Goal: Task Accomplishment & Management: Complete application form

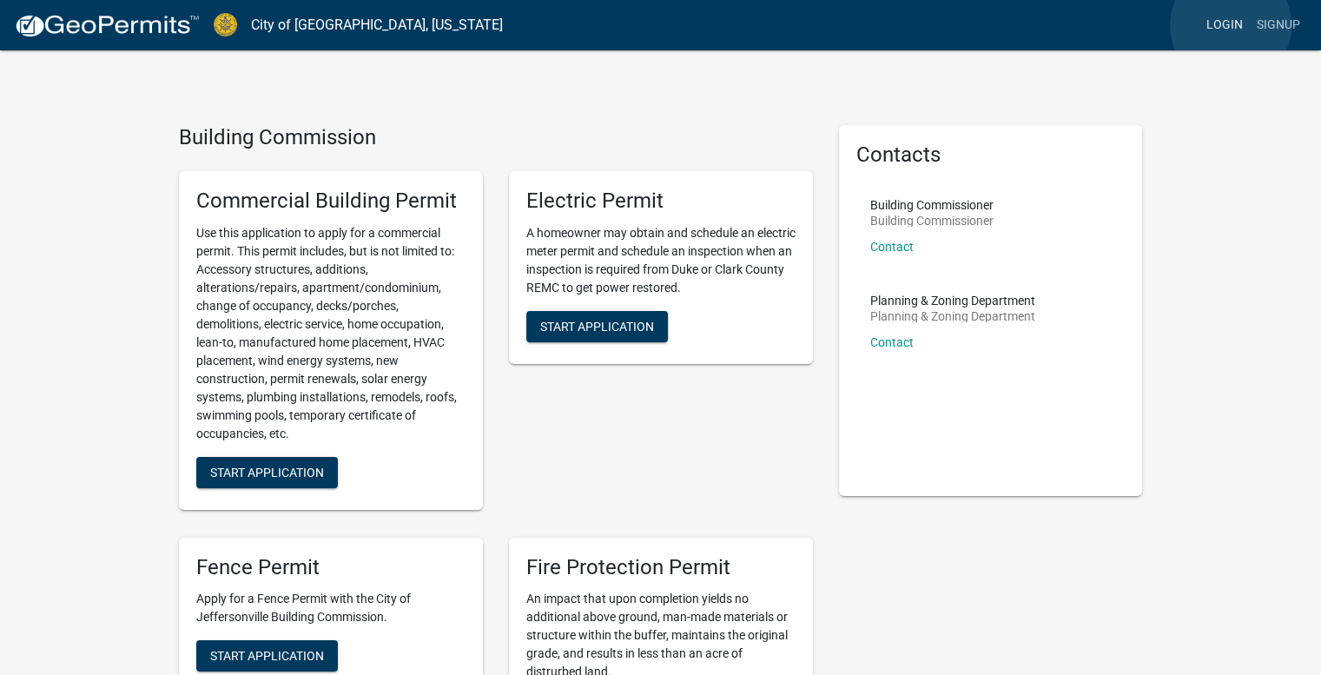
click at [1231, 25] on link "Login" at bounding box center [1225, 25] width 50 height 33
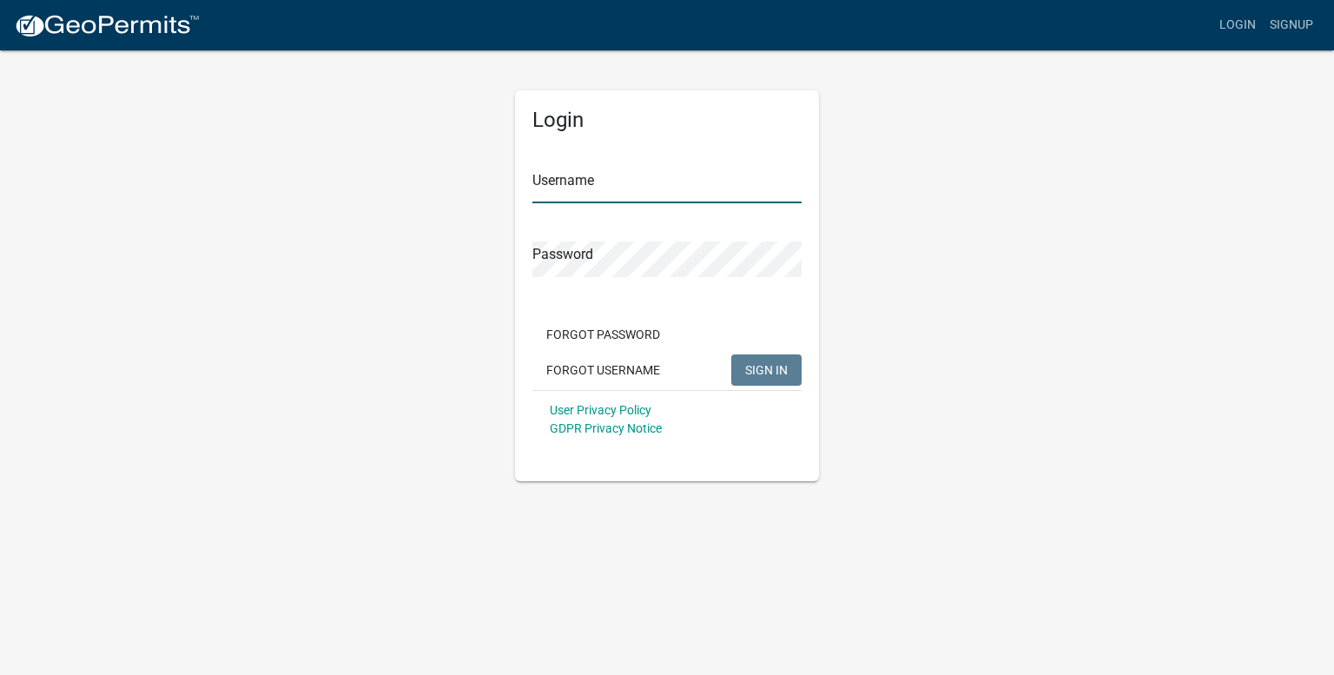
click at [639, 190] on input "Username" at bounding box center [667, 186] width 269 height 36
type input "[EMAIL_ADDRESS][DOMAIN_NAME]"
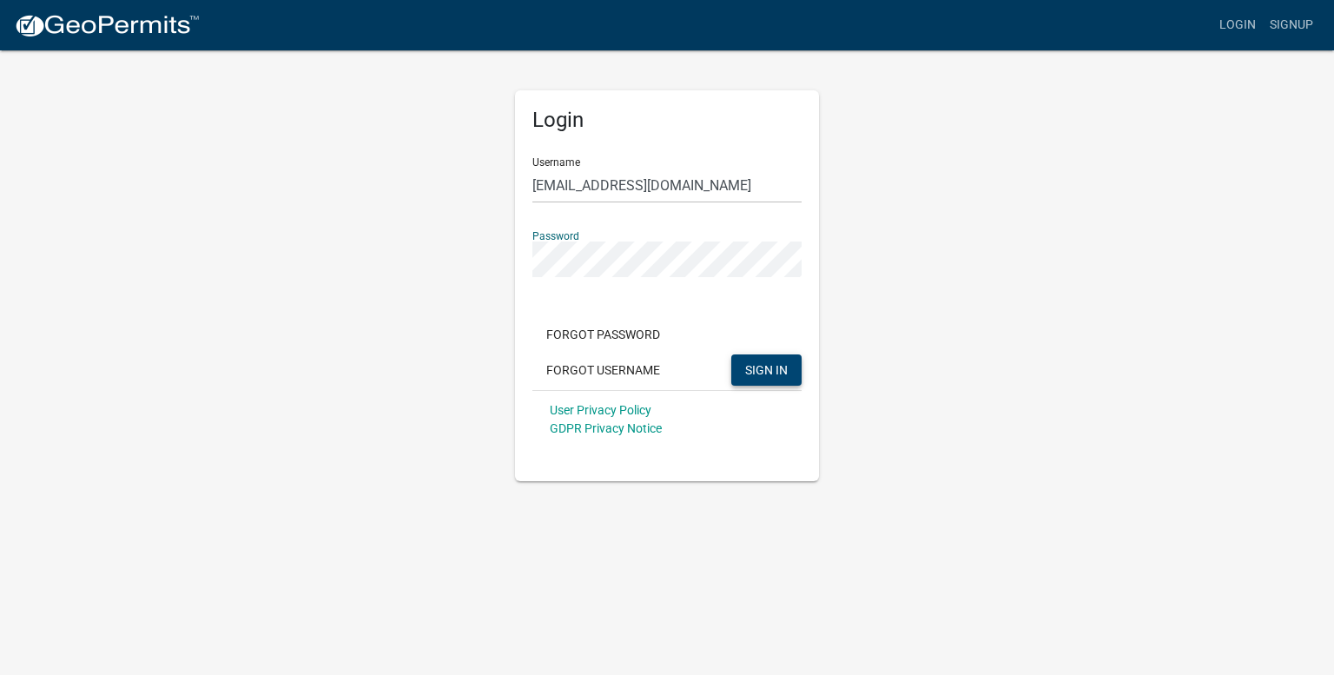
click at [766, 369] on span "SIGN IN" at bounding box center [766, 369] width 43 height 14
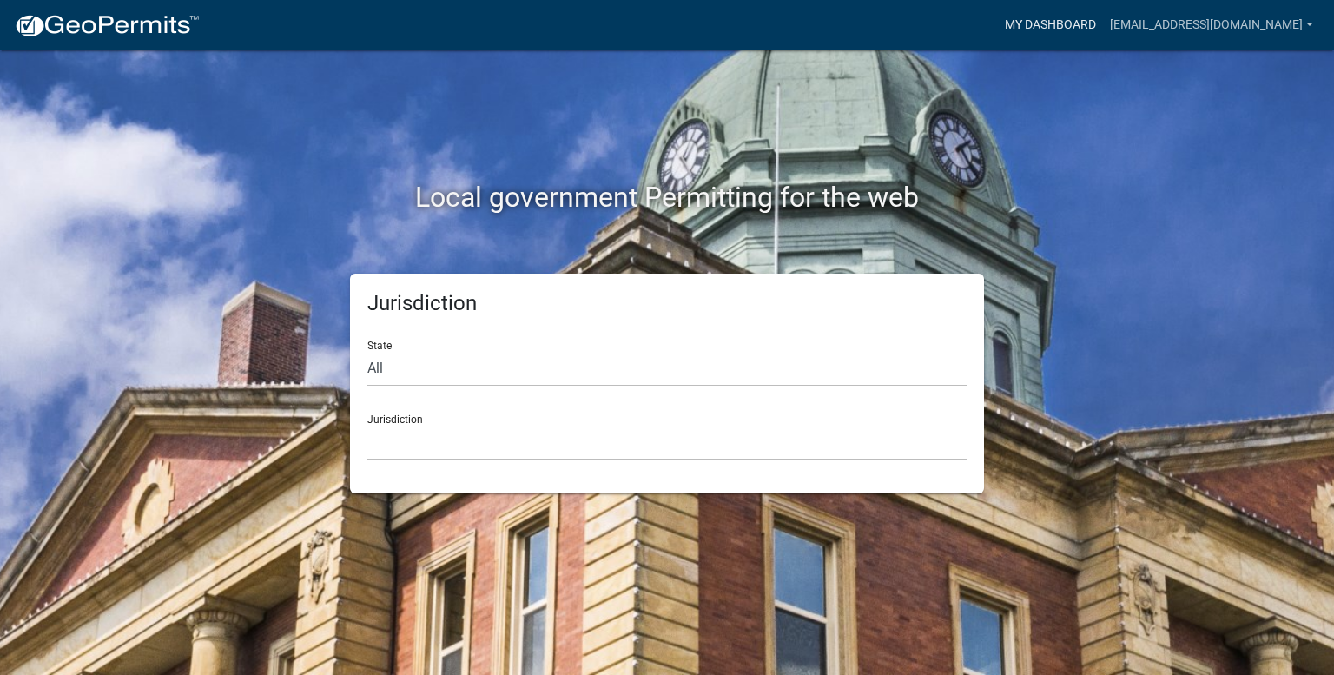
click at [1036, 16] on link "My Dashboard" at bounding box center [1050, 25] width 105 height 33
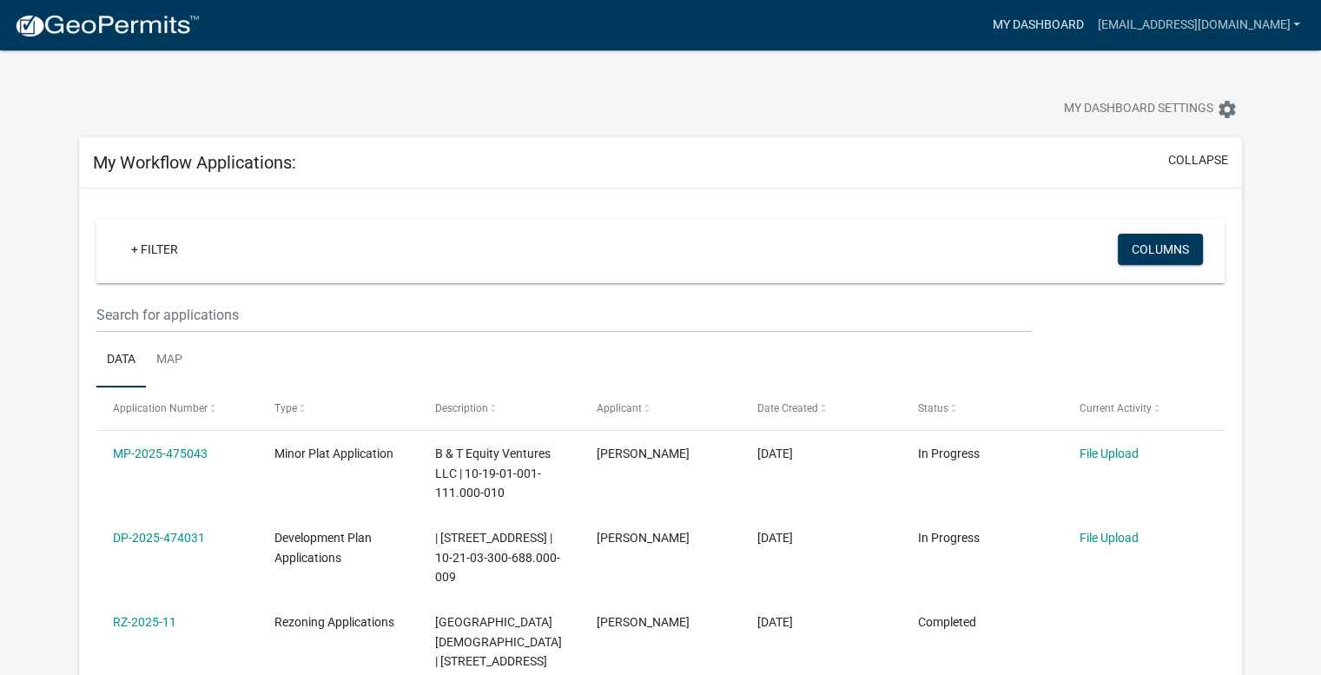
click at [1031, 26] on link "My Dashboard" at bounding box center [1037, 25] width 105 height 33
click at [132, 254] on link "+ Filter" at bounding box center [154, 249] width 75 height 31
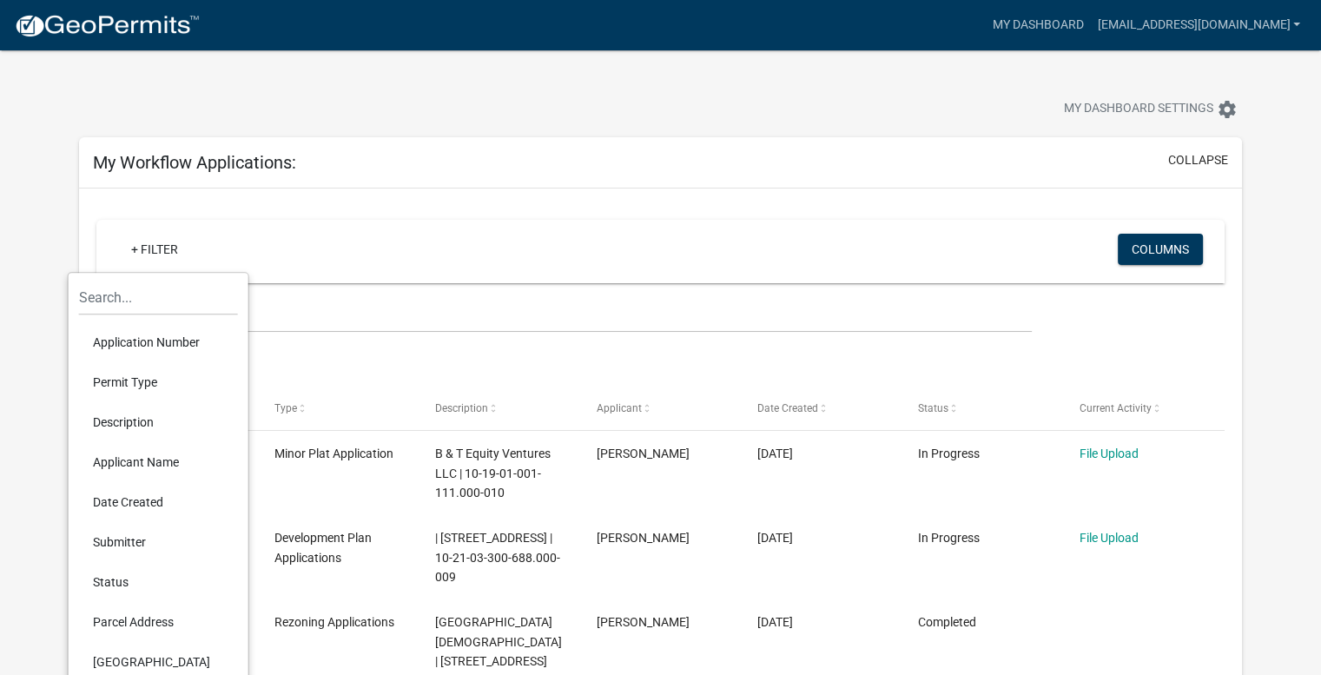
click at [118, 384] on li "Permit Type" at bounding box center [158, 382] width 159 height 40
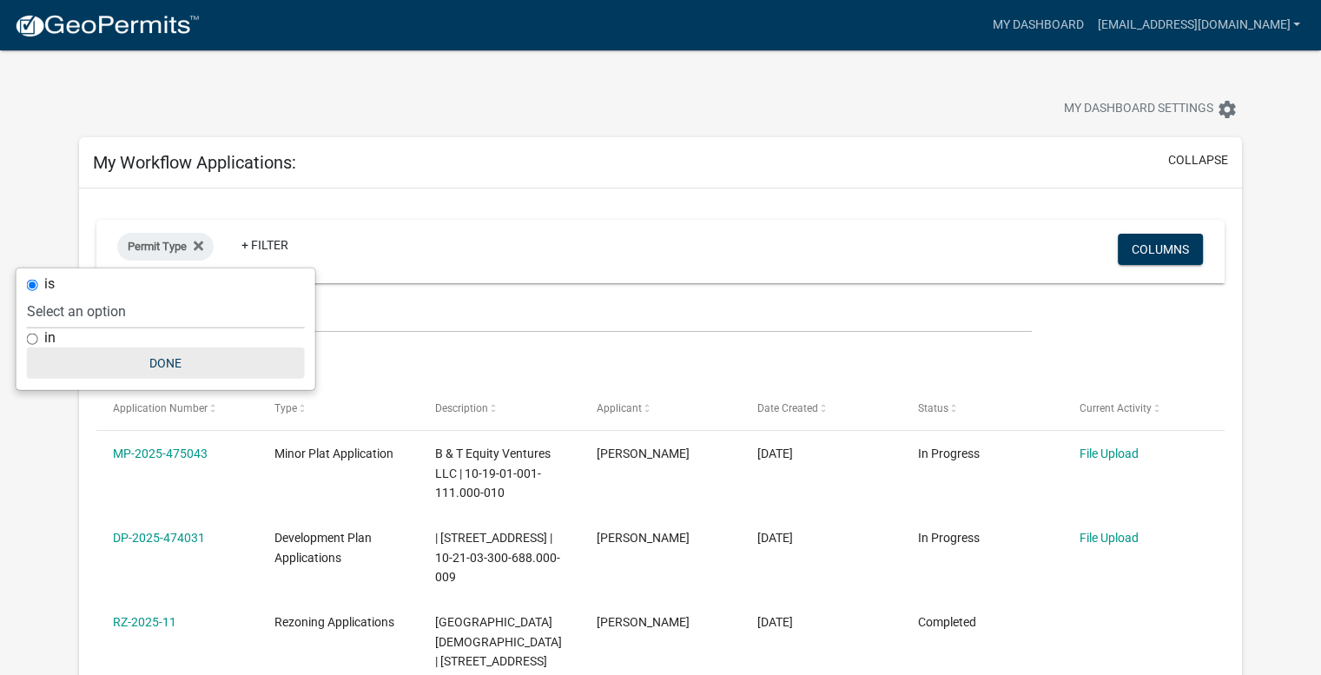
click at [182, 364] on button "Done" at bounding box center [166, 363] width 278 height 31
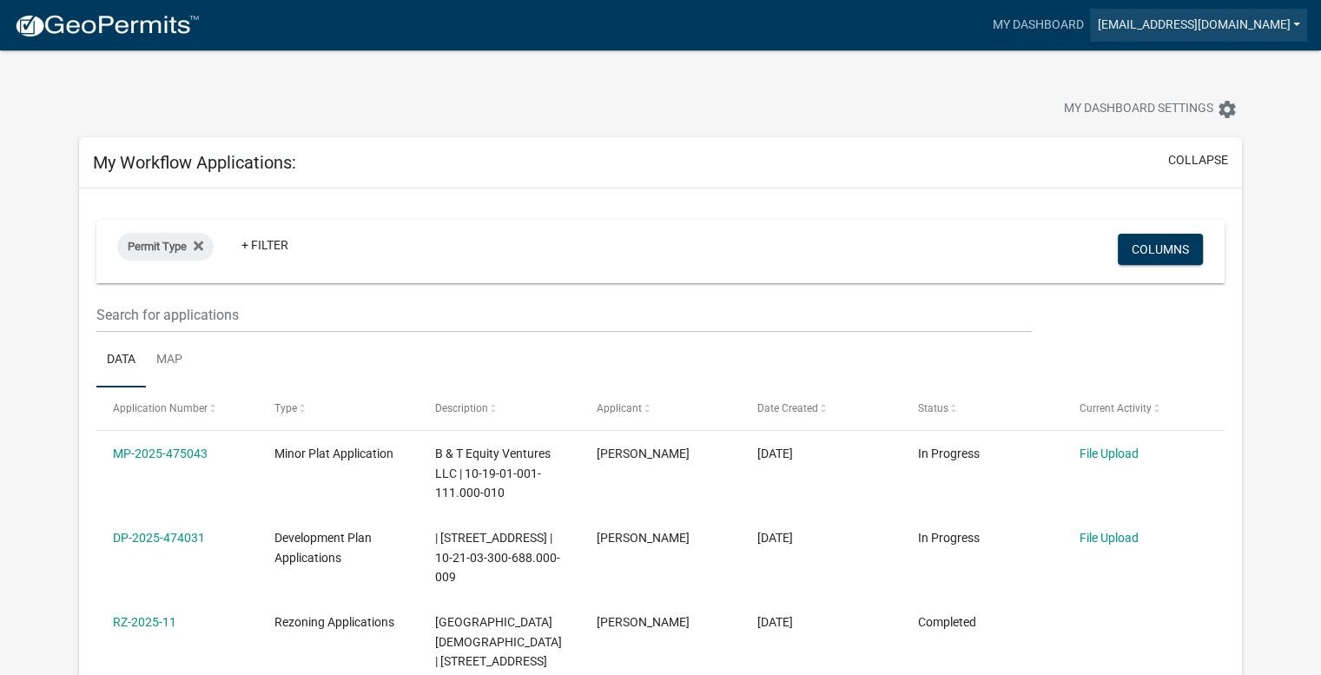
click at [1155, 20] on link "[EMAIL_ADDRESS][DOMAIN_NAME]" at bounding box center [1198, 25] width 217 height 33
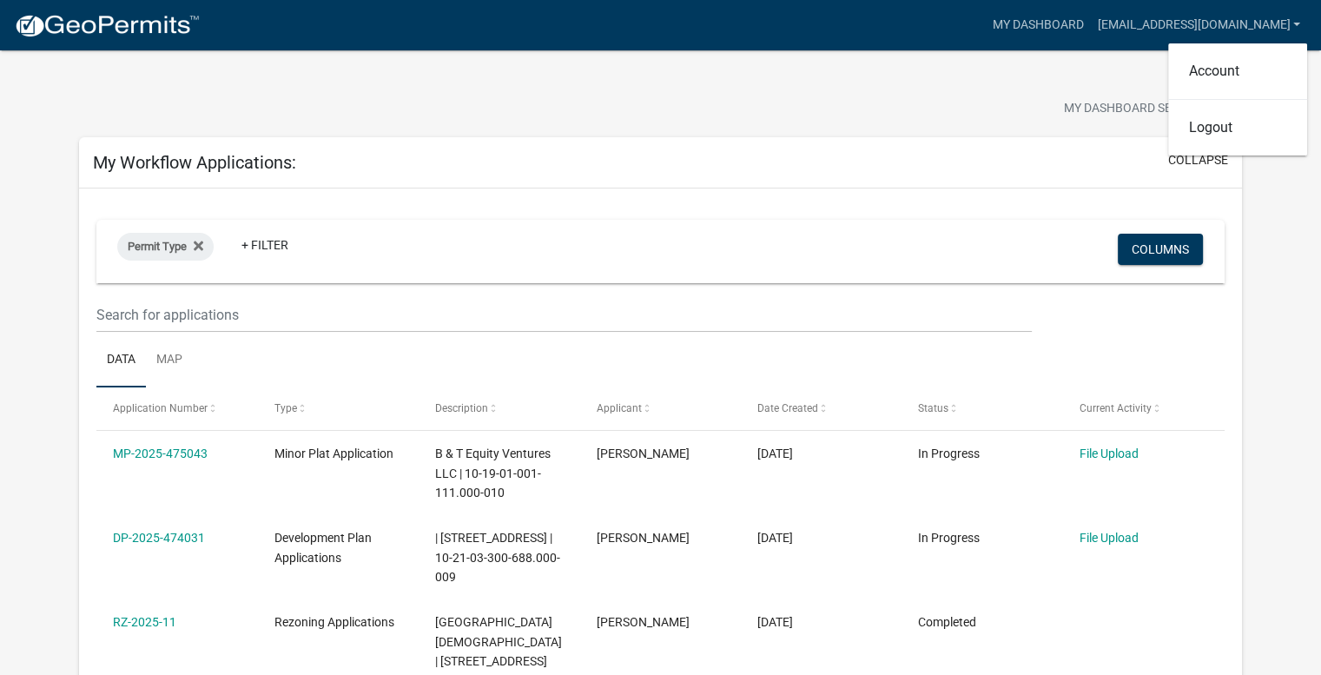
click at [88, 29] on img at bounding box center [107, 26] width 186 height 26
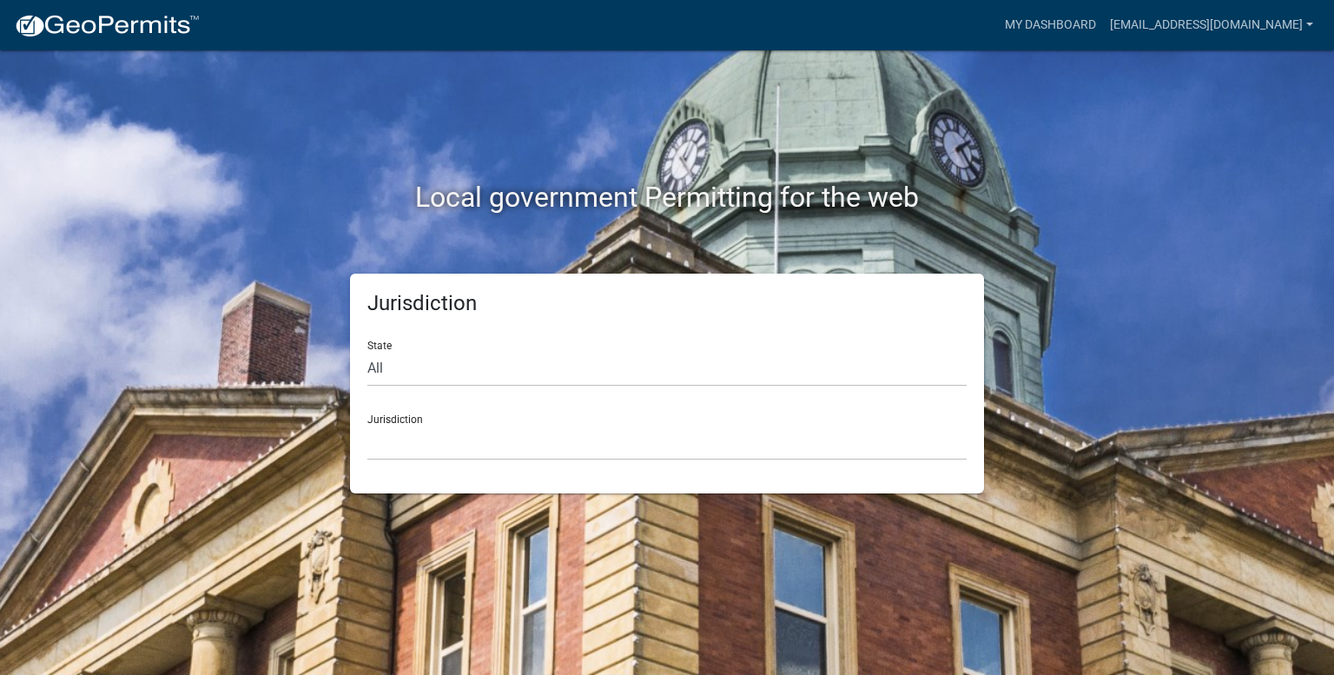
click at [385, 423] on div "Jurisdiction Custer County, Colorado Carroll County, Georgia Cook County, Georg…" at bounding box center [667, 431] width 599 height 60
drag, startPoint x: 383, startPoint y: 435, endPoint x: 381, endPoint y: 427, distance: 8.9
click at [382, 432] on select "Custer County, Colorado Carroll County, Georgia Cook County, Georgia Crawford C…" at bounding box center [667, 443] width 599 height 36
click at [1009, 30] on link "My Dashboard" at bounding box center [1050, 25] width 105 height 33
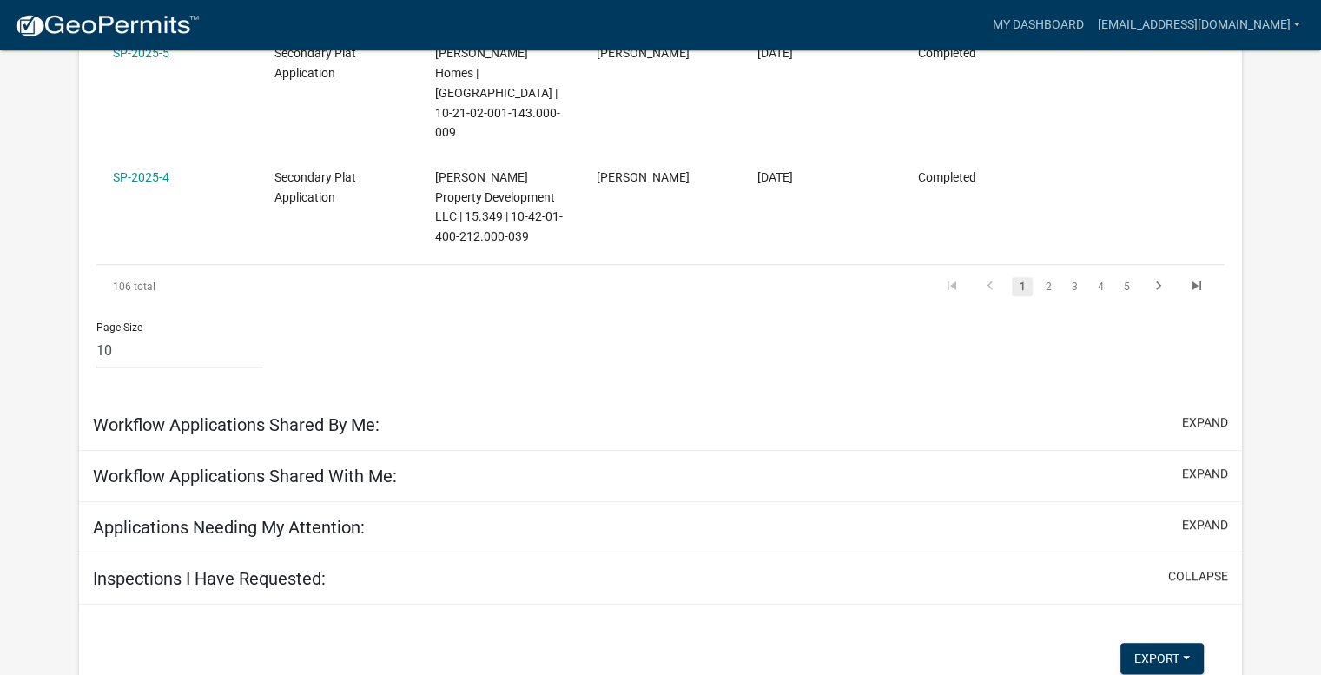
scroll to position [1325, 0]
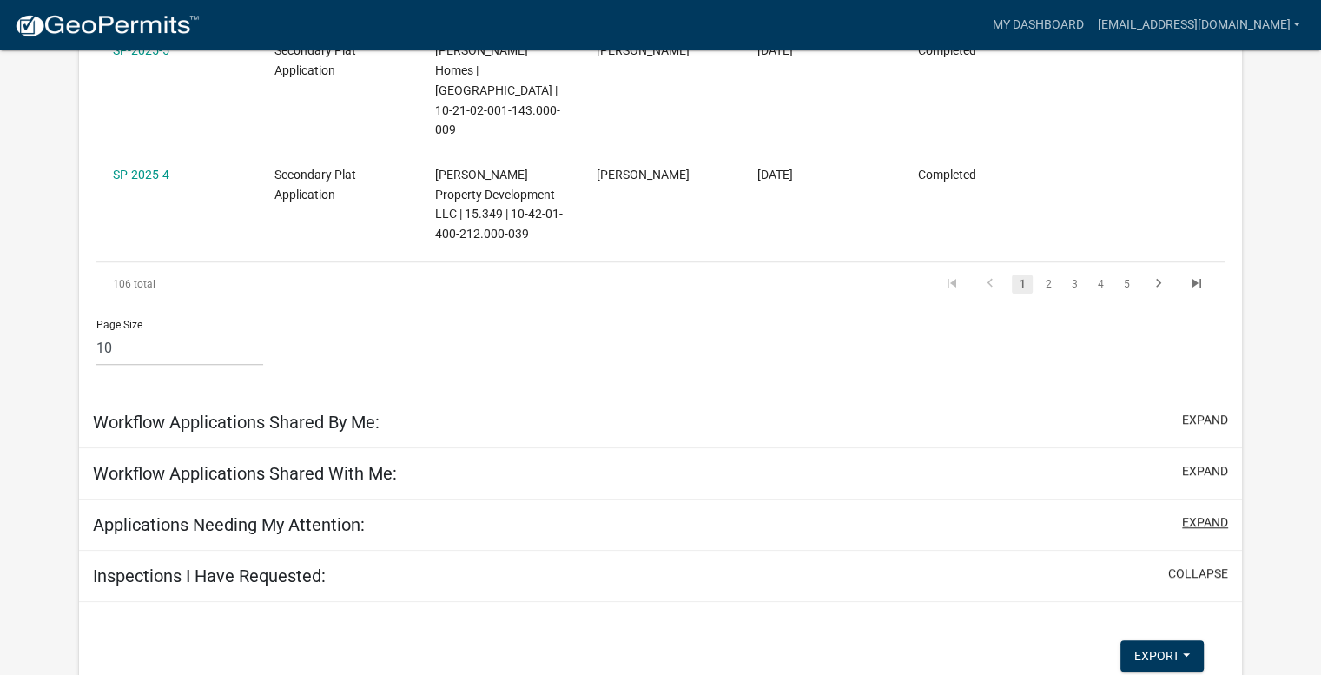
click at [1198, 513] on button "expand" at bounding box center [1205, 522] width 46 height 18
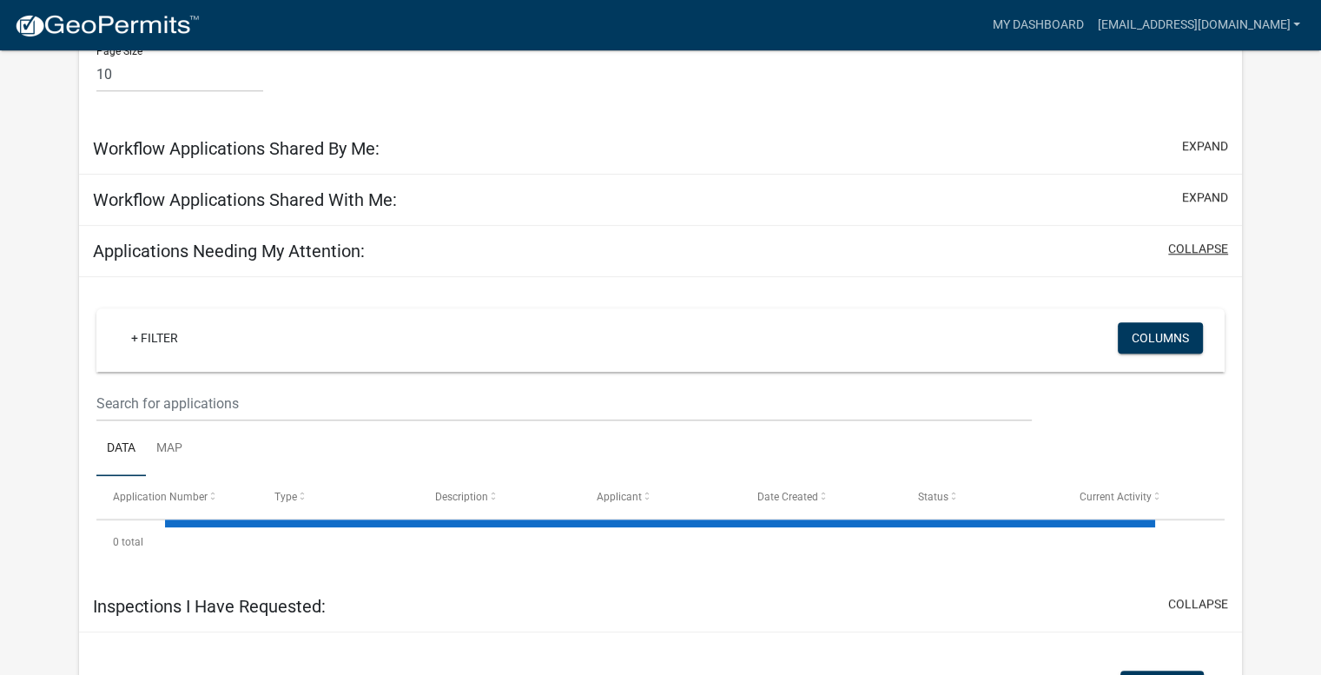
scroll to position [1590, 0]
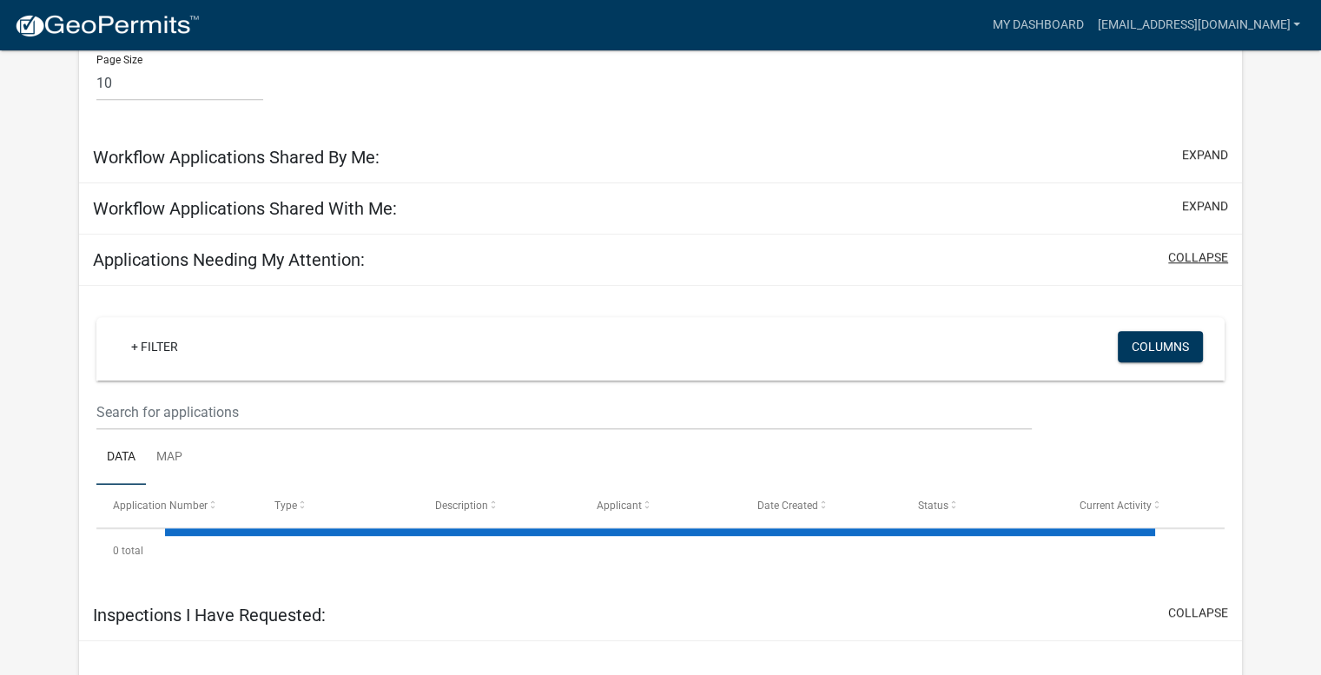
click at [1198, 248] on button "collapse" at bounding box center [1199, 257] width 60 height 18
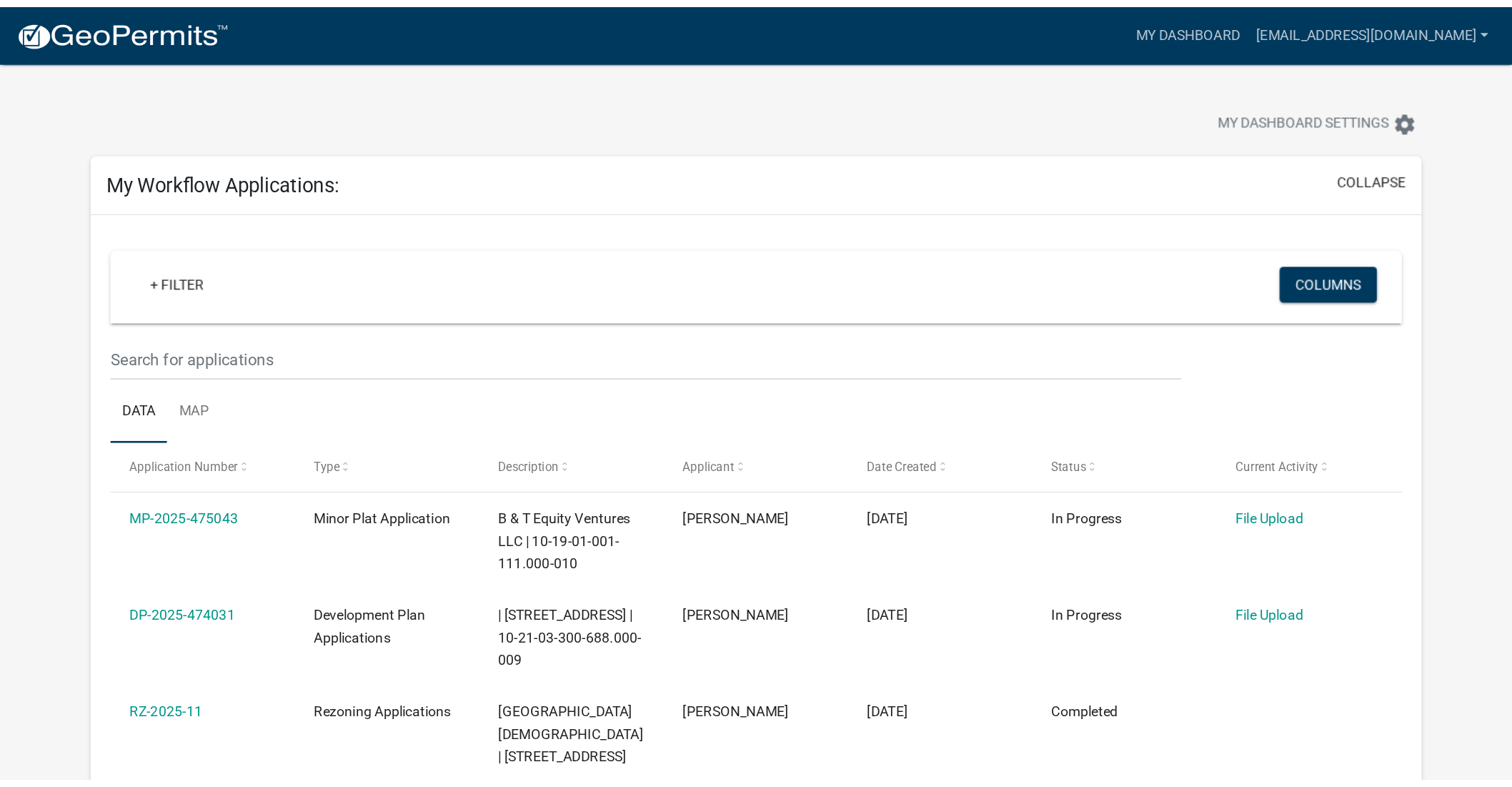
scroll to position [0, 0]
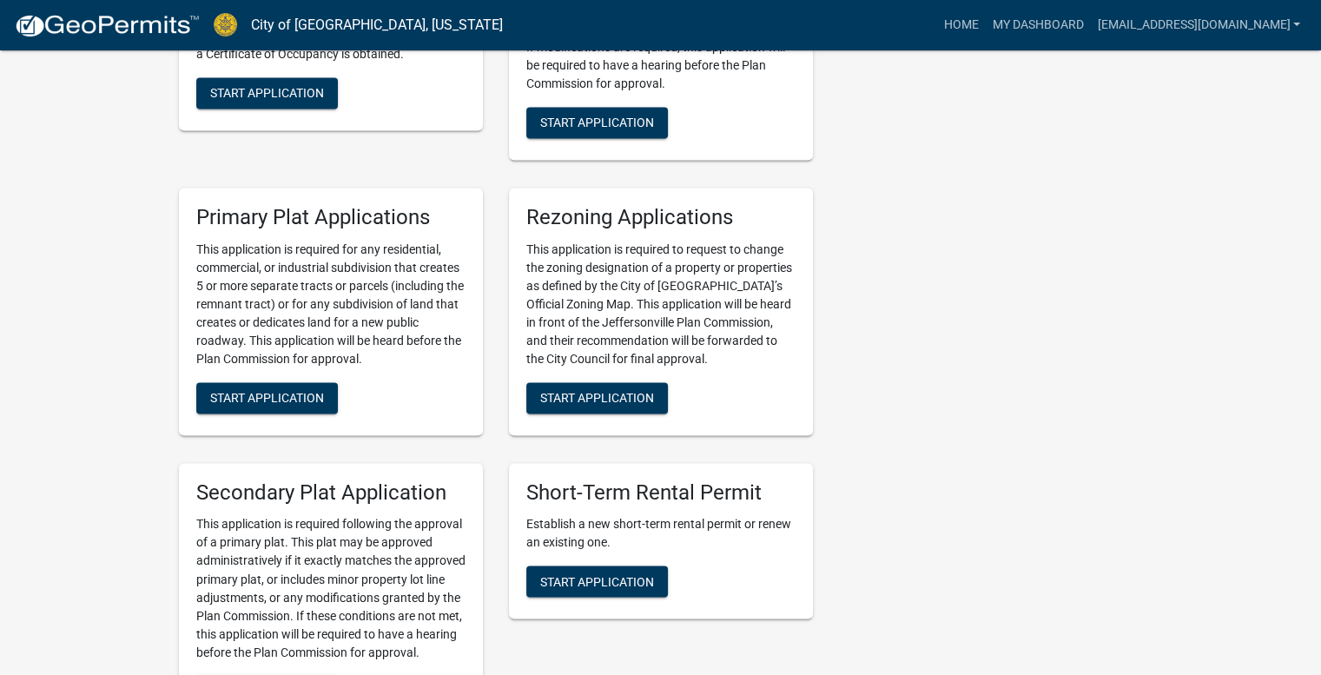
scroll to position [2780, 0]
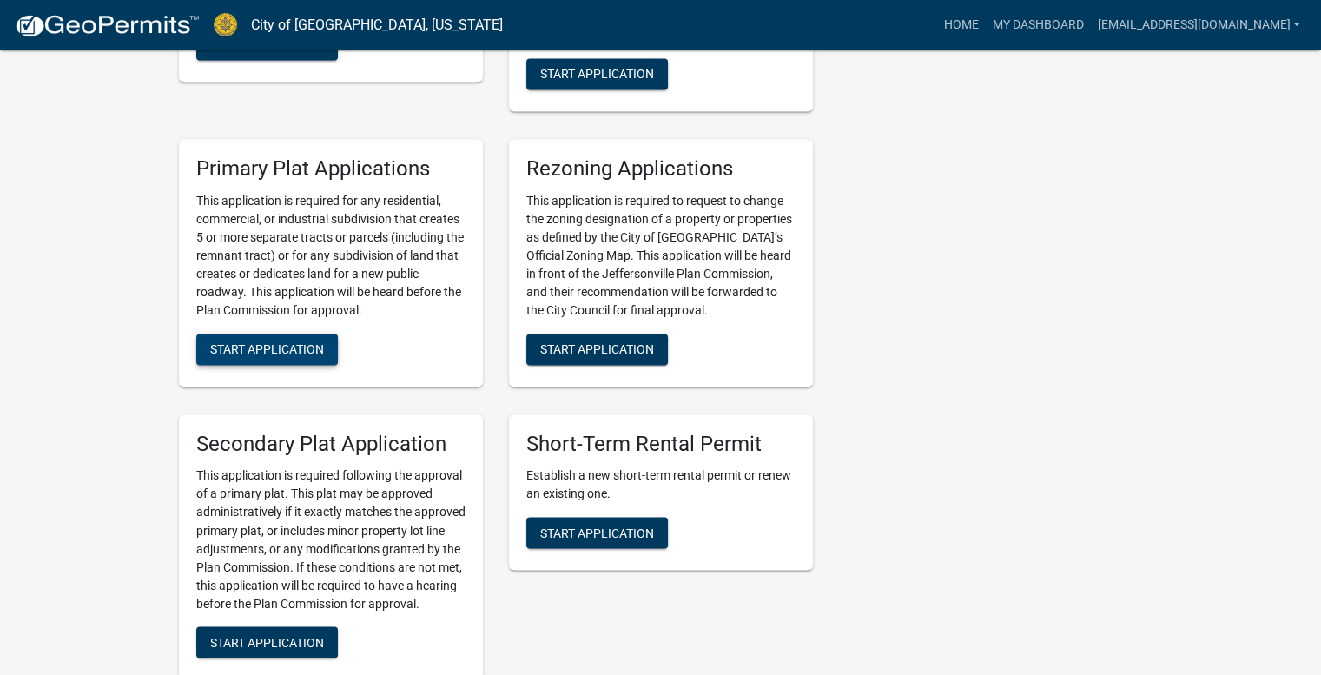
click at [273, 341] on span "Start Application" at bounding box center [267, 348] width 114 height 14
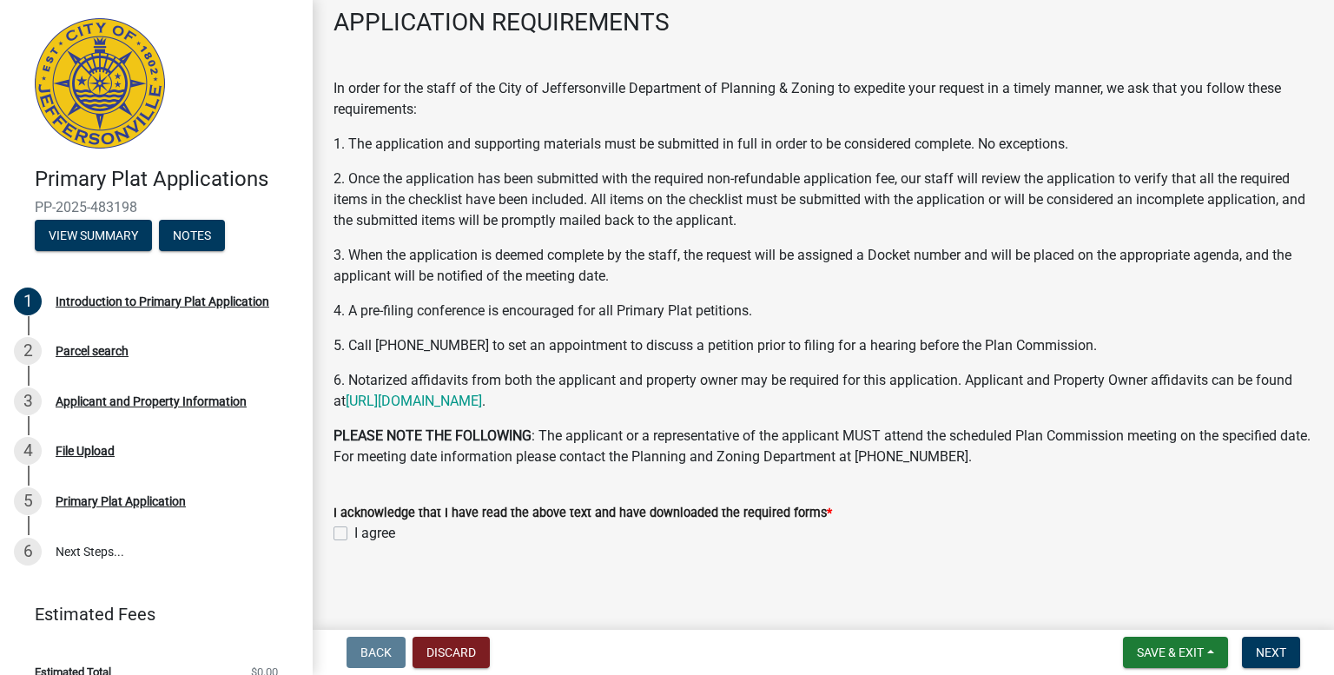
scroll to position [130, 0]
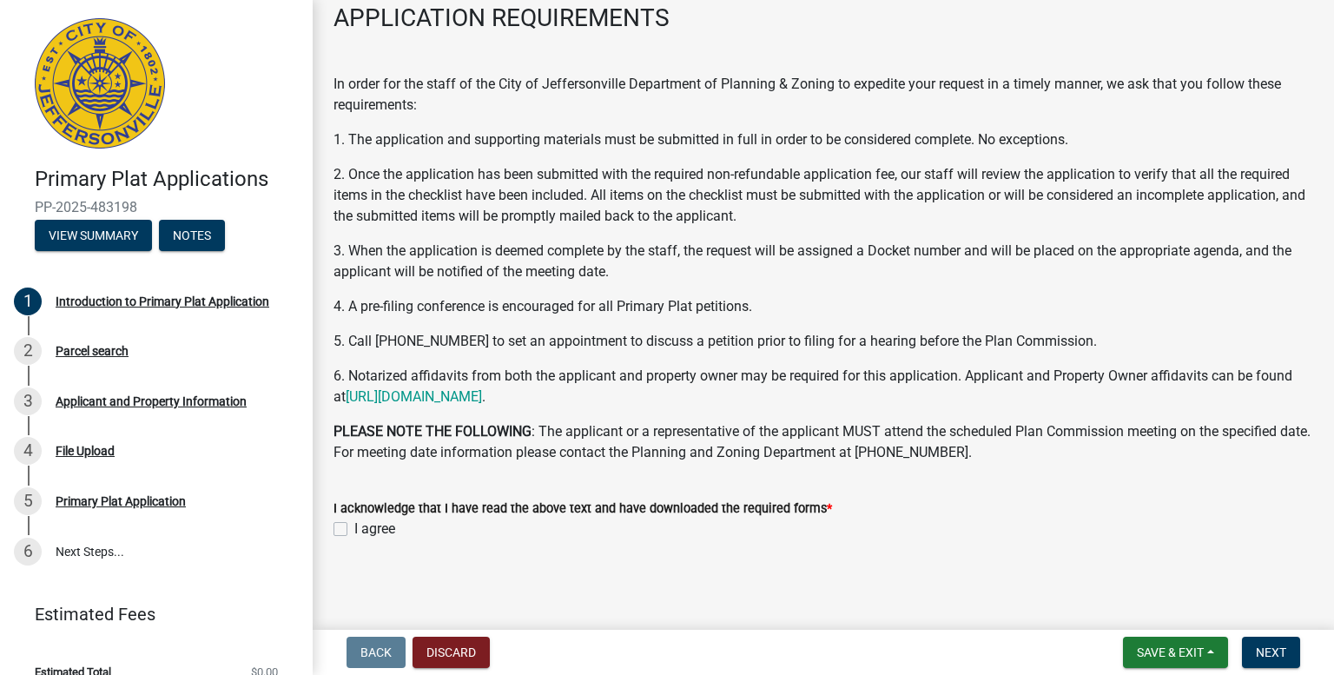
click at [354, 522] on label "I agree" at bounding box center [374, 529] width 41 height 21
click at [354, 522] on input "I agree" at bounding box center [359, 524] width 11 height 11
checkbox input "true"
click at [1275, 652] on span "Next" at bounding box center [1271, 653] width 30 height 14
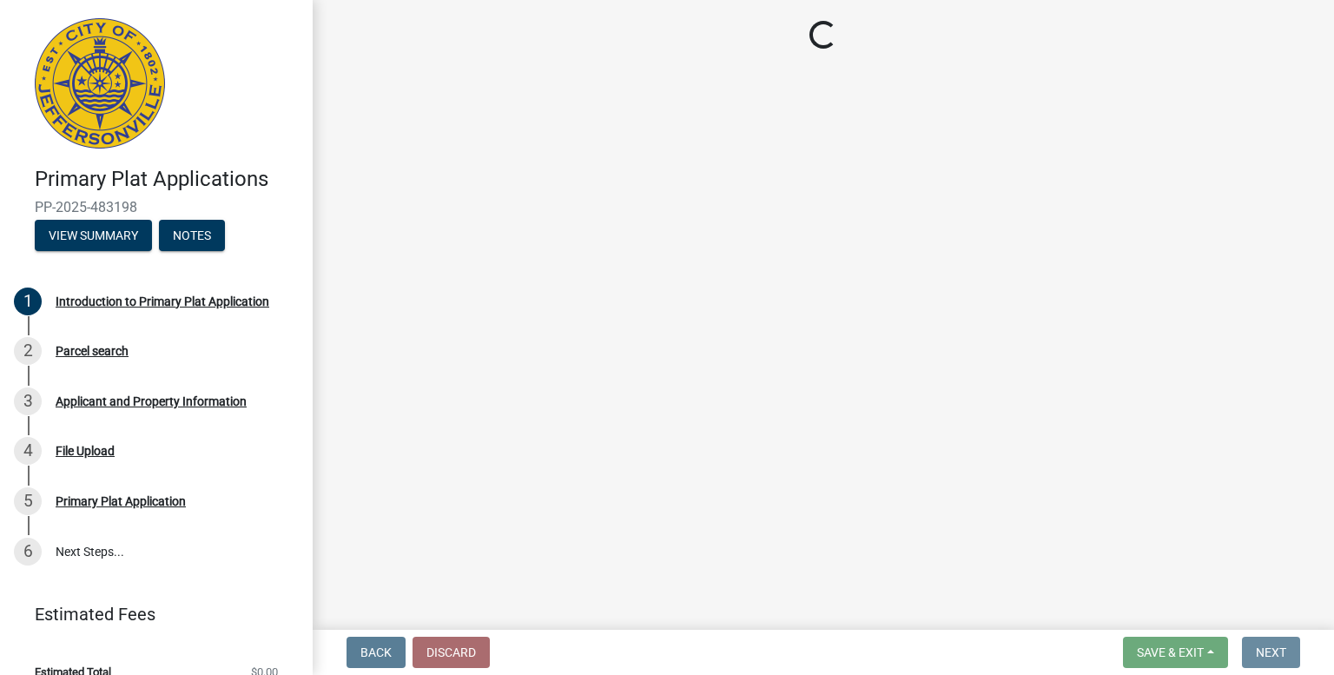
scroll to position [0, 0]
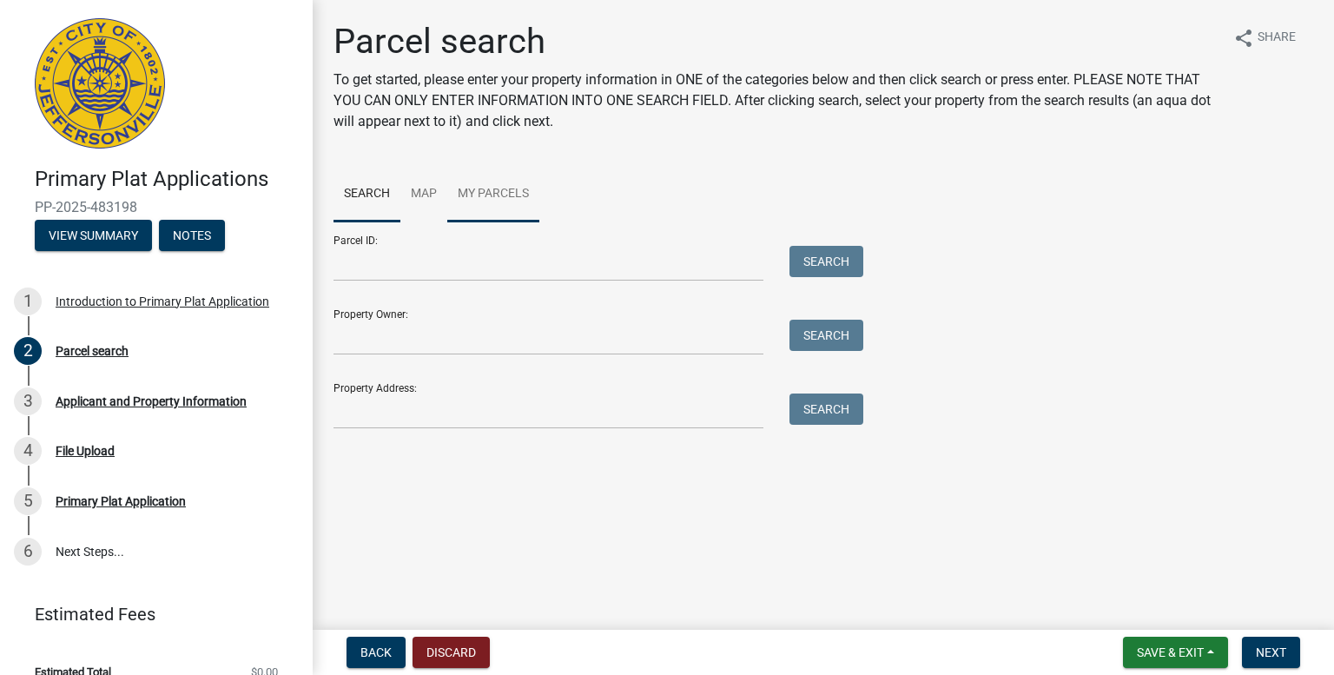
click at [487, 196] on link "My Parcels" at bounding box center [493, 195] width 92 height 56
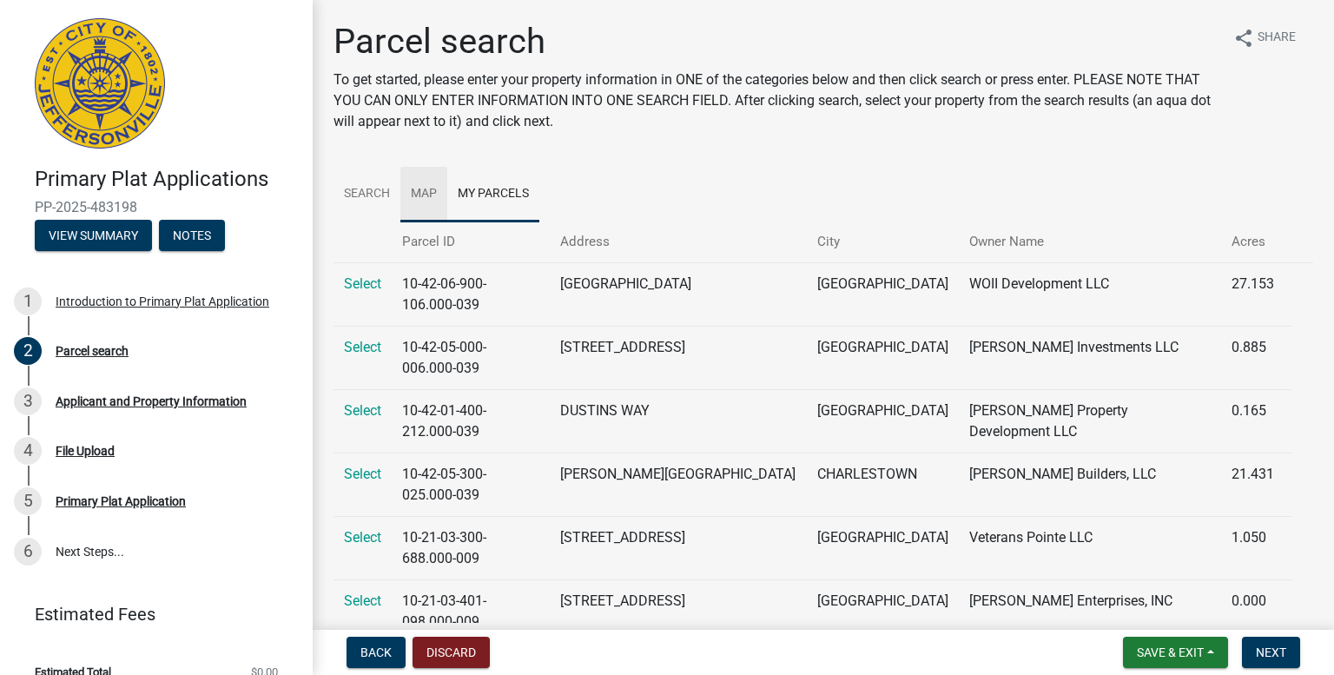
click at [426, 193] on link "Map" at bounding box center [424, 195] width 47 height 56
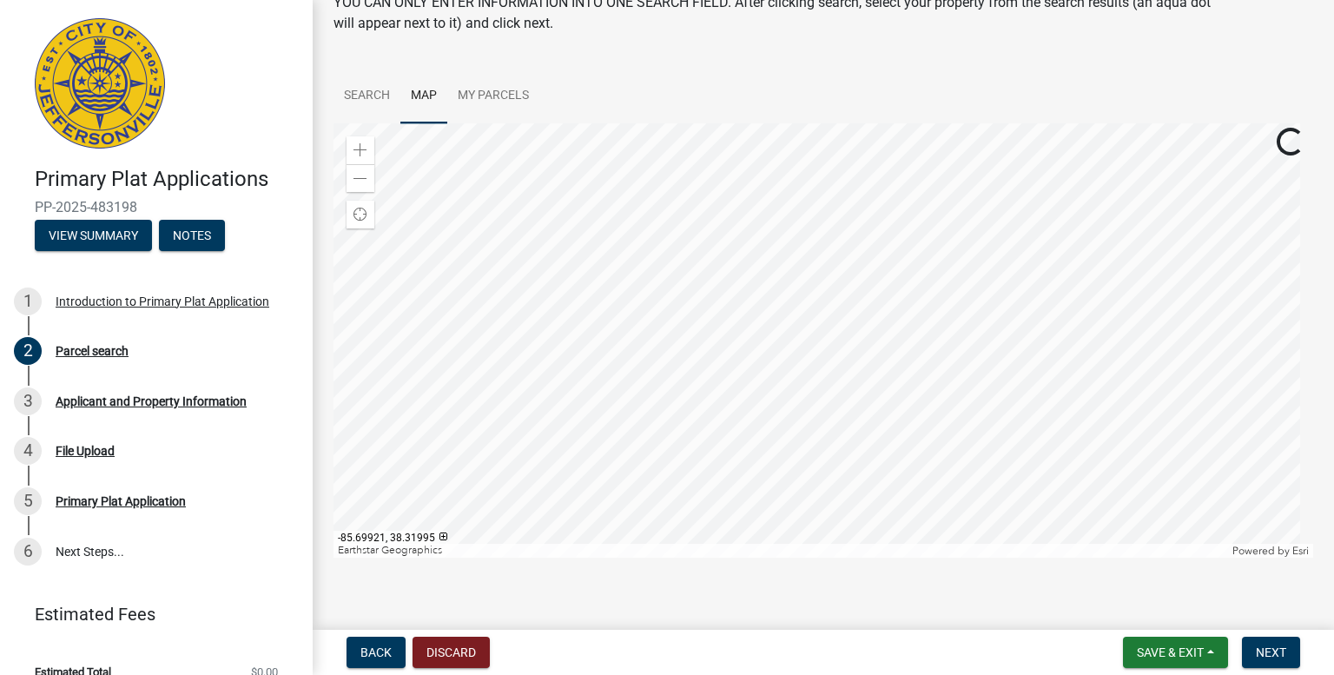
scroll to position [101, 0]
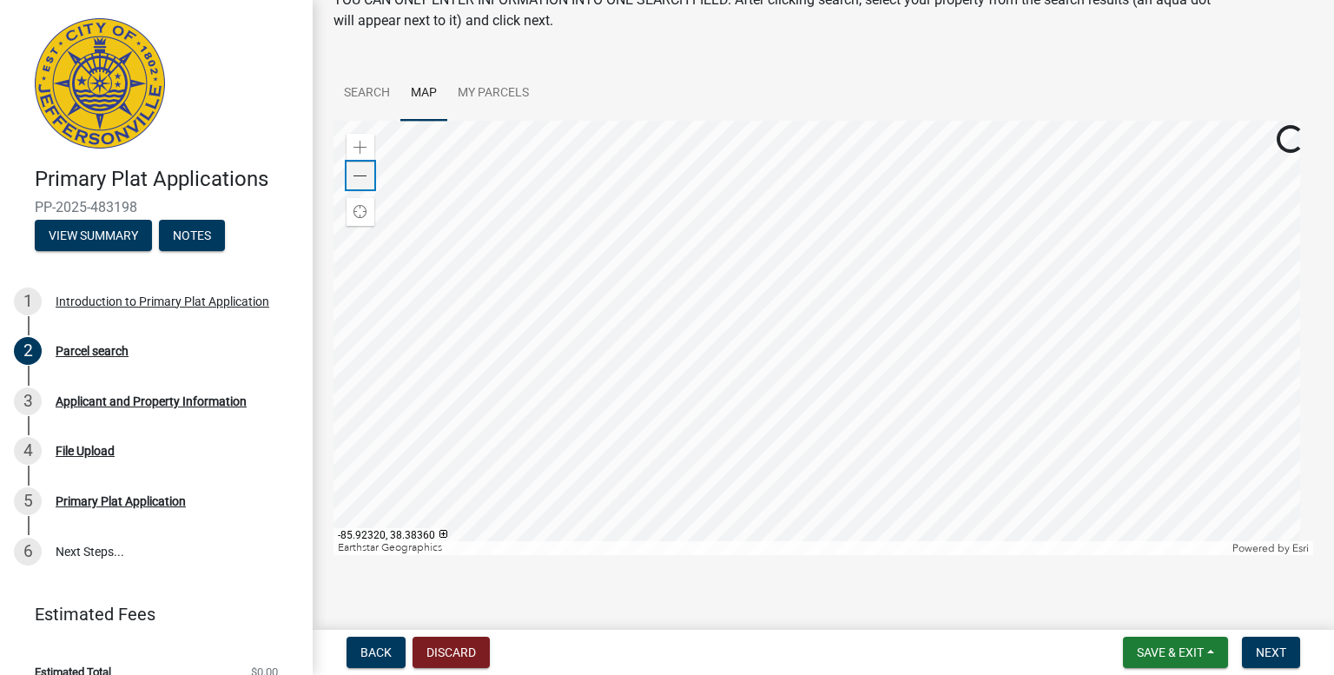
click at [361, 182] on span at bounding box center [361, 176] width 14 height 14
click at [363, 152] on span at bounding box center [361, 148] width 14 height 14
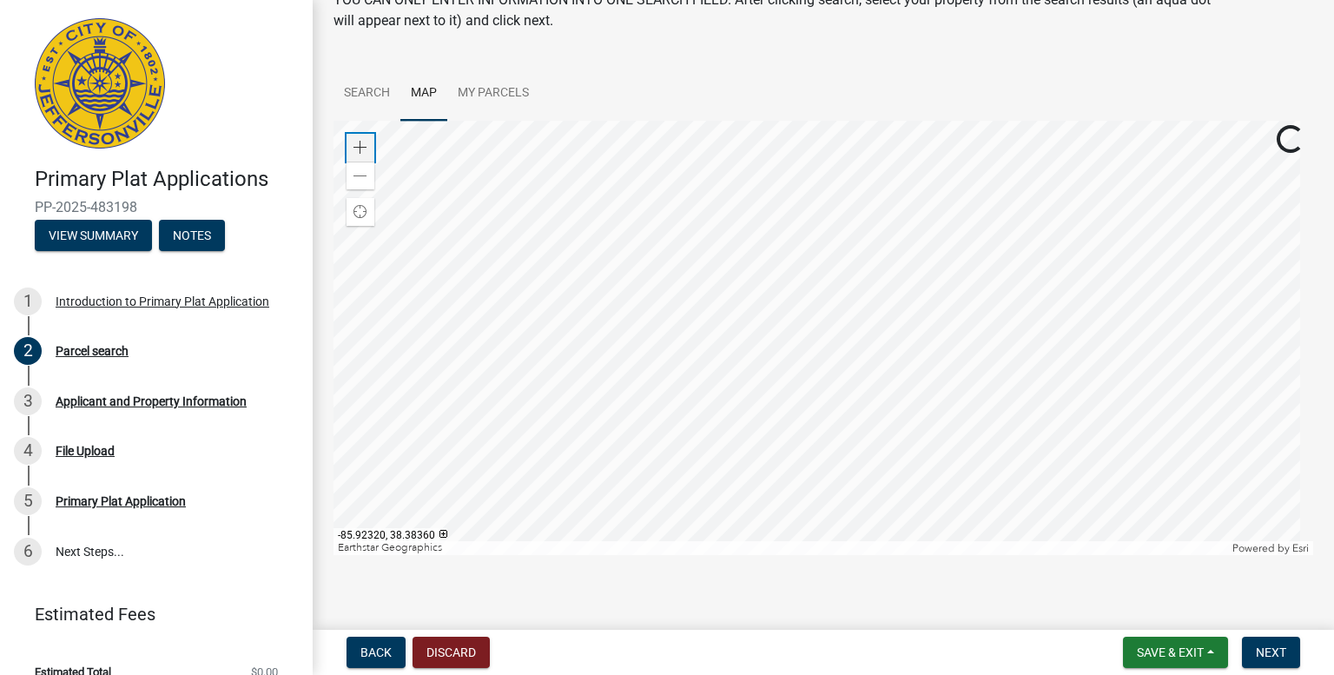
click at [363, 152] on span at bounding box center [361, 148] width 14 height 14
click at [364, 182] on span at bounding box center [361, 176] width 14 height 14
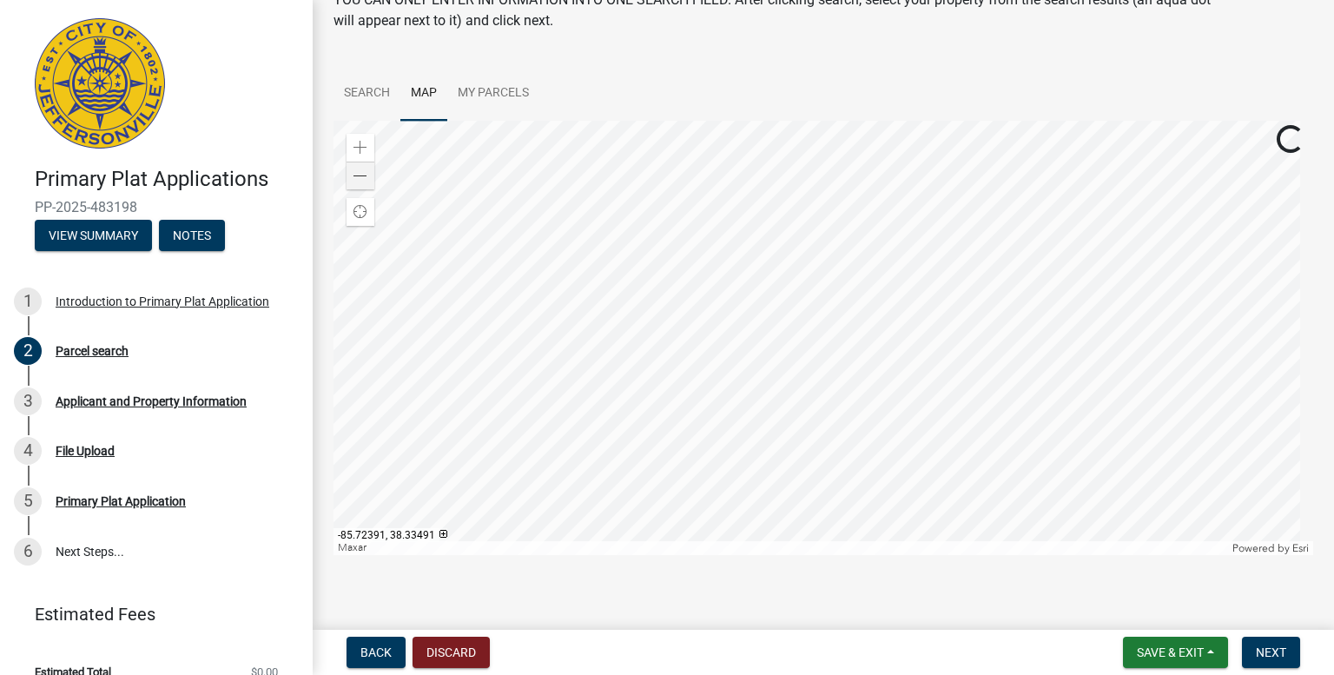
click at [1027, 374] on div at bounding box center [824, 338] width 980 height 434
click at [646, 277] on div at bounding box center [824, 338] width 980 height 434
click at [864, 439] on div at bounding box center [824, 338] width 980 height 434
click at [372, 92] on link "Search" at bounding box center [367, 94] width 67 height 56
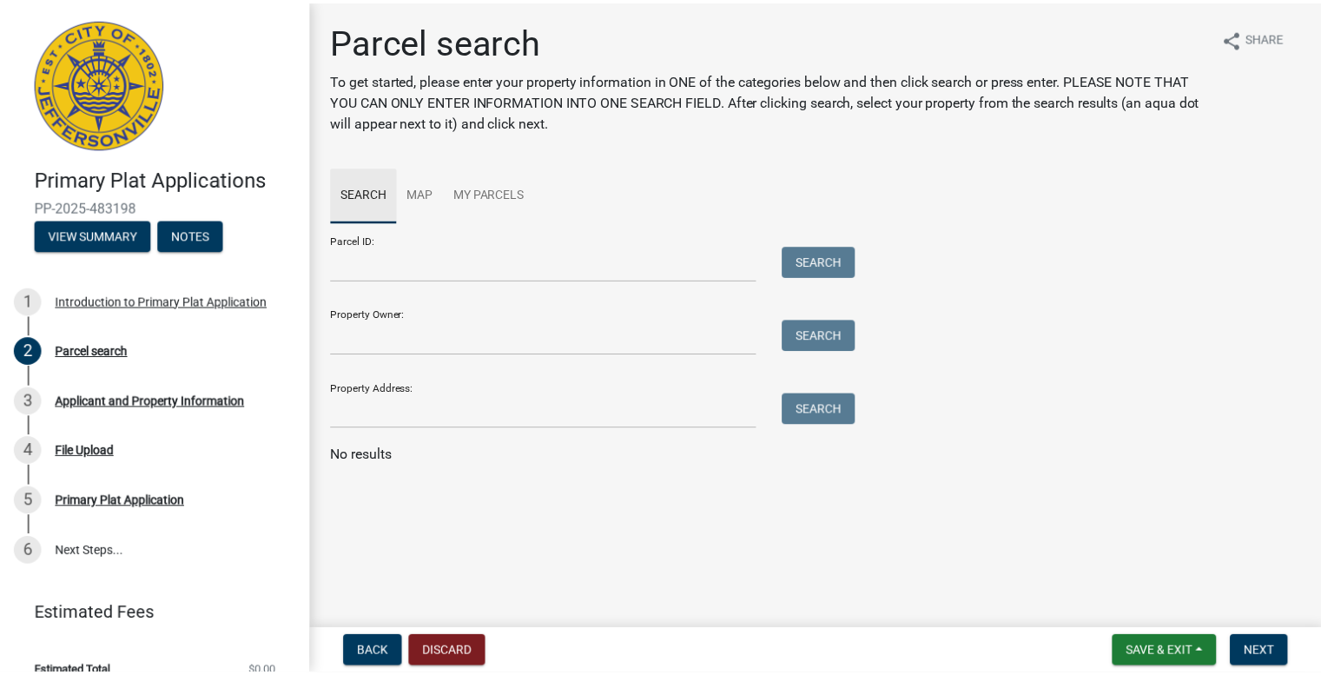
scroll to position [0, 0]
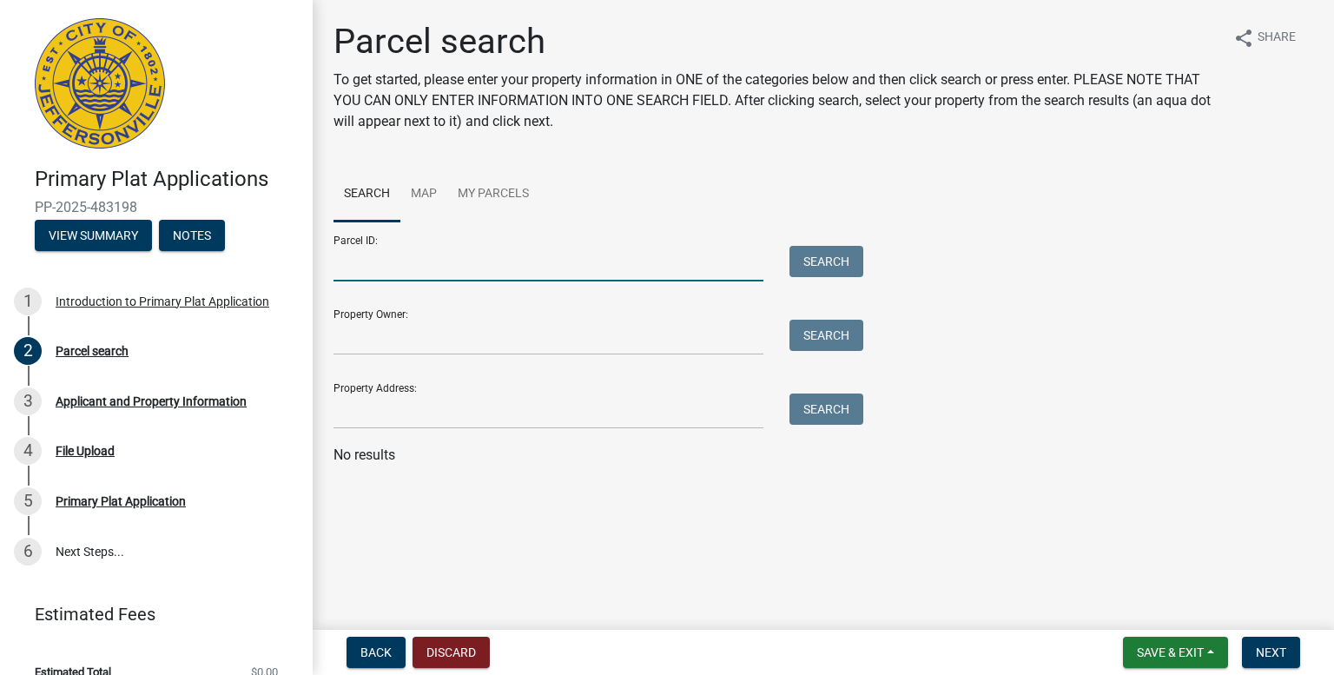
click at [431, 264] on input "Parcel ID:" at bounding box center [549, 264] width 430 height 36
click at [1152, 647] on span "Save & Exit" at bounding box center [1170, 653] width 67 height 14
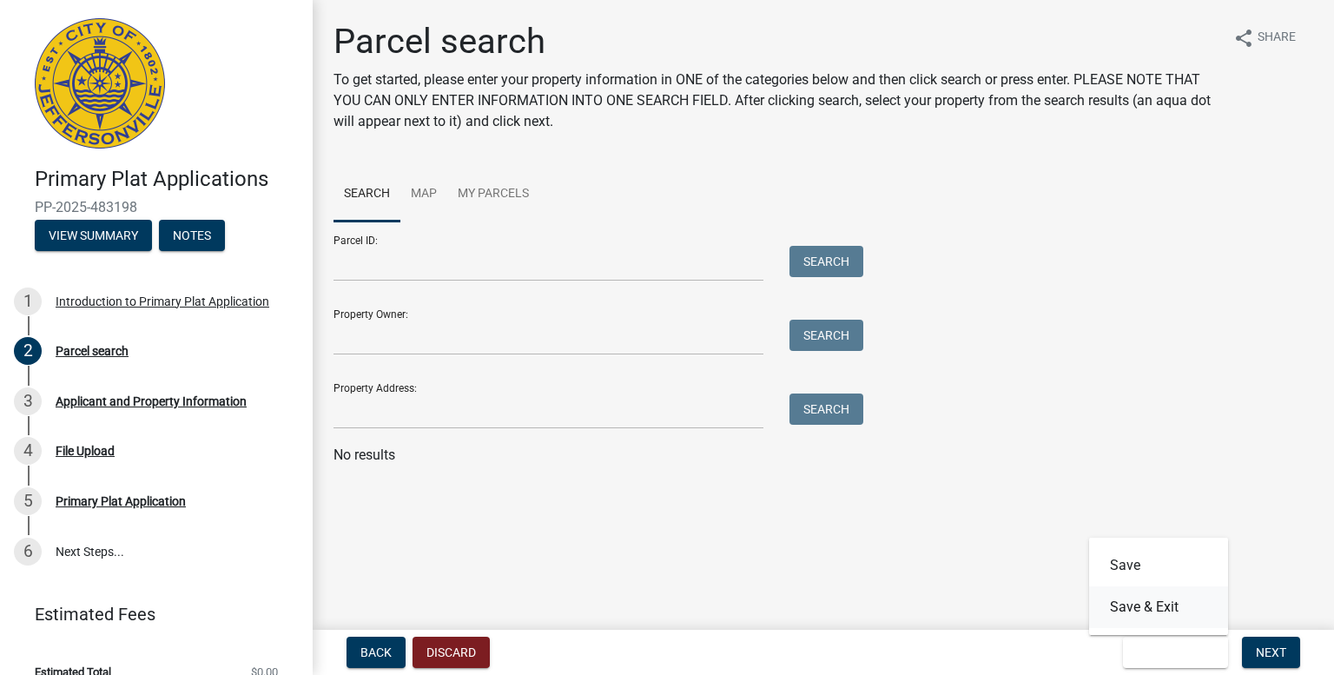
click at [1156, 614] on button "Save & Exit" at bounding box center [1158, 607] width 139 height 42
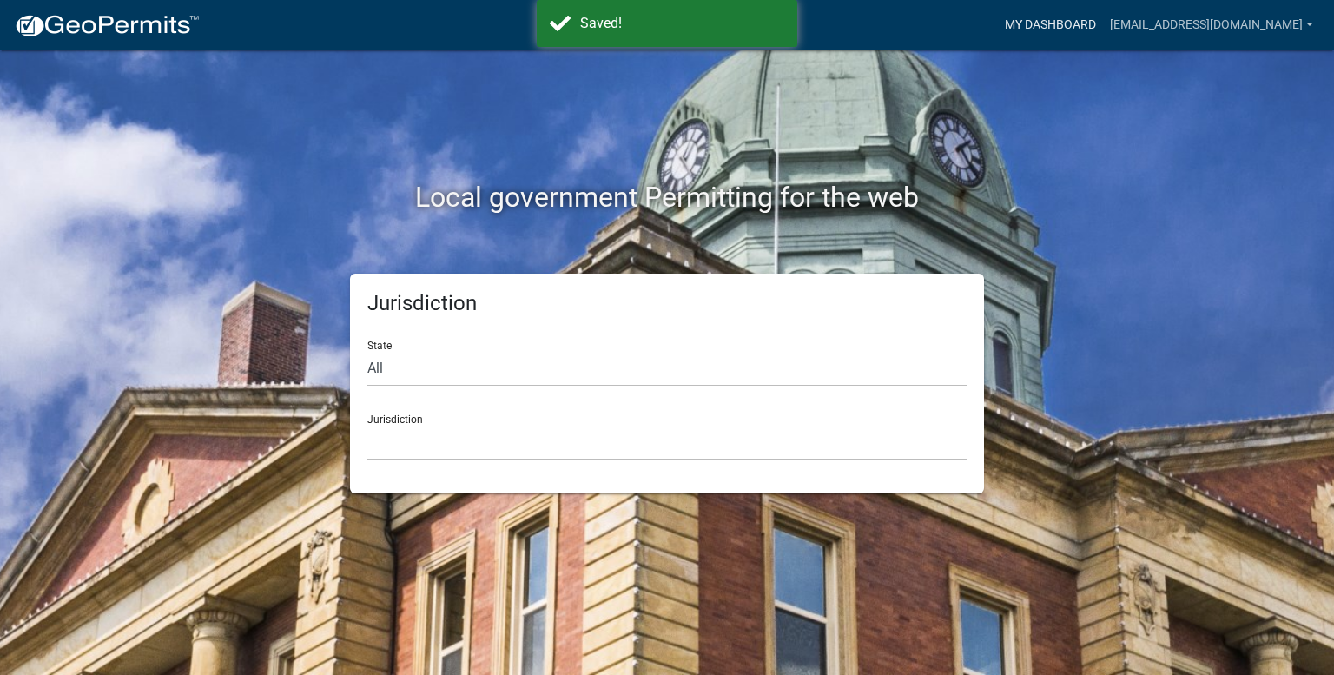
click at [1059, 32] on link "My Dashboard" at bounding box center [1050, 25] width 105 height 33
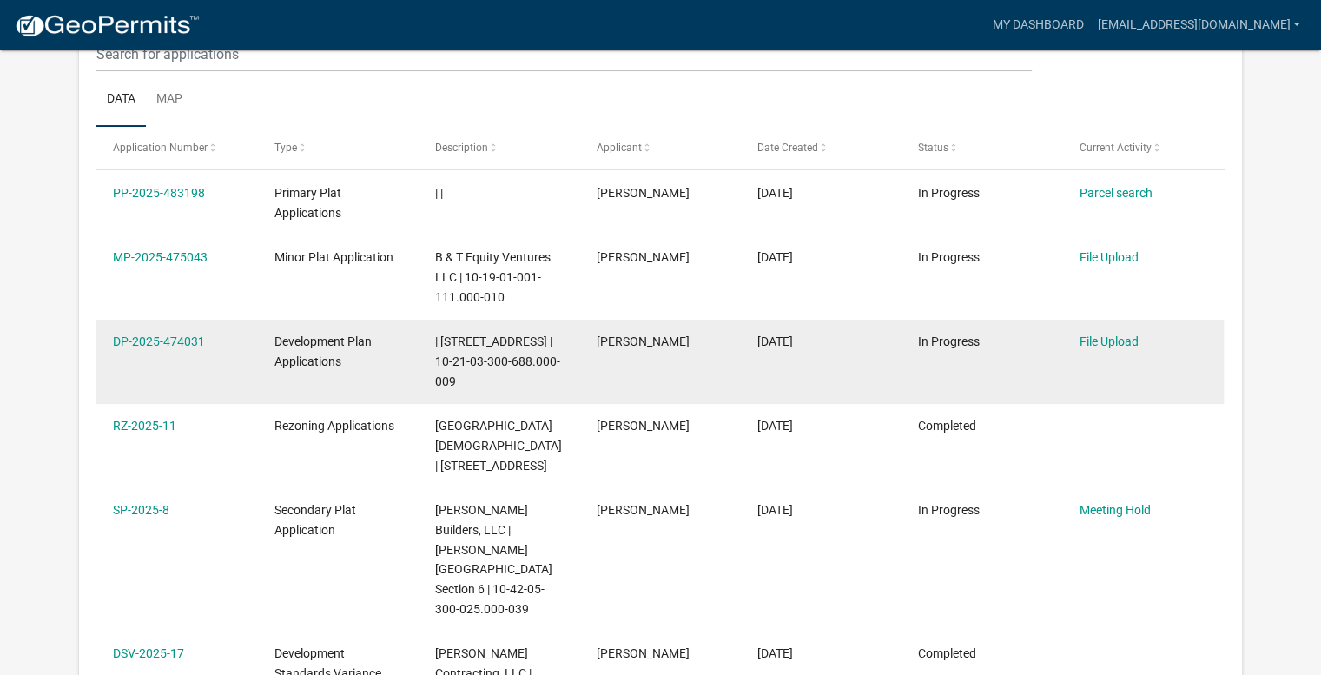
scroll to position [230, 0]
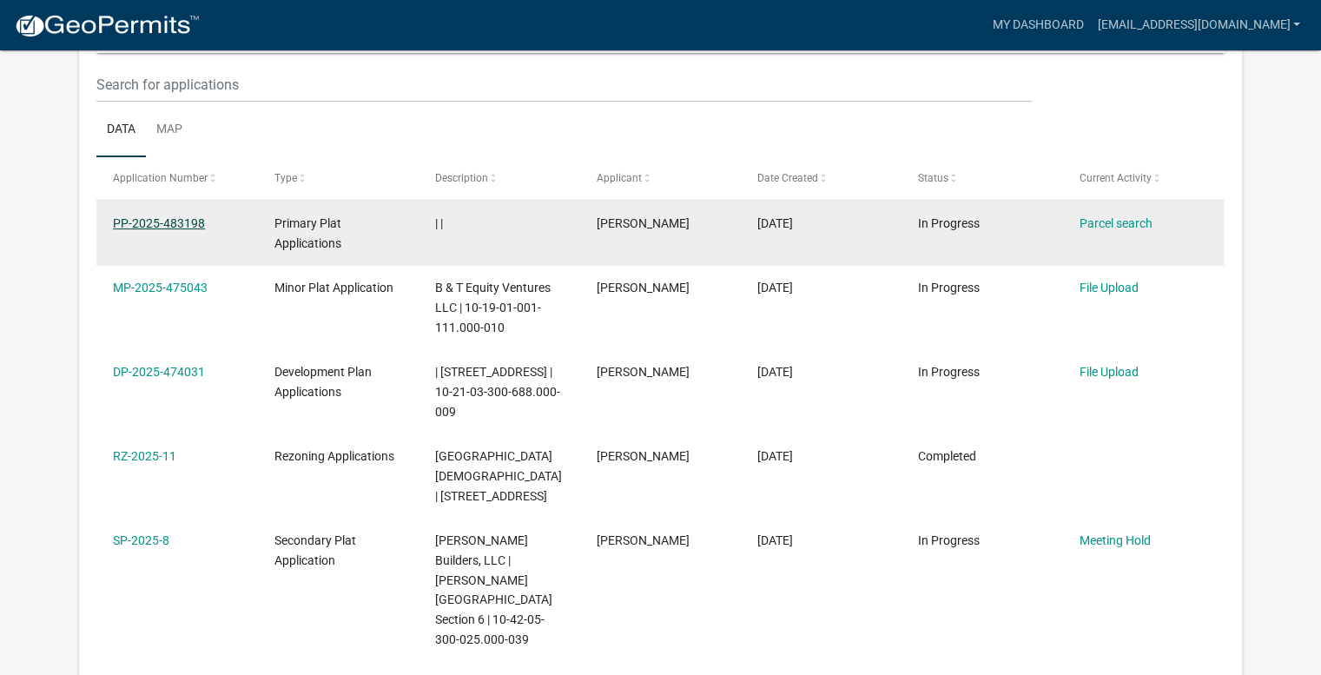
click at [169, 220] on link "PP-2025-483198" at bounding box center [159, 223] width 92 height 14
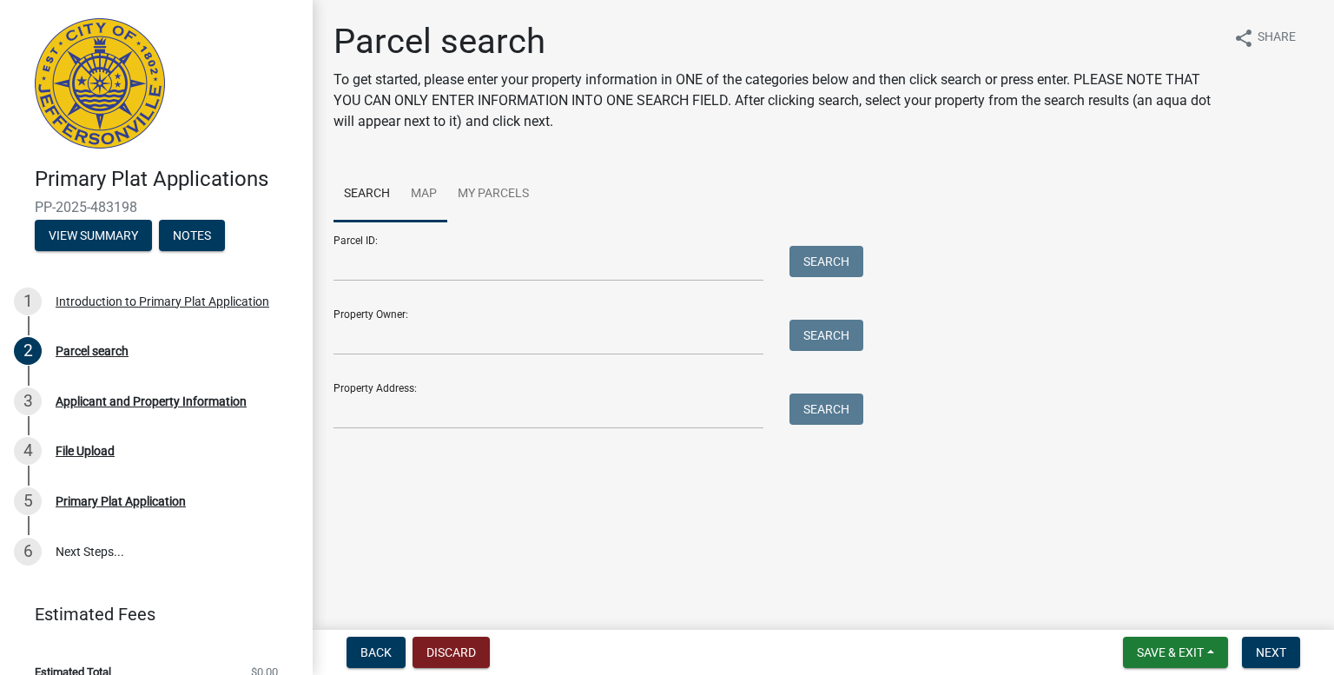
click at [422, 198] on link "Map" at bounding box center [424, 195] width 47 height 56
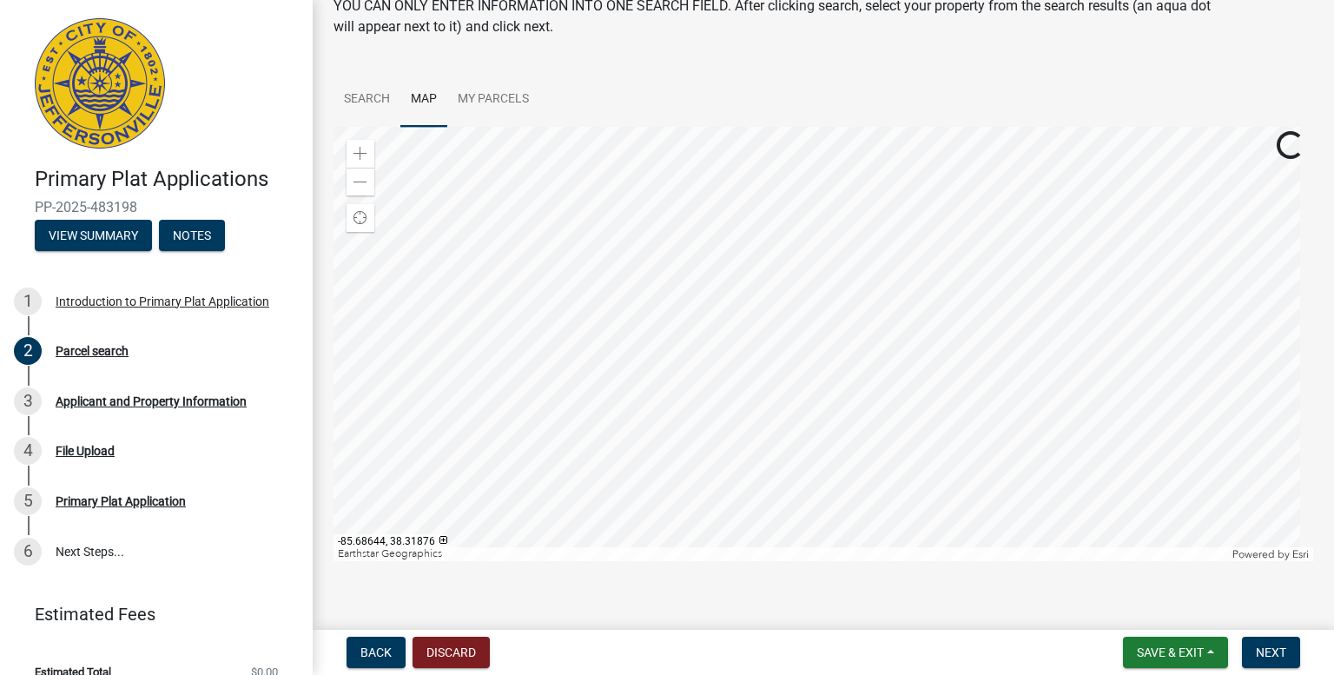
scroll to position [101, 0]
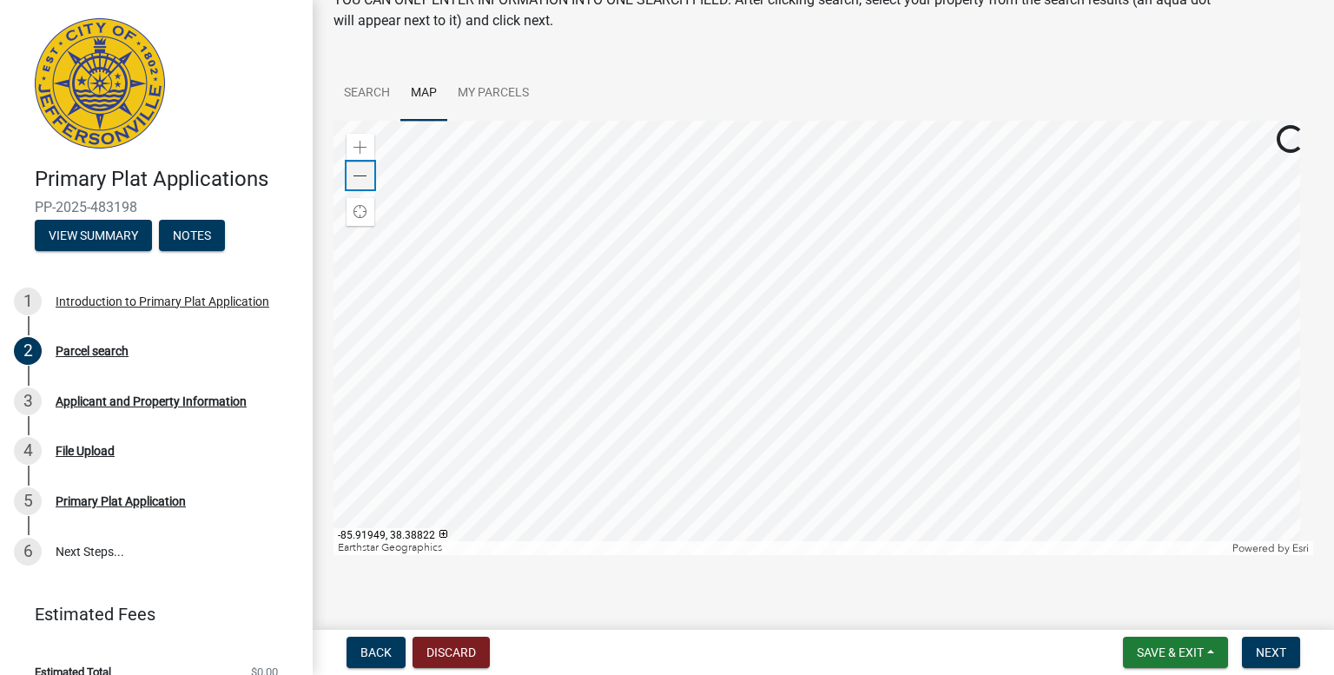
click at [361, 179] on span at bounding box center [361, 176] width 14 height 14
click at [354, 148] on span at bounding box center [361, 148] width 14 height 14
click at [355, 148] on span at bounding box center [361, 148] width 14 height 14
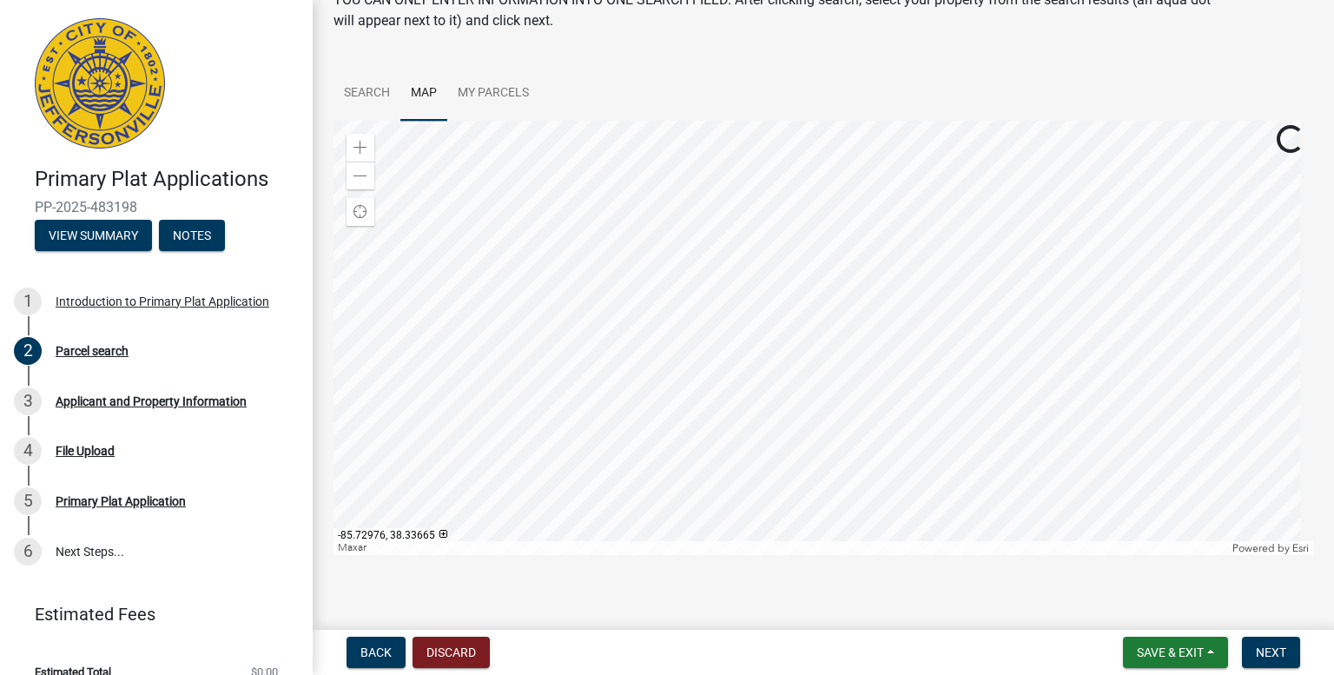
click at [618, 247] on div at bounding box center [824, 338] width 980 height 434
click at [718, 399] on div at bounding box center [824, 338] width 980 height 434
click at [758, 418] on div at bounding box center [824, 338] width 980 height 434
click at [780, 199] on div at bounding box center [824, 338] width 980 height 434
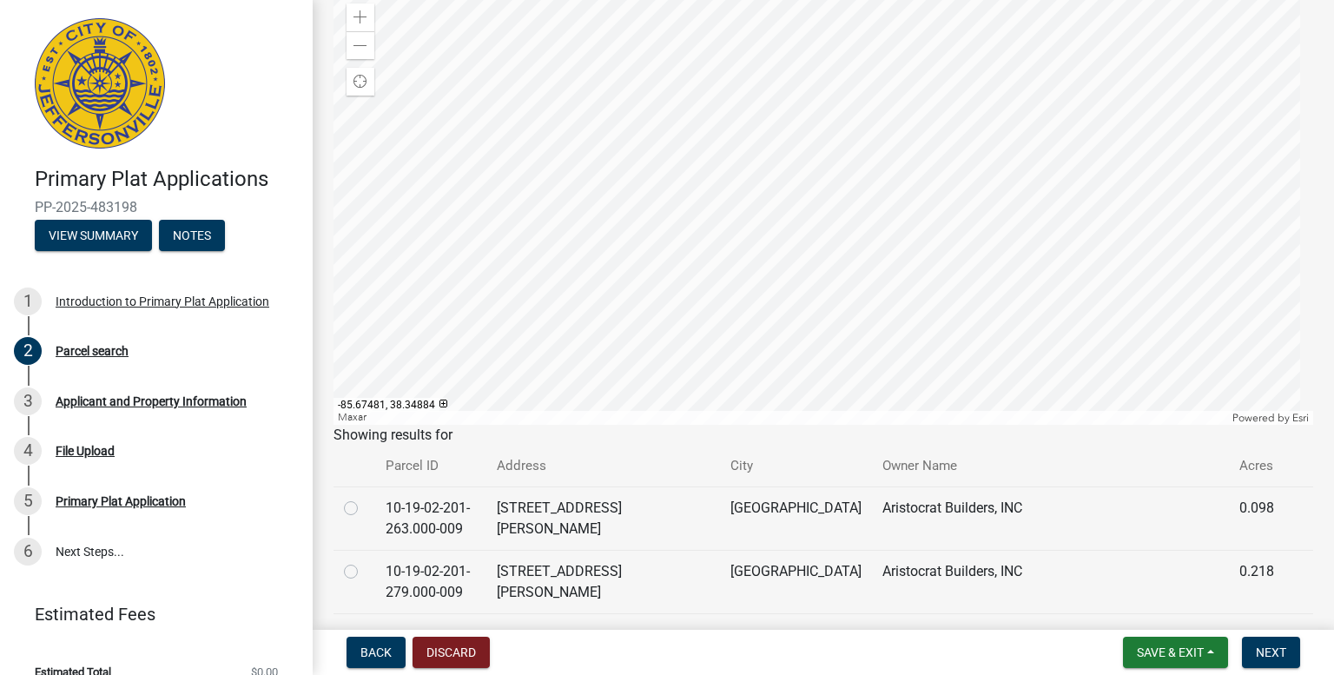
scroll to position [215, 0]
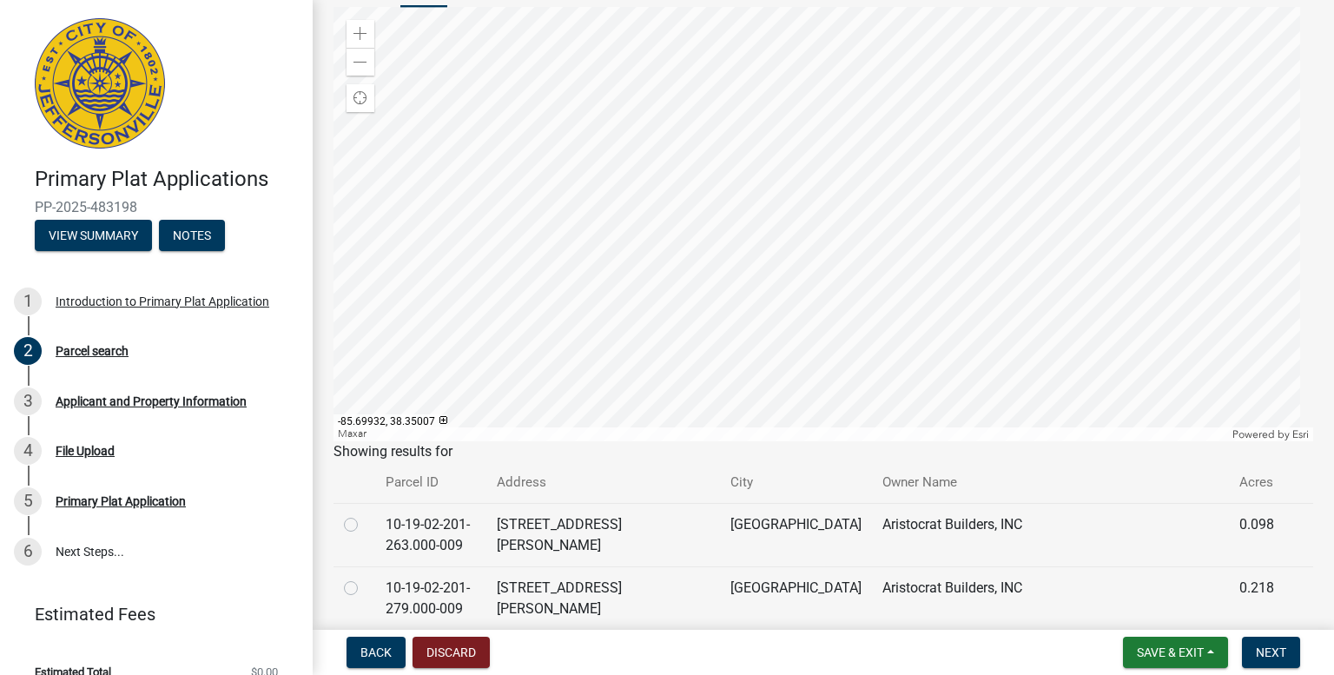
click at [803, 102] on div at bounding box center [824, 224] width 980 height 434
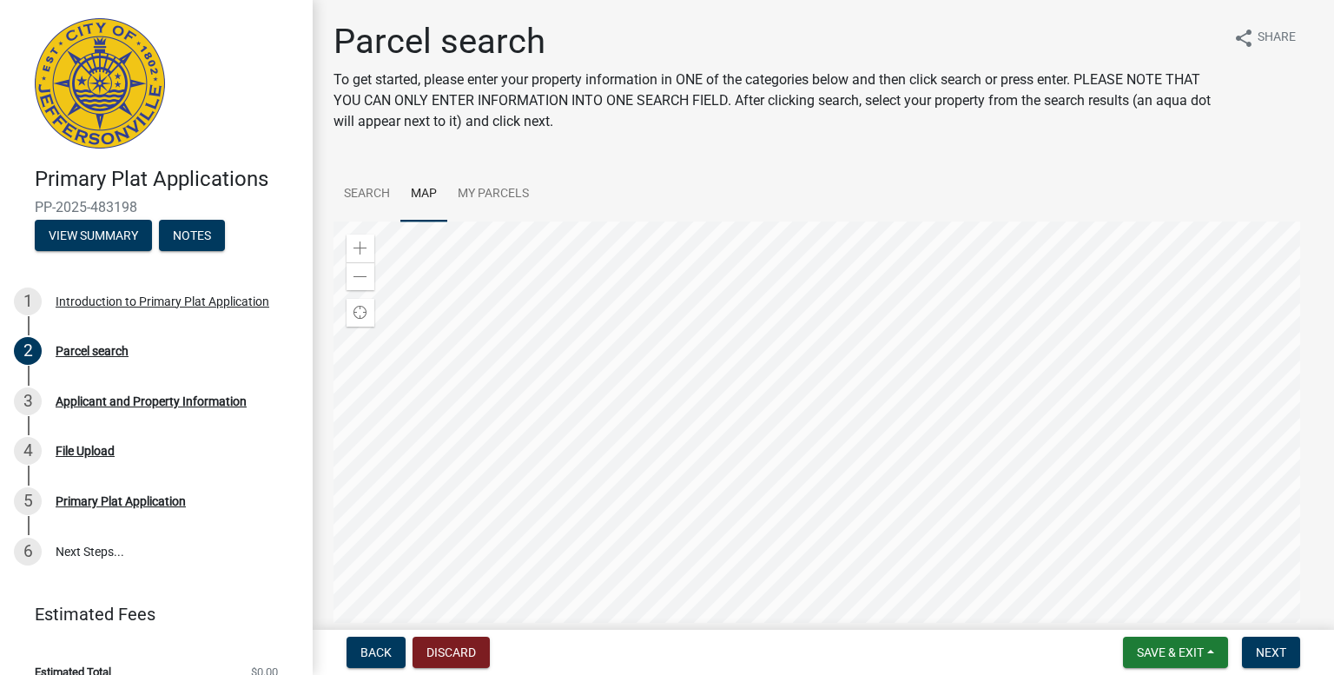
scroll to position [6, 0]
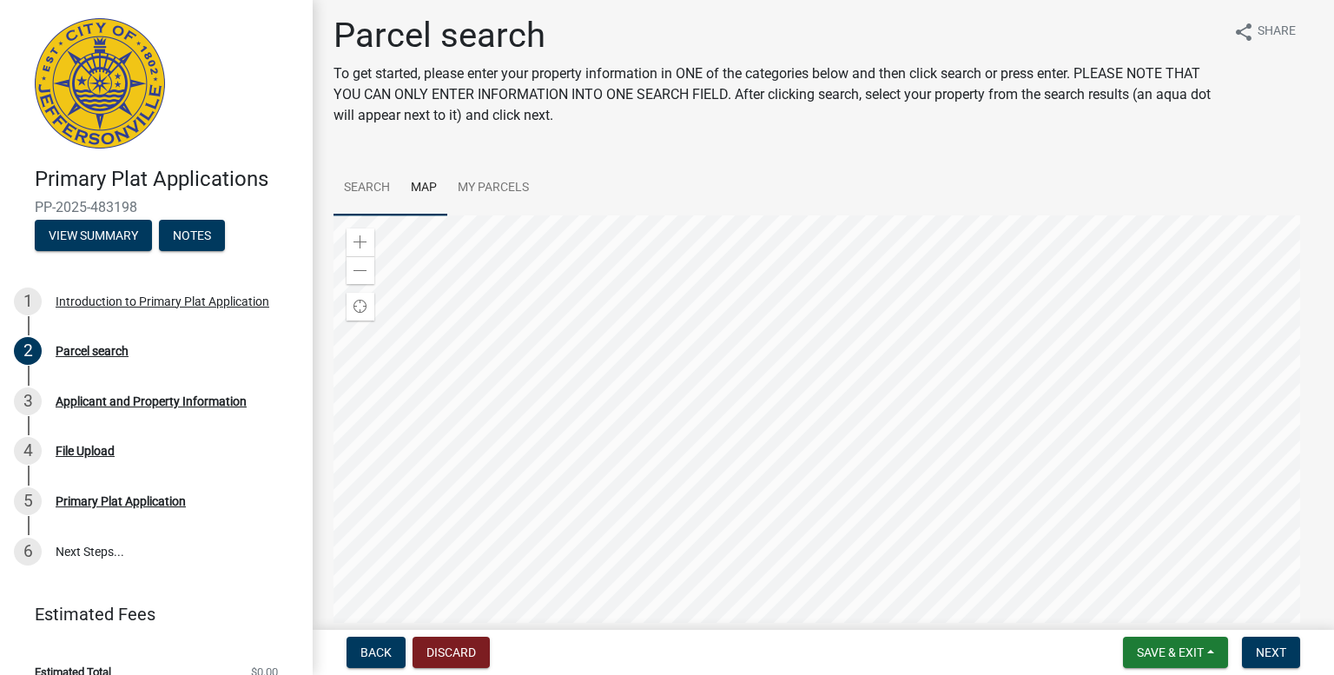
click at [377, 187] on link "Search" at bounding box center [367, 189] width 67 height 56
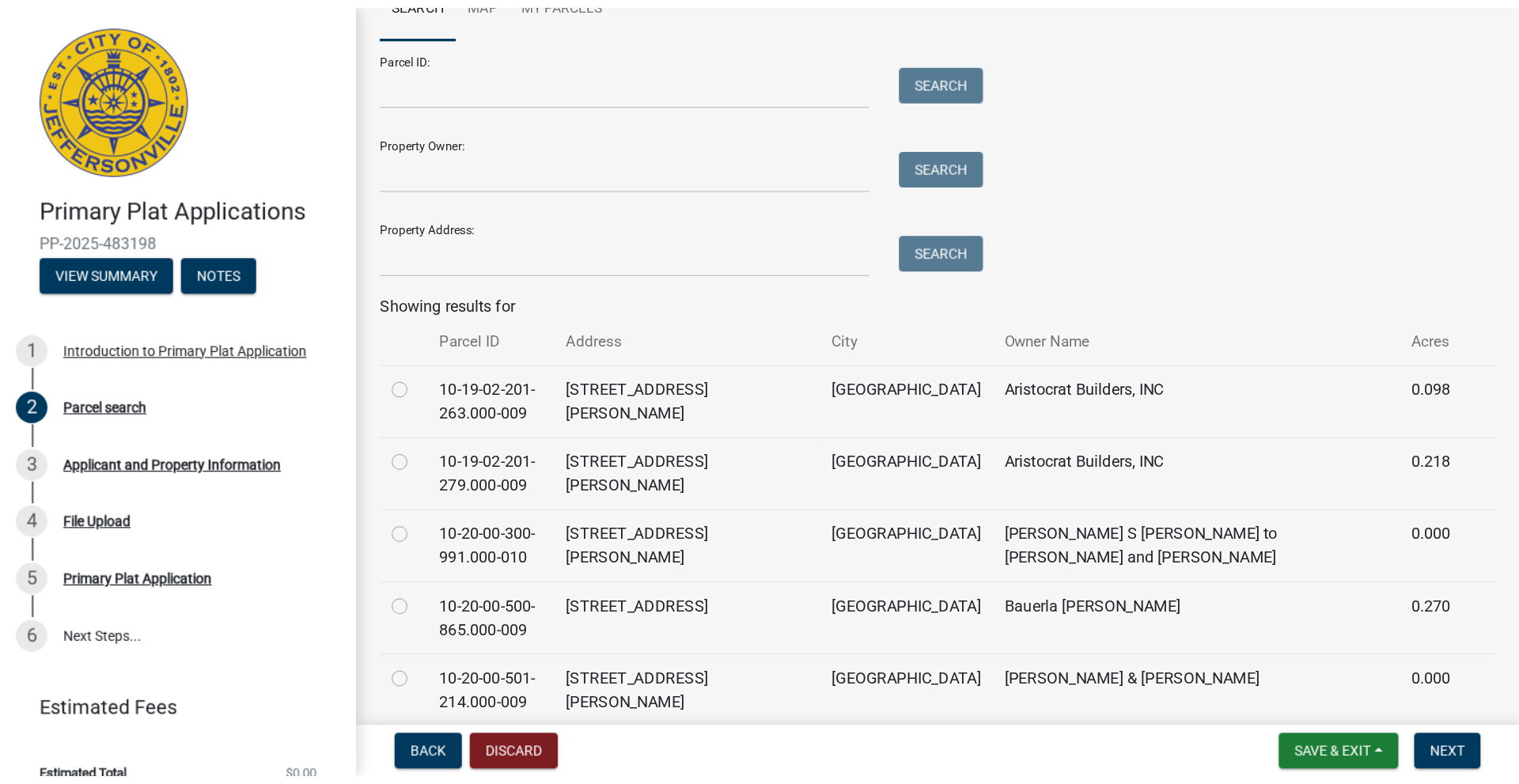
scroll to position [0, 0]
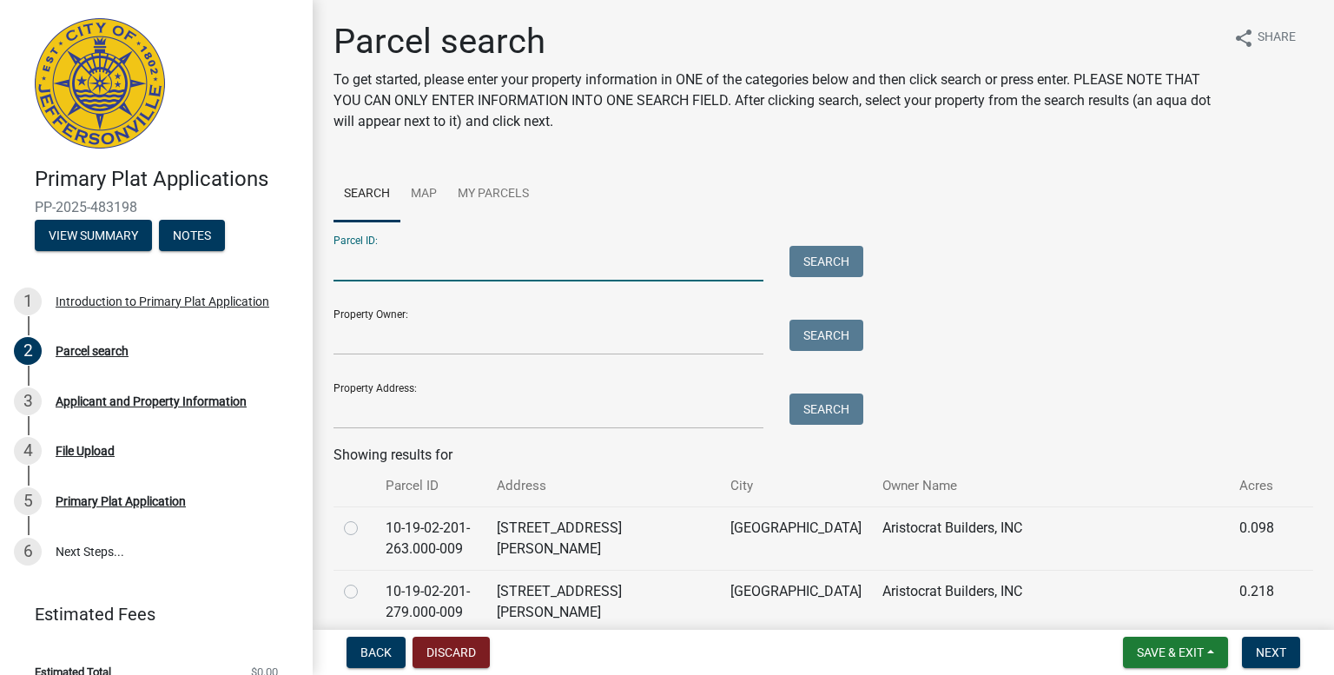
click at [381, 268] on input "Parcel ID:" at bounding box center [549, 264] width 430 height 36
paste input "10-42-03-600-131.000-039"
type input "10-42-03-600-131.000-039"
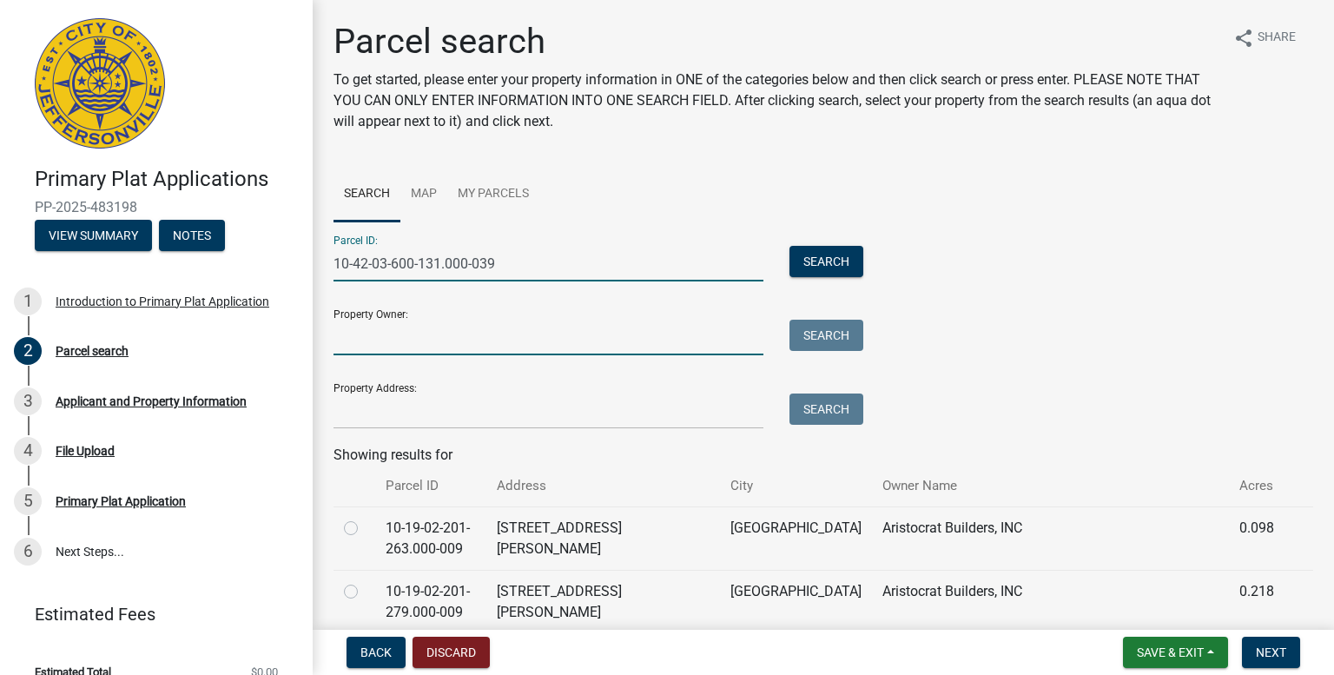
click at [447, 336] on input "Property Owner:" at bounding box center [549, 338] width 430 height 36
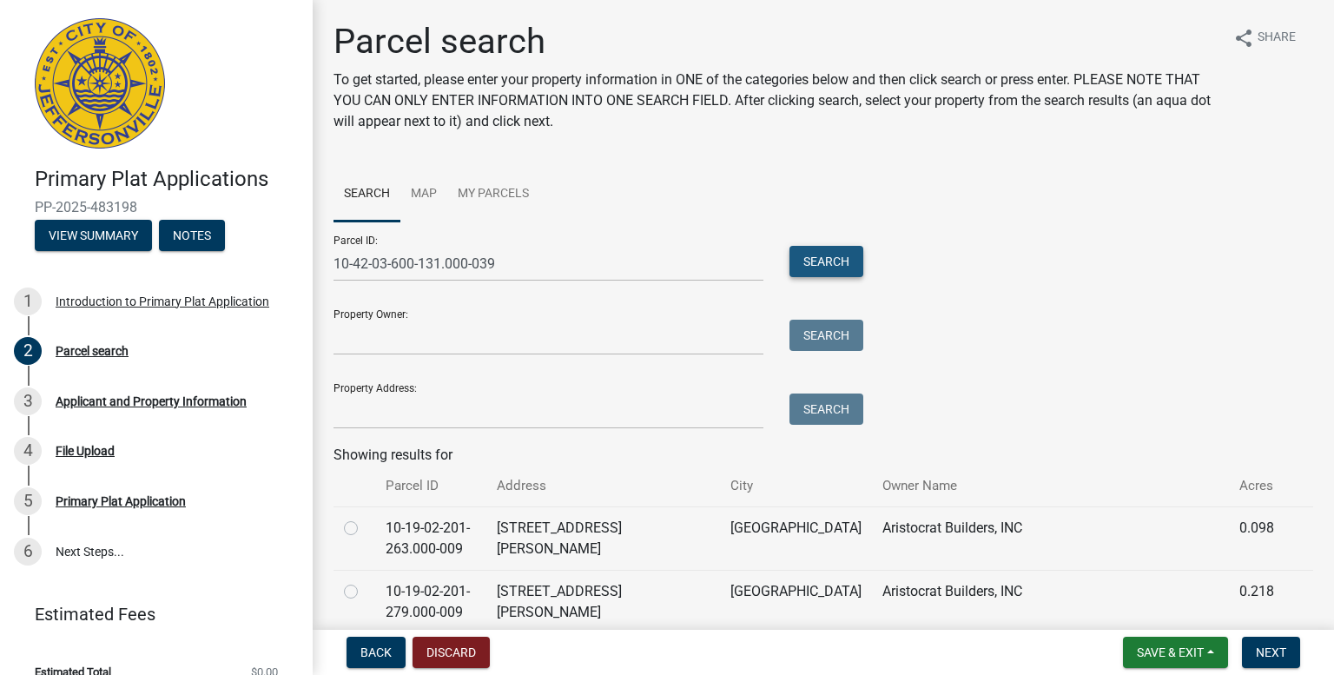
click at [820, 263] on button "Search" at bounding box center [827, 261] width 74 height 31
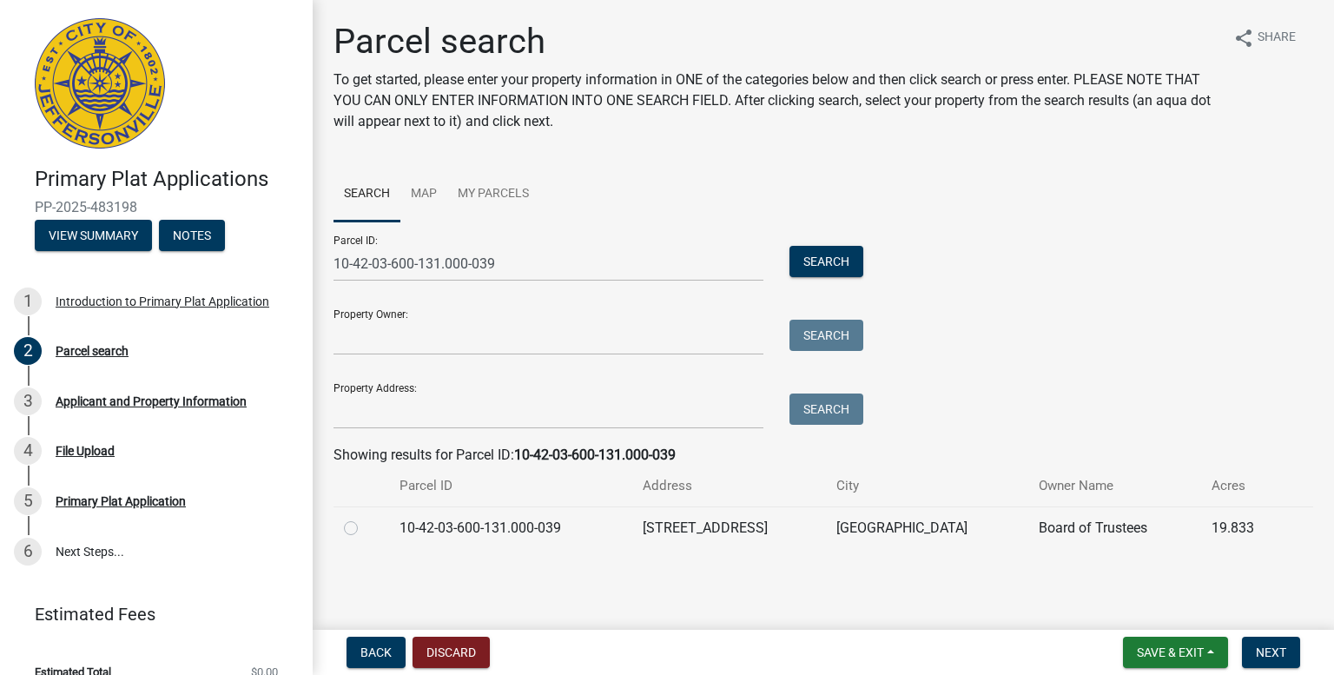
click at [365, 518] on label at bounding box center [365, 518] width 0 height 0
click at [365, 529] on input "radio" at bounding box center [370, 523] width 11 height 11
radio input "true"
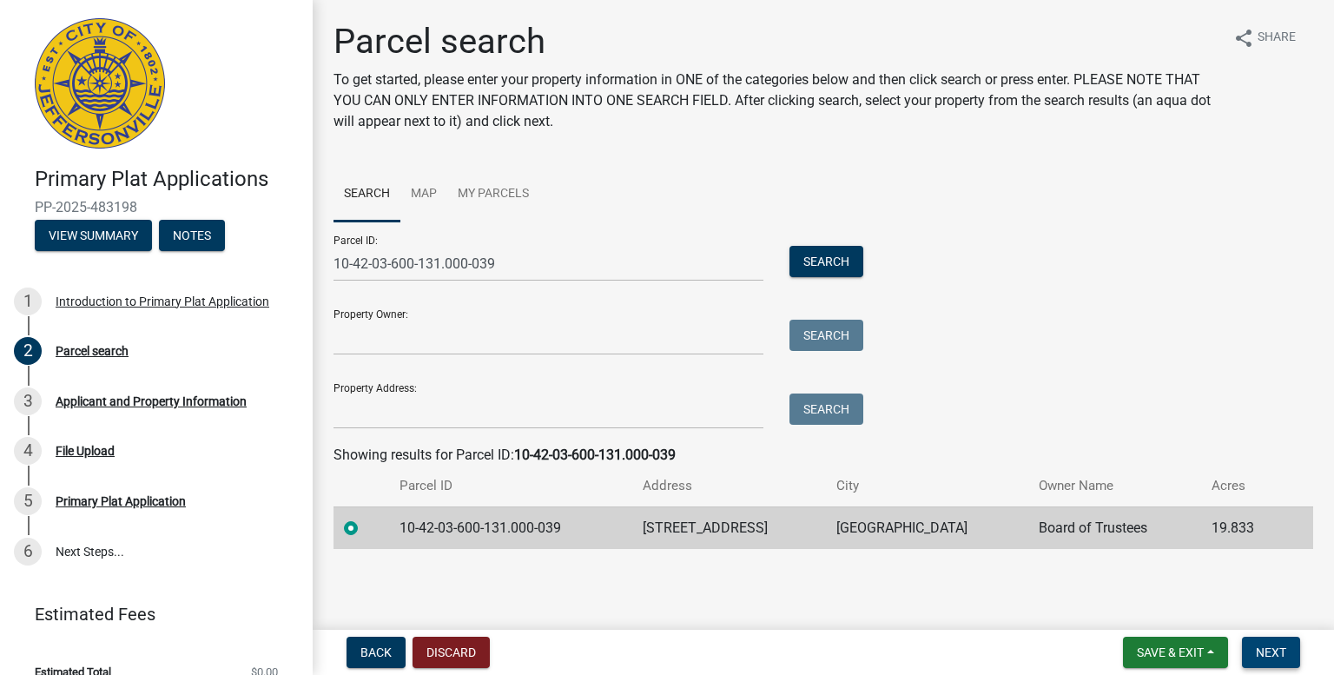
click at [1268, 657] on span "Next" at bounding box center [1271, 653] width 30 height 14
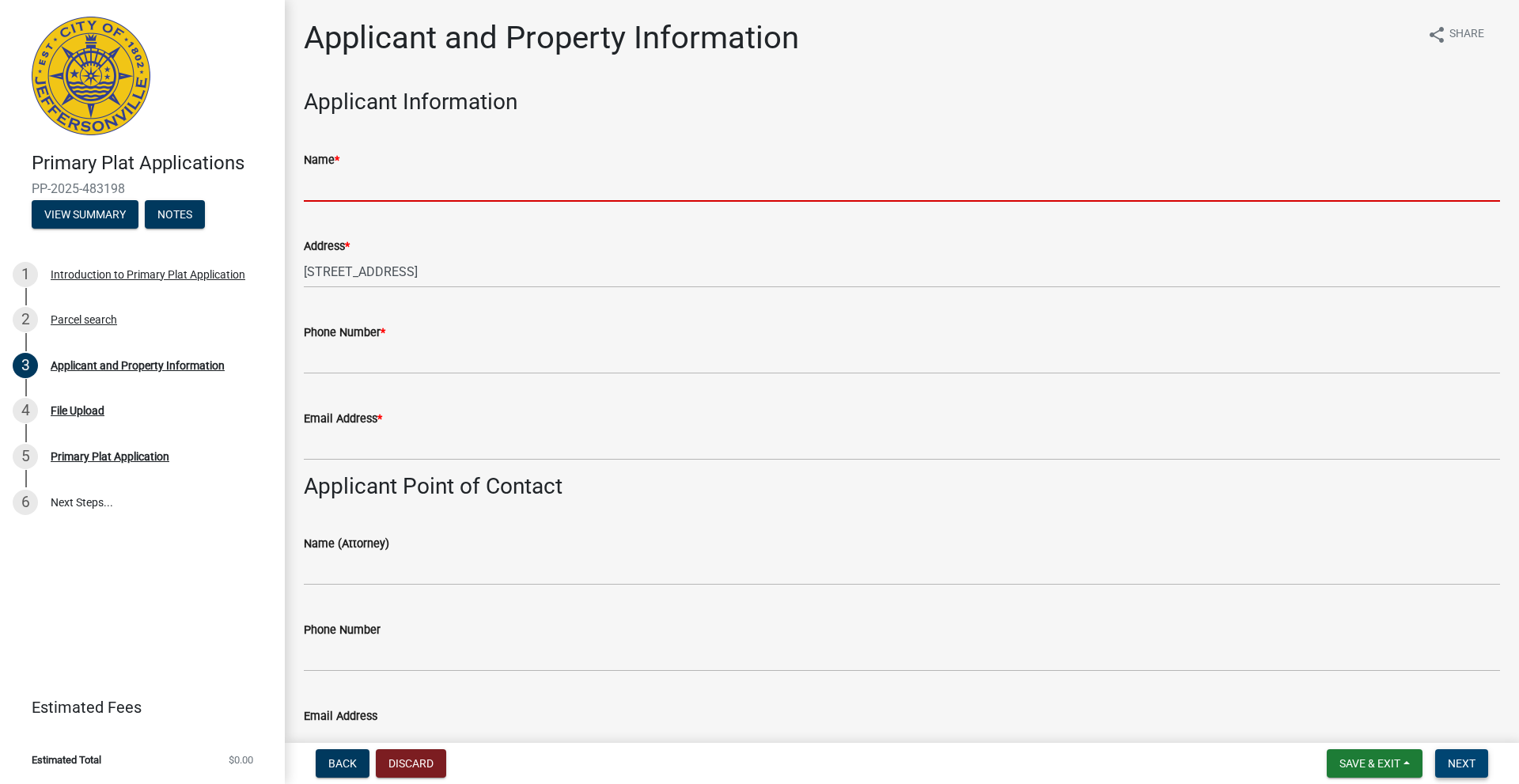
click at [416, 190] on input "Name *" at bounding box center [902, 186] width 1197 height 33
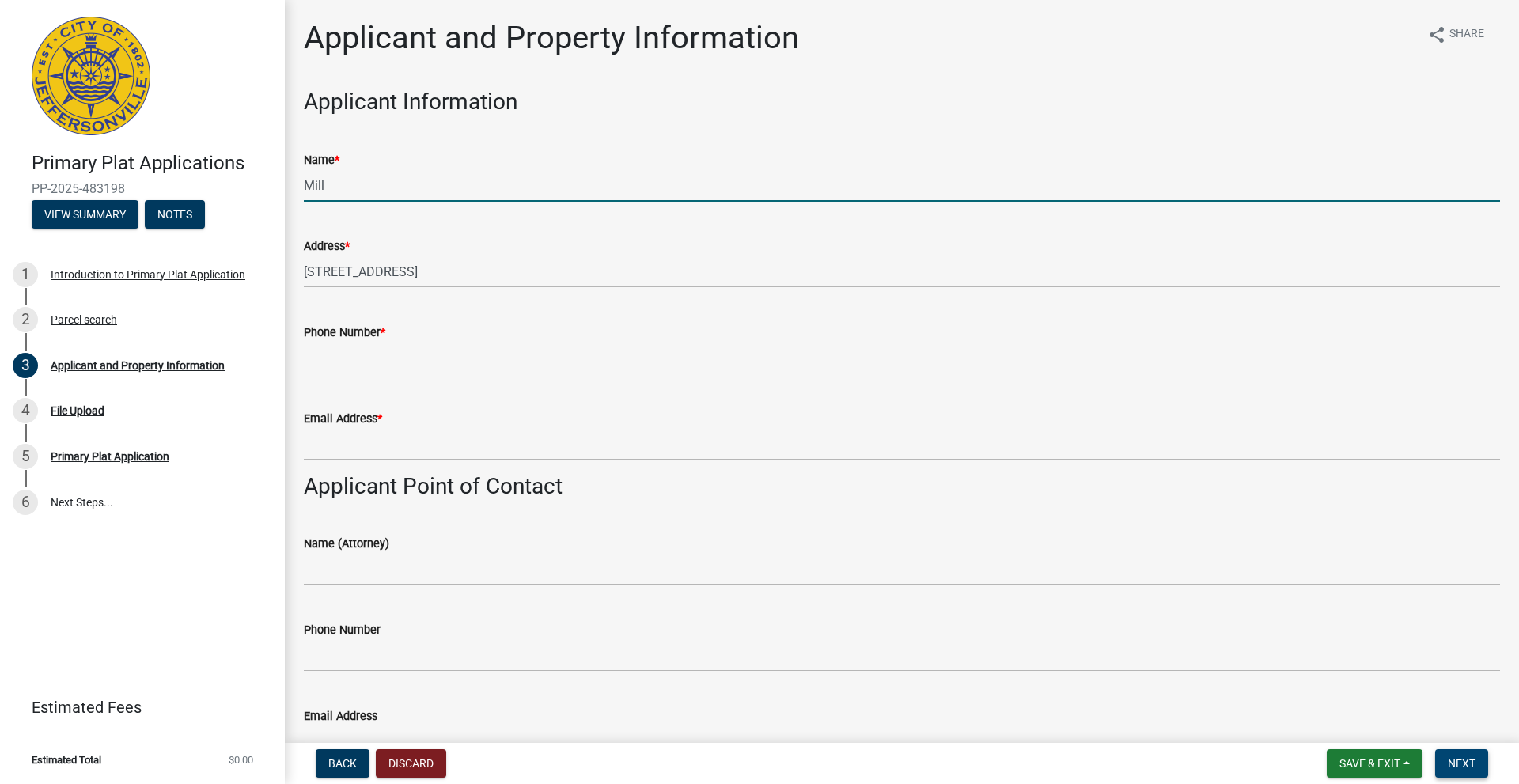
click at [367, 187] on input "Mill" at bounding box center [902, 186] width 1197 height 33
type input "Millennium Builders"
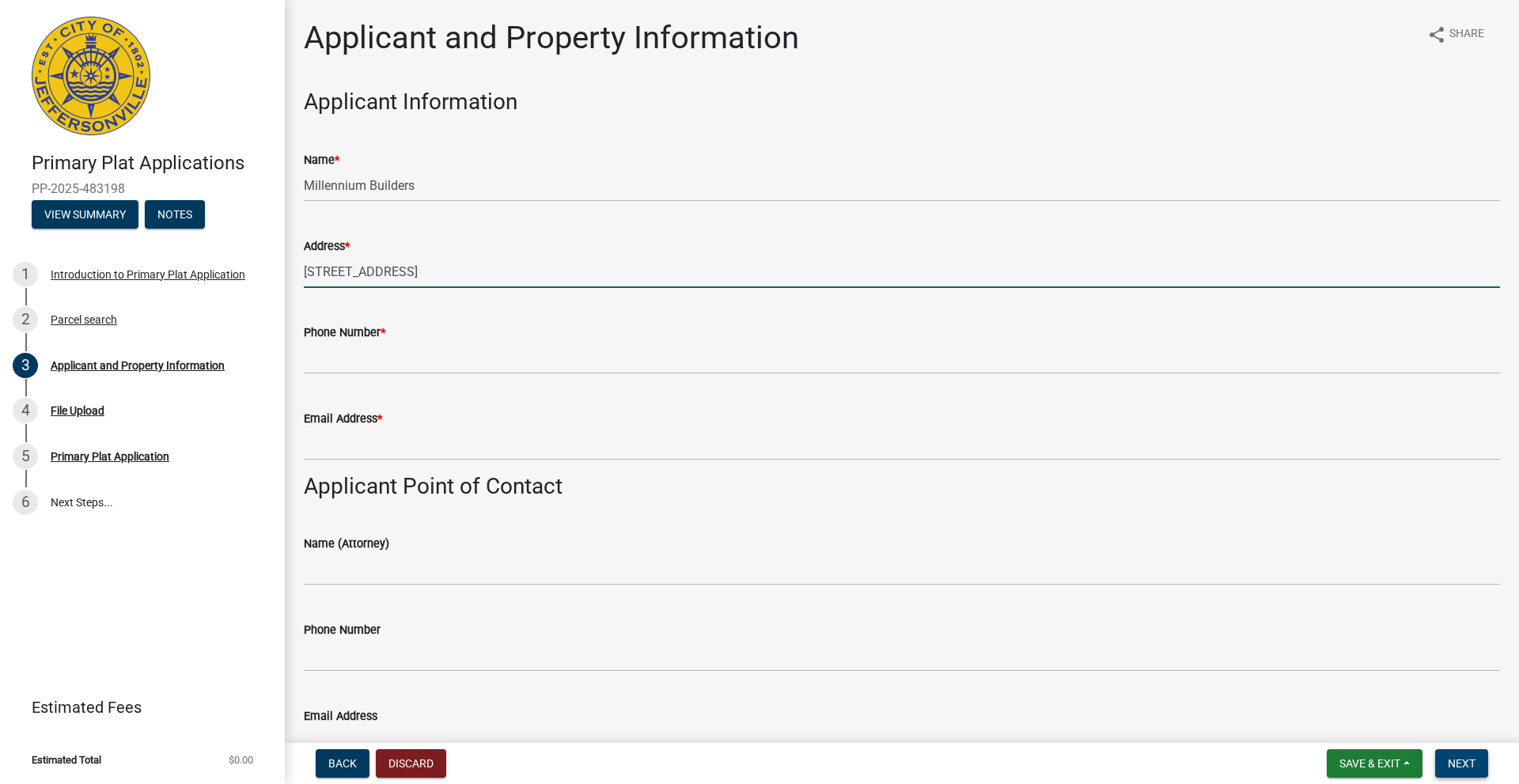
drag, startPoint x: 491, startPoint y: 274, endPoint x: 299, endPoint y: 274, distance: 192.0
click at [299, 274] on div "Address * 3618 UTICA SELLERSBURG RD" at bounding box center [902, 250] width 1220 height 74
type input "[STREET_ADDRESS]"
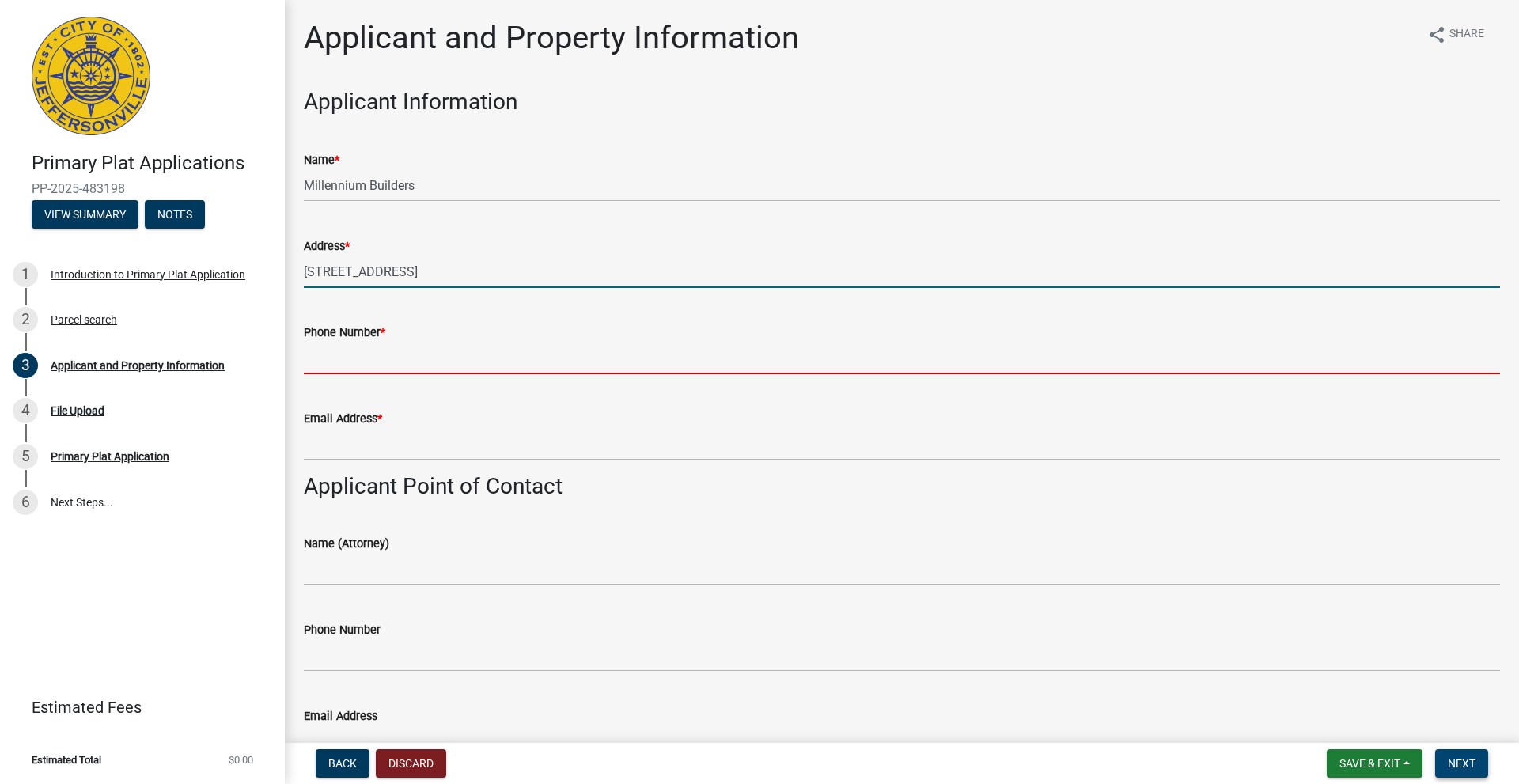
click at [335, 357] on input "Phone Number *" at bounding box center [902, 358] width 1197 height 33
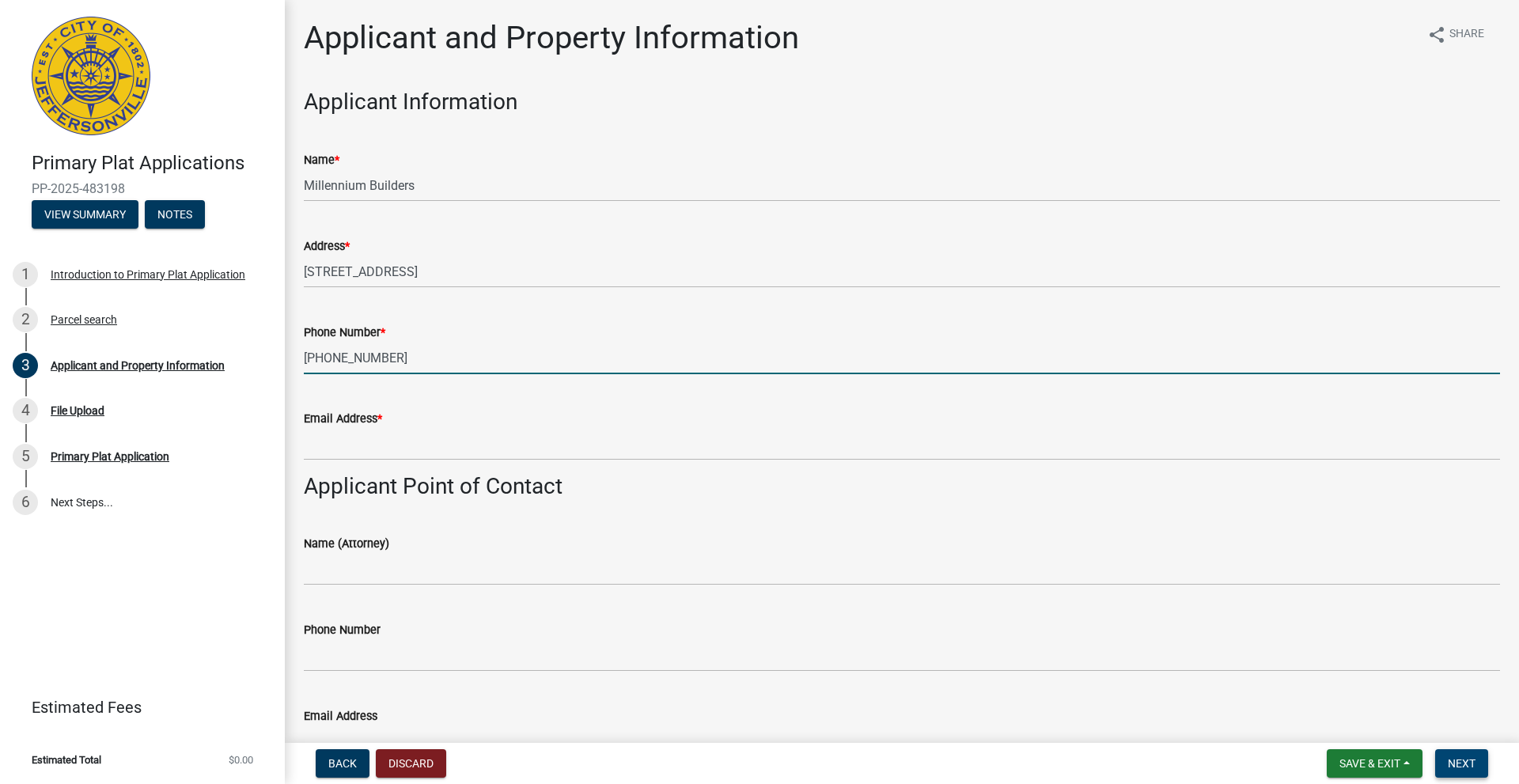
type input "[PHONE_NUMBER]"
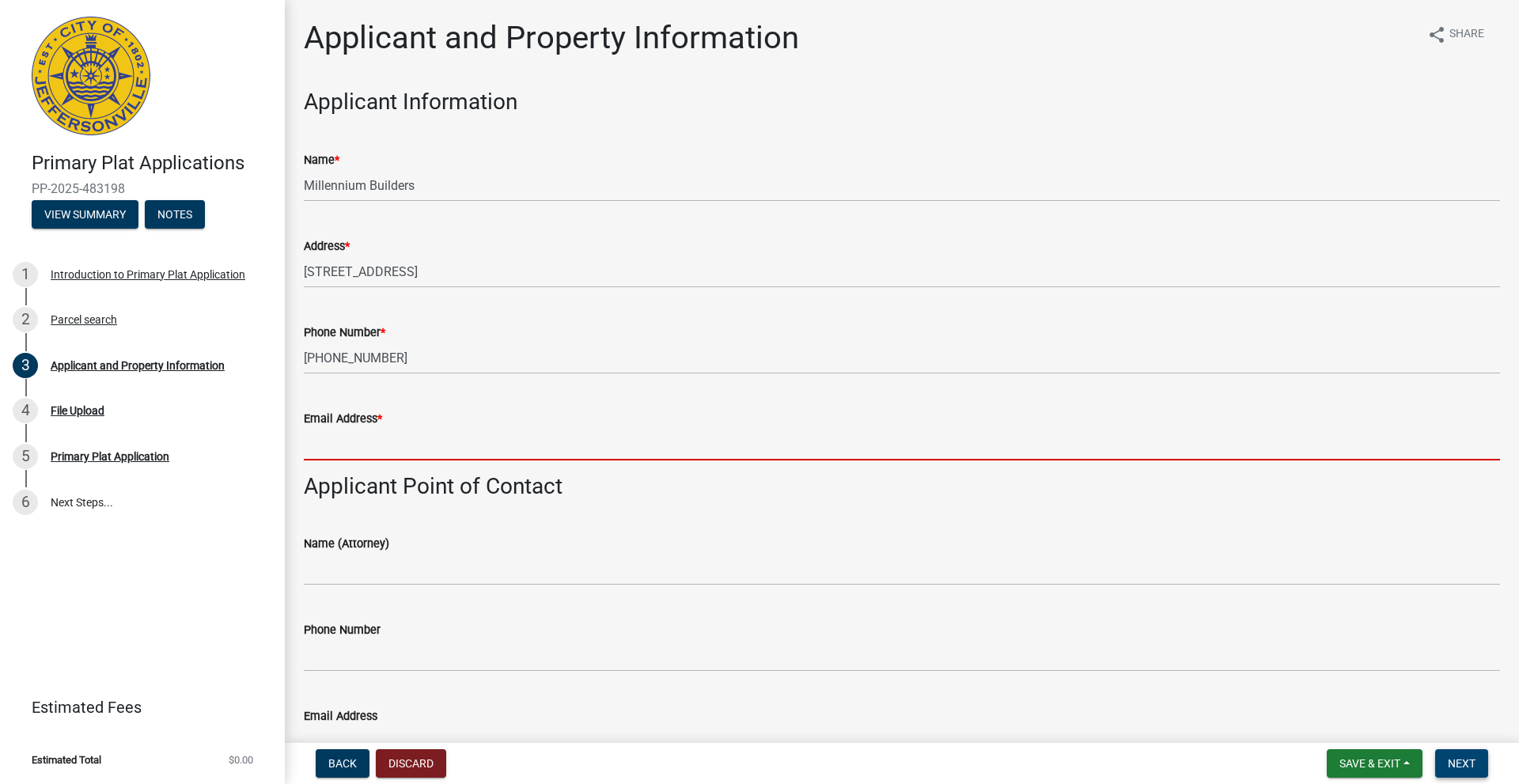
click at [347, 447] on input "Email Address *" at bounding box center [902, 444] width 1197 height 33
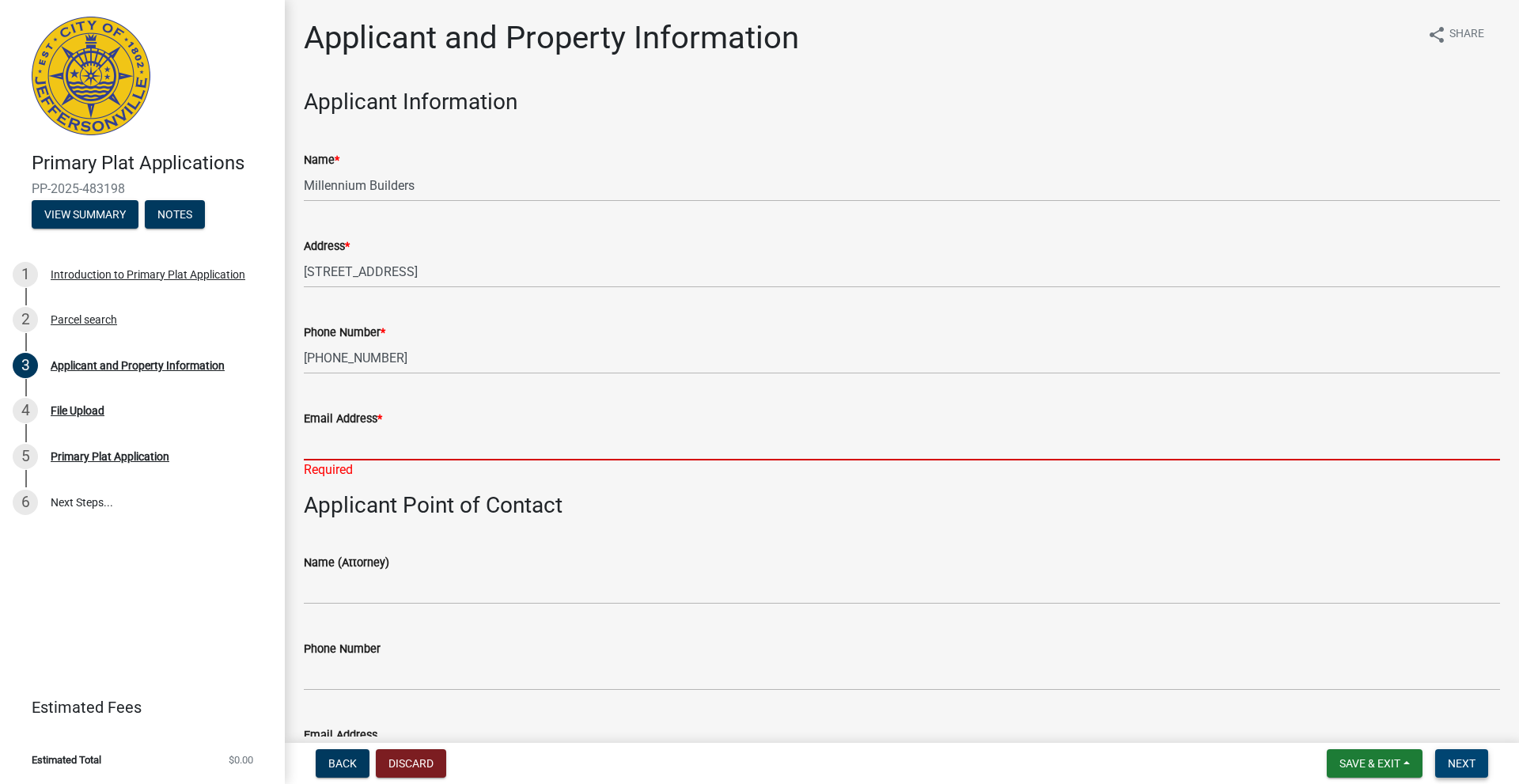
click at [365, 454] on input "Email Address *" at bounding box center [902, 444] width 1197 height 33
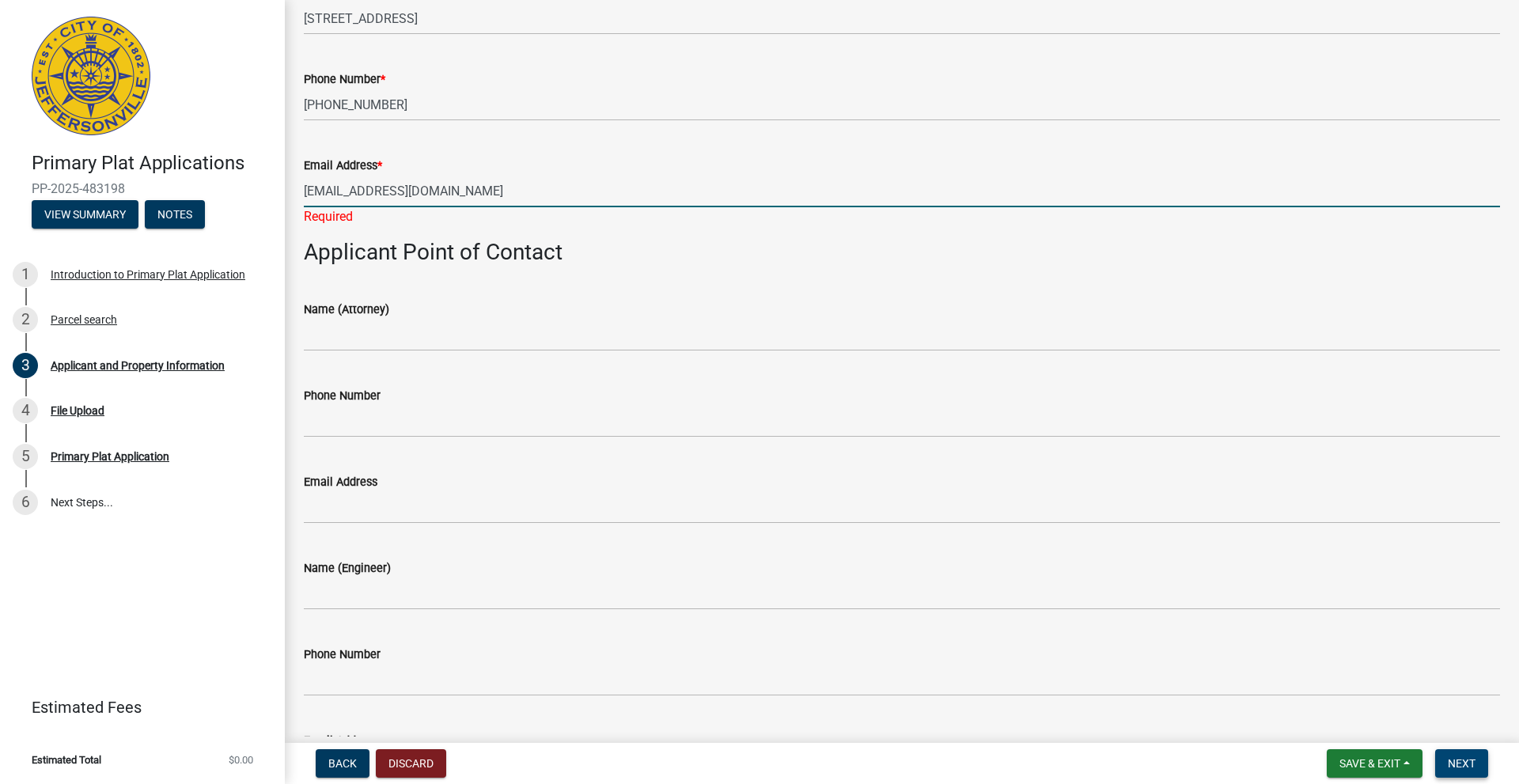
scroll to position [317, 0]
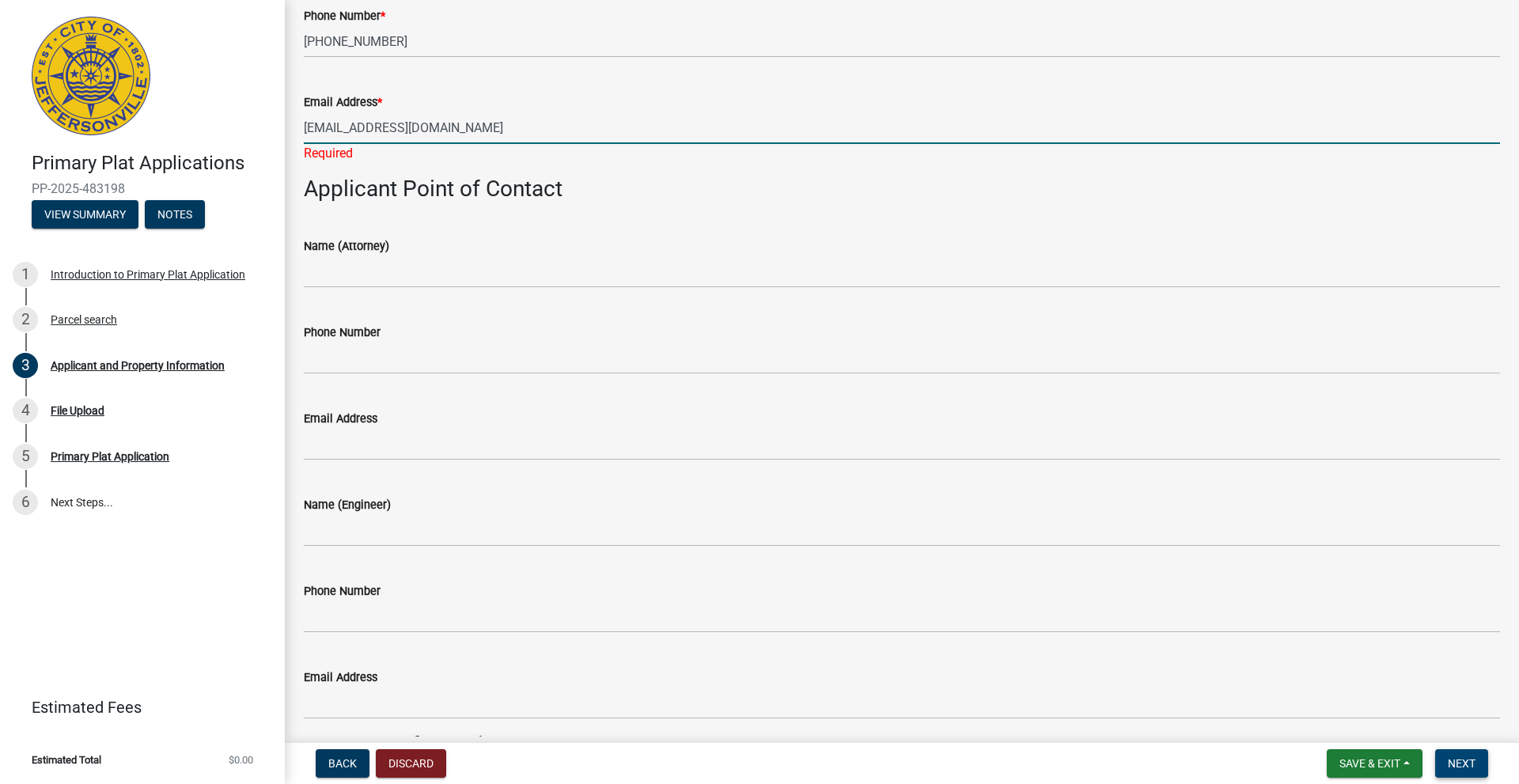
type input "[EMAIL_ADDRESS][DOMAIN_NAME]"
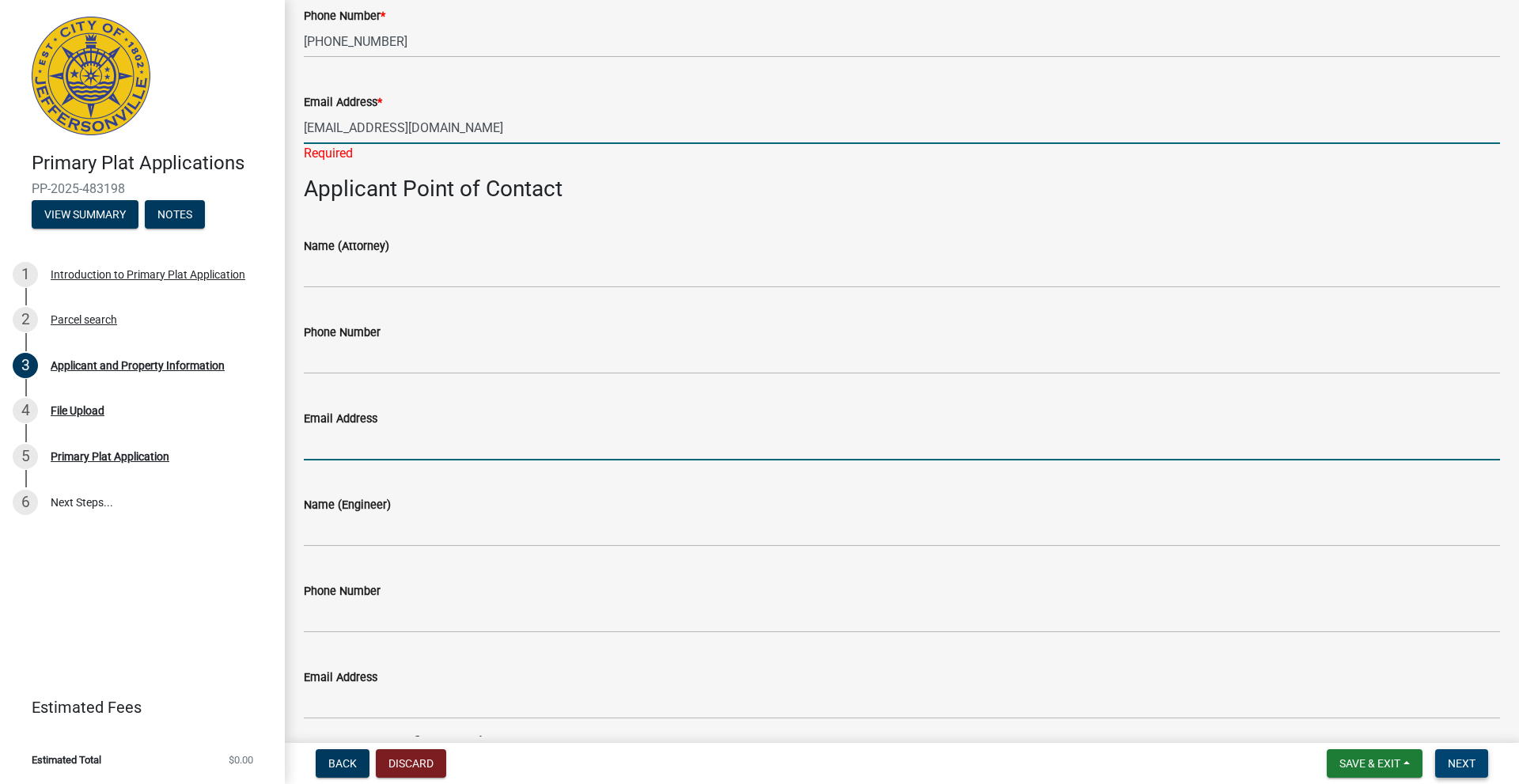
click at [612, 419] on form "Email Address" at bounding box center [902, 434] width 1197 height 51
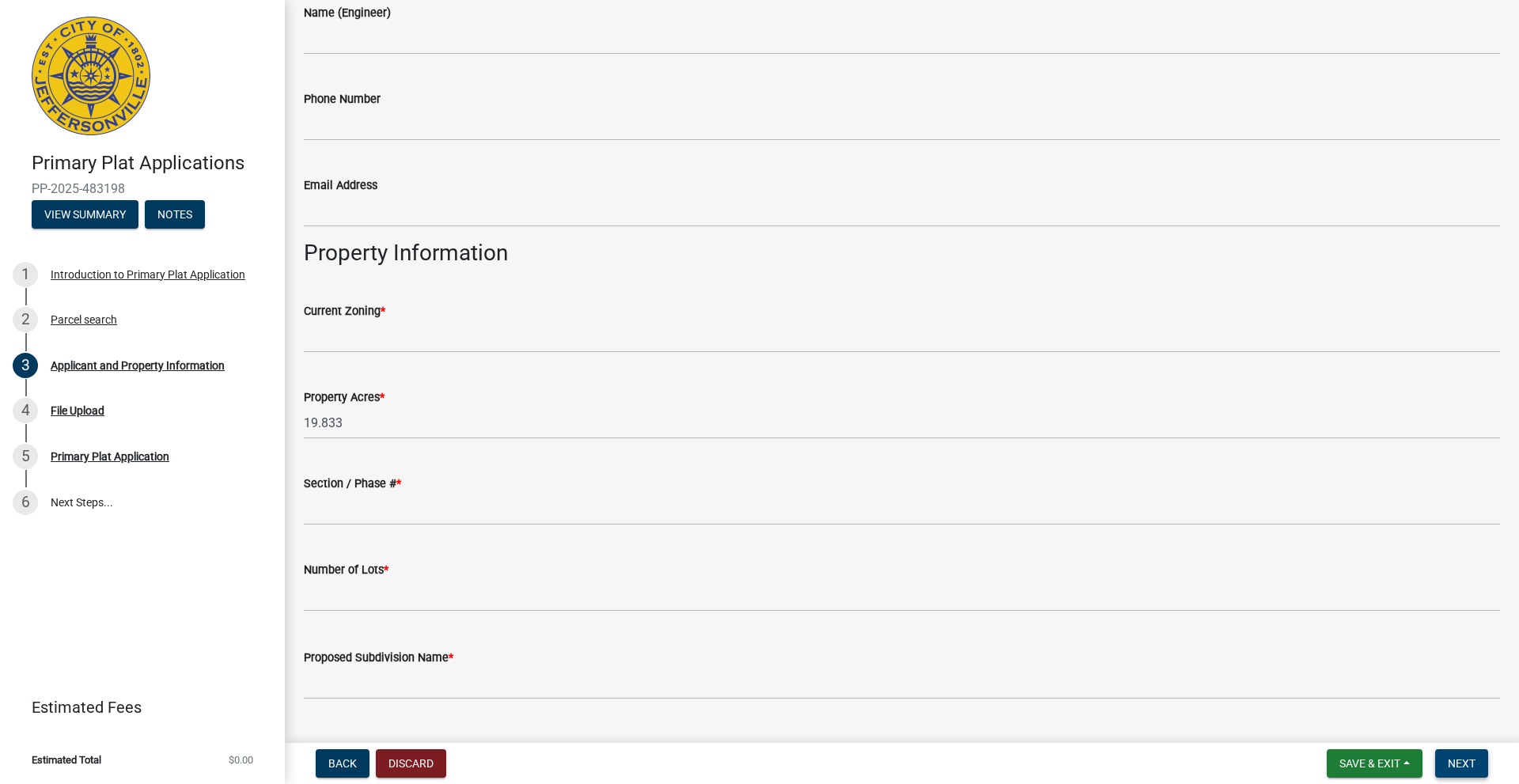
scroll to position [791, 0]
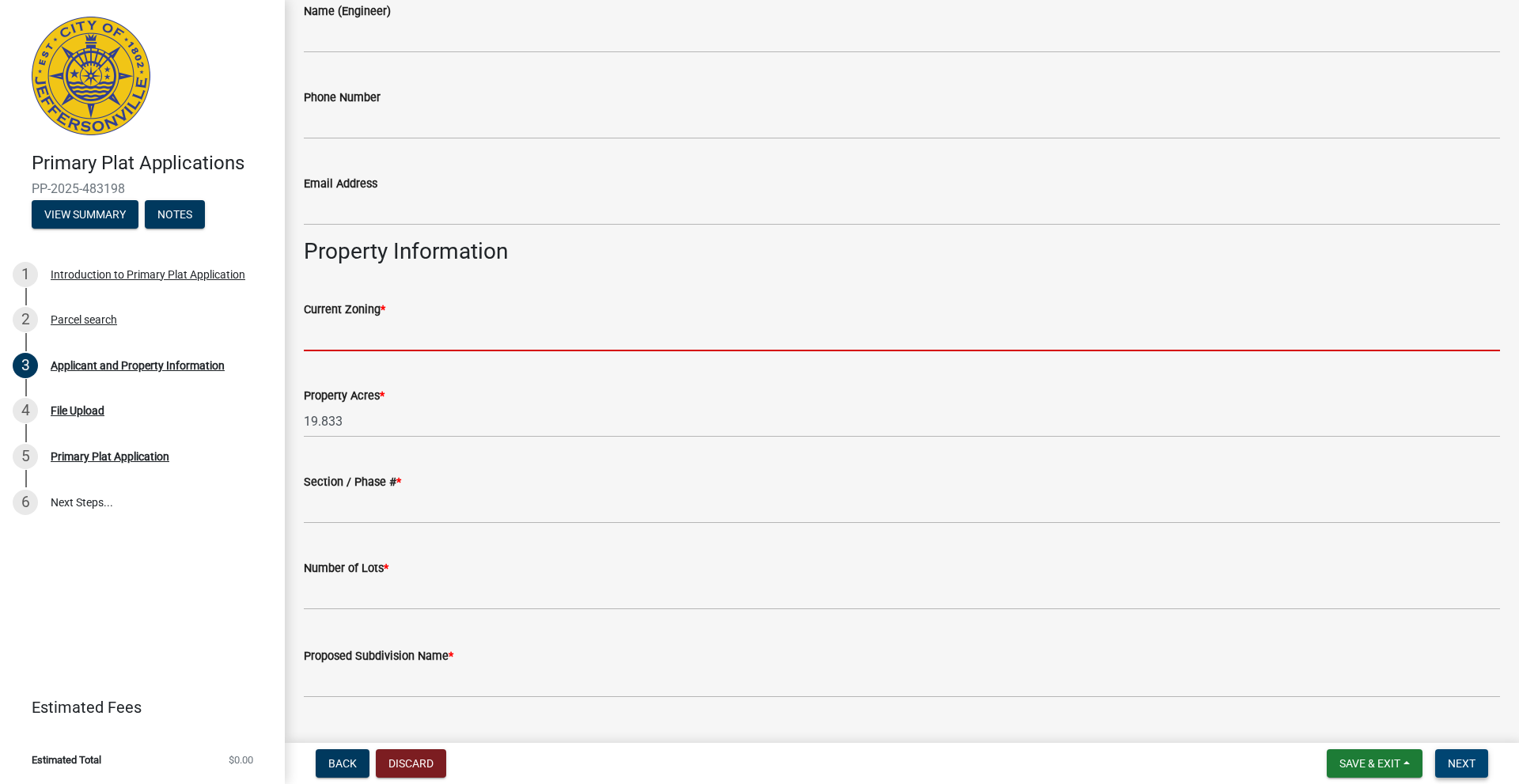
click at [413, 333] on input "Current Zoning *" at bounding box center [902, 335] width 1197 height 33
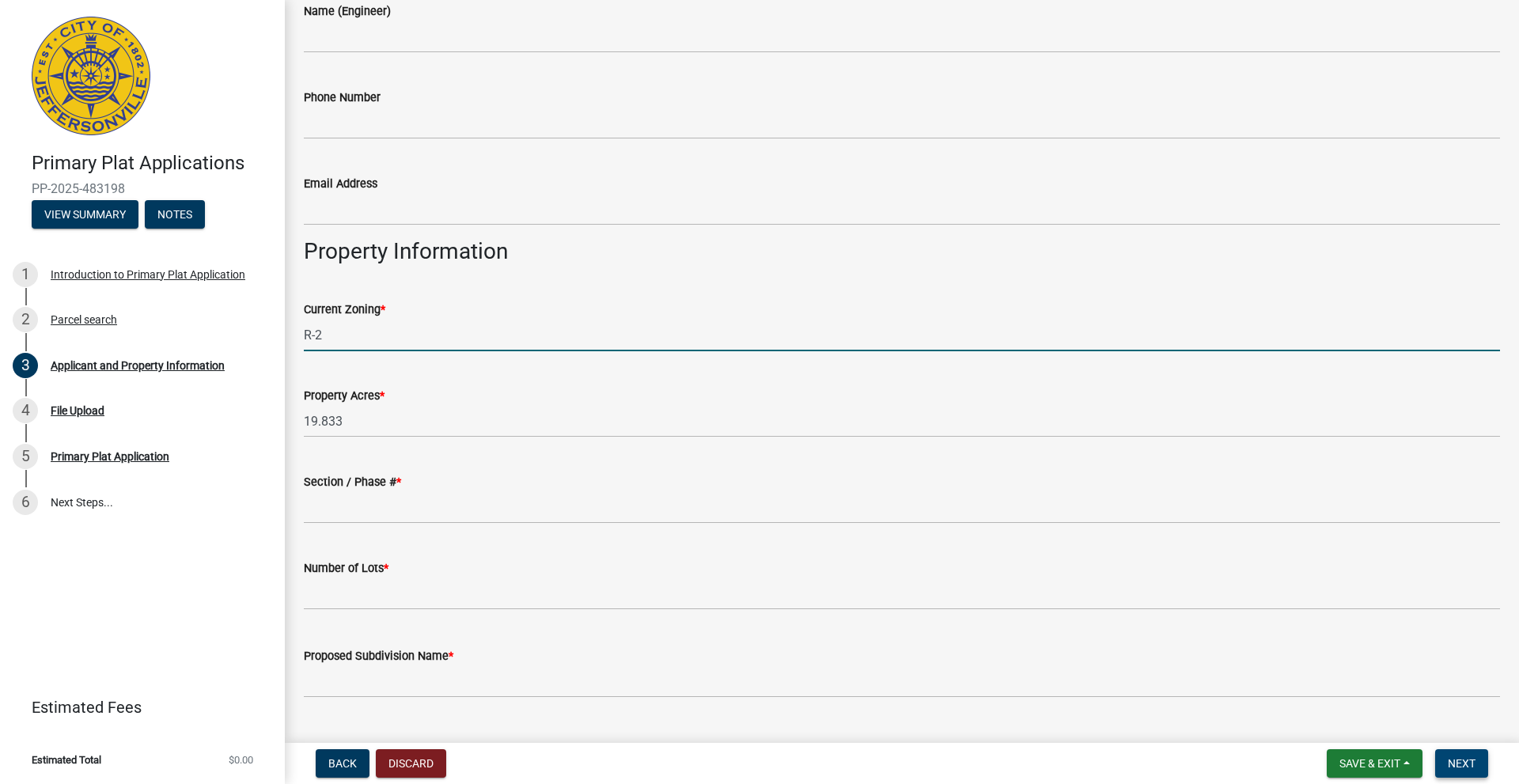
type input "R-2"
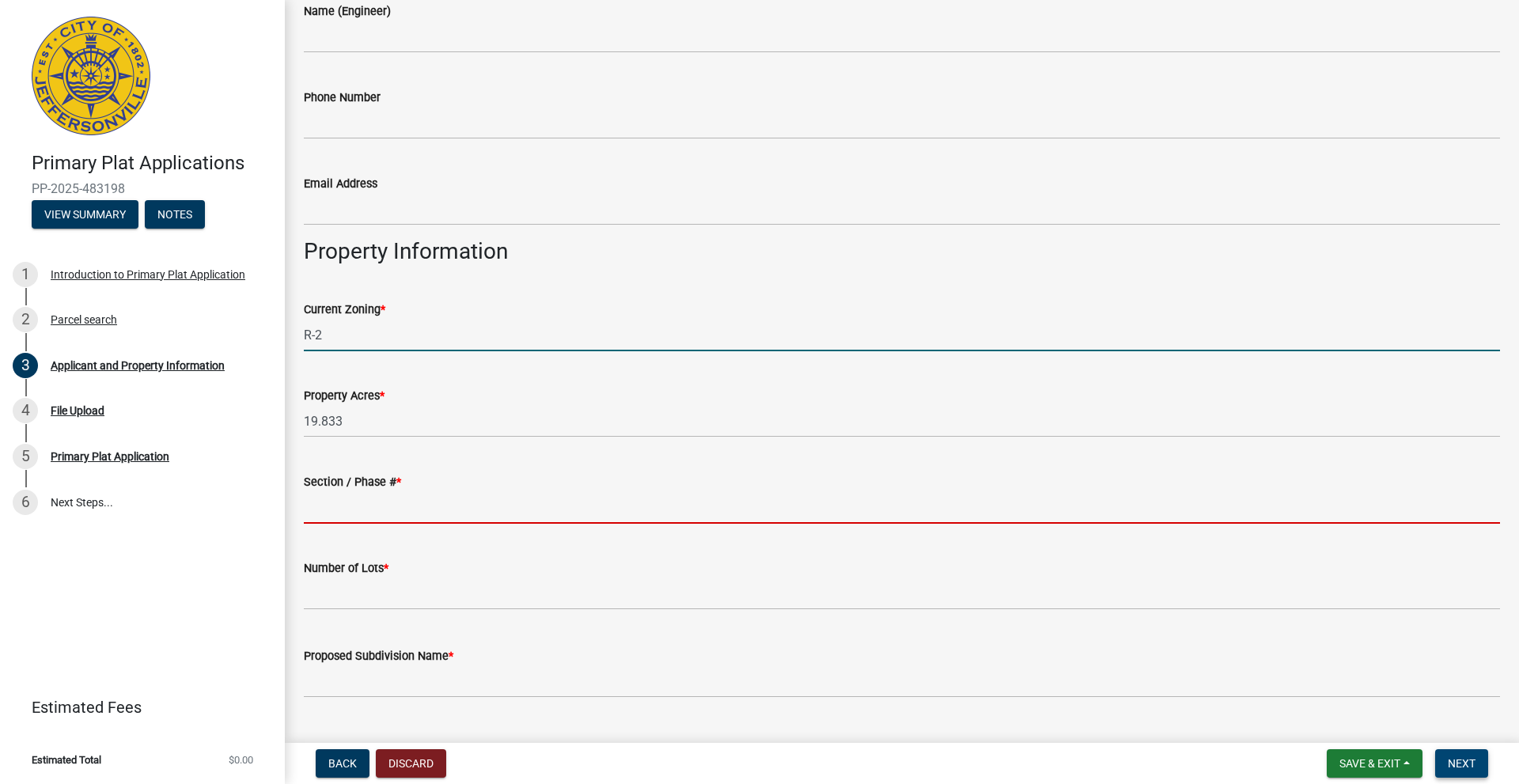
click at [354, 509] on input "Section / Phase # *" at bounding box center [902, 508] width 1197 height 33
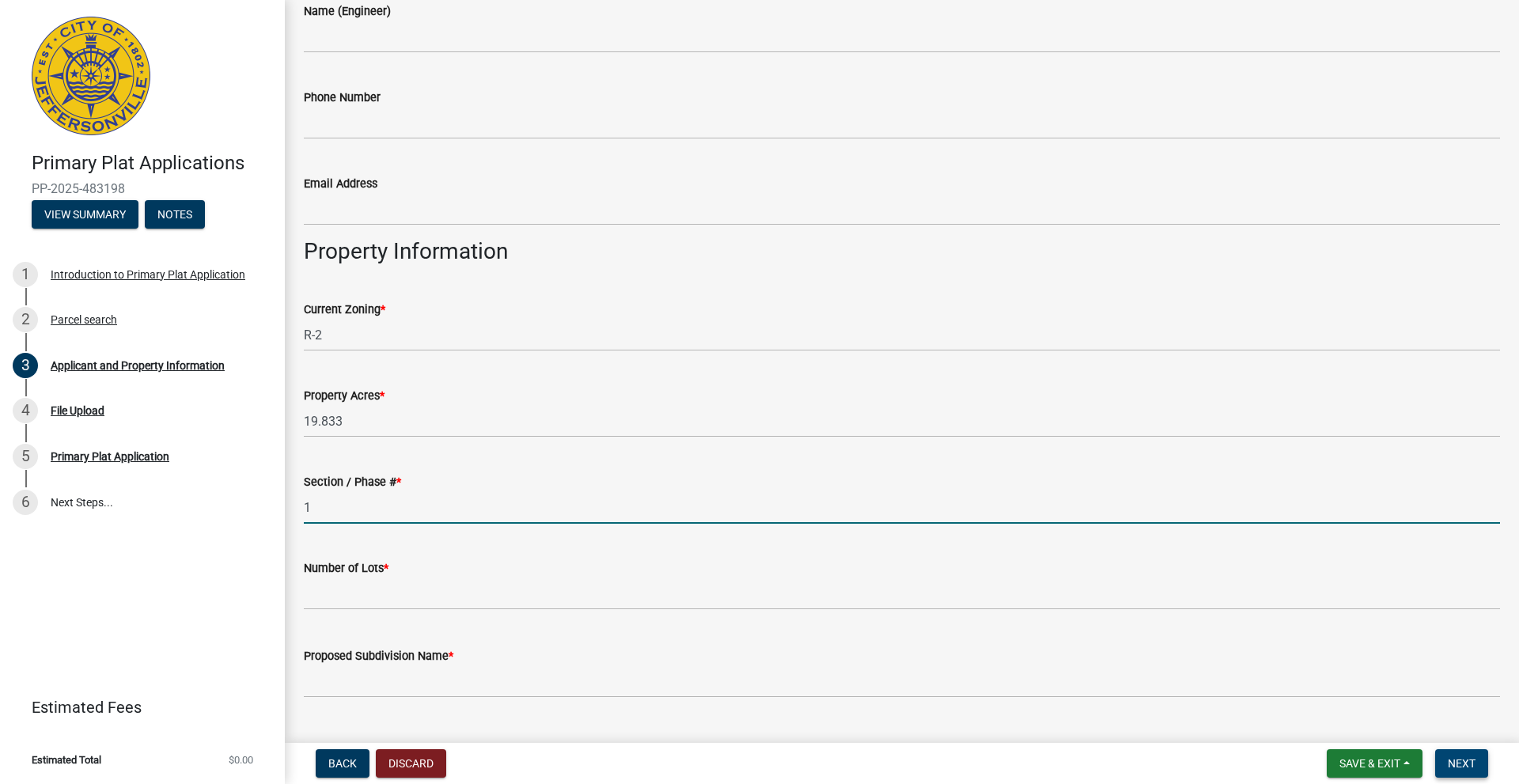
type input "1"
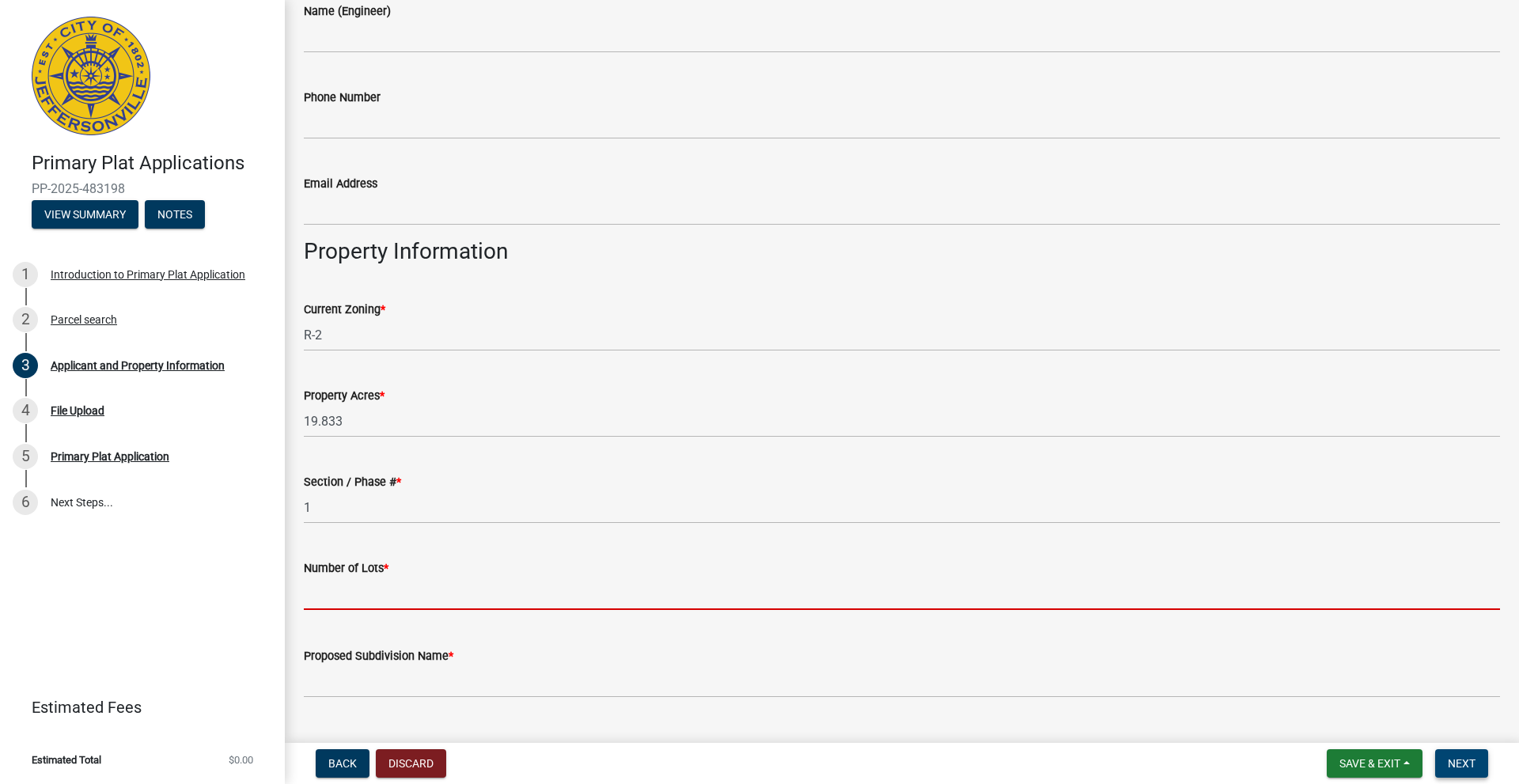
click at [337, 595] on input "text" at bounding box center [902, 594] width 1197 height 33
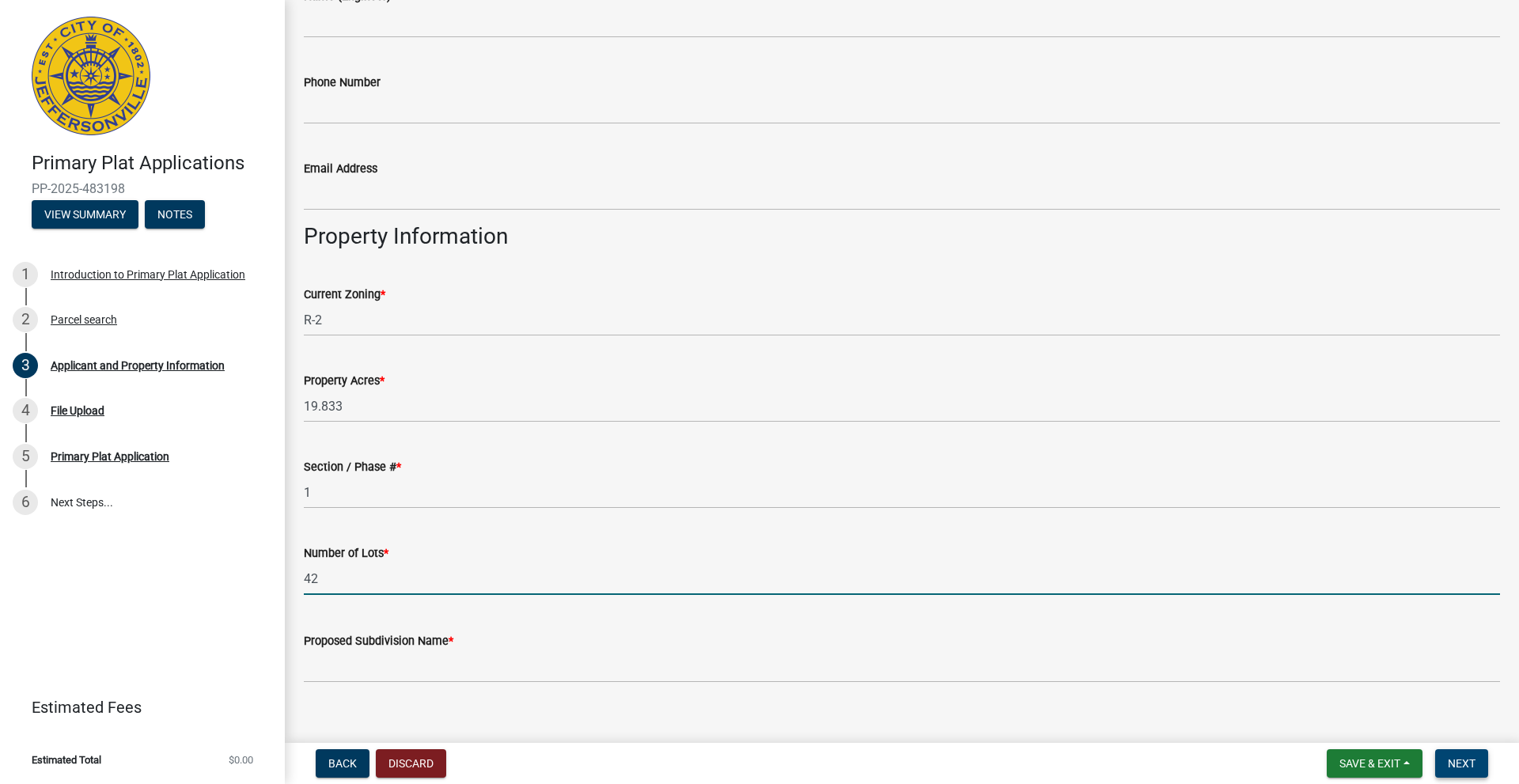
scroll to position [827, 0]
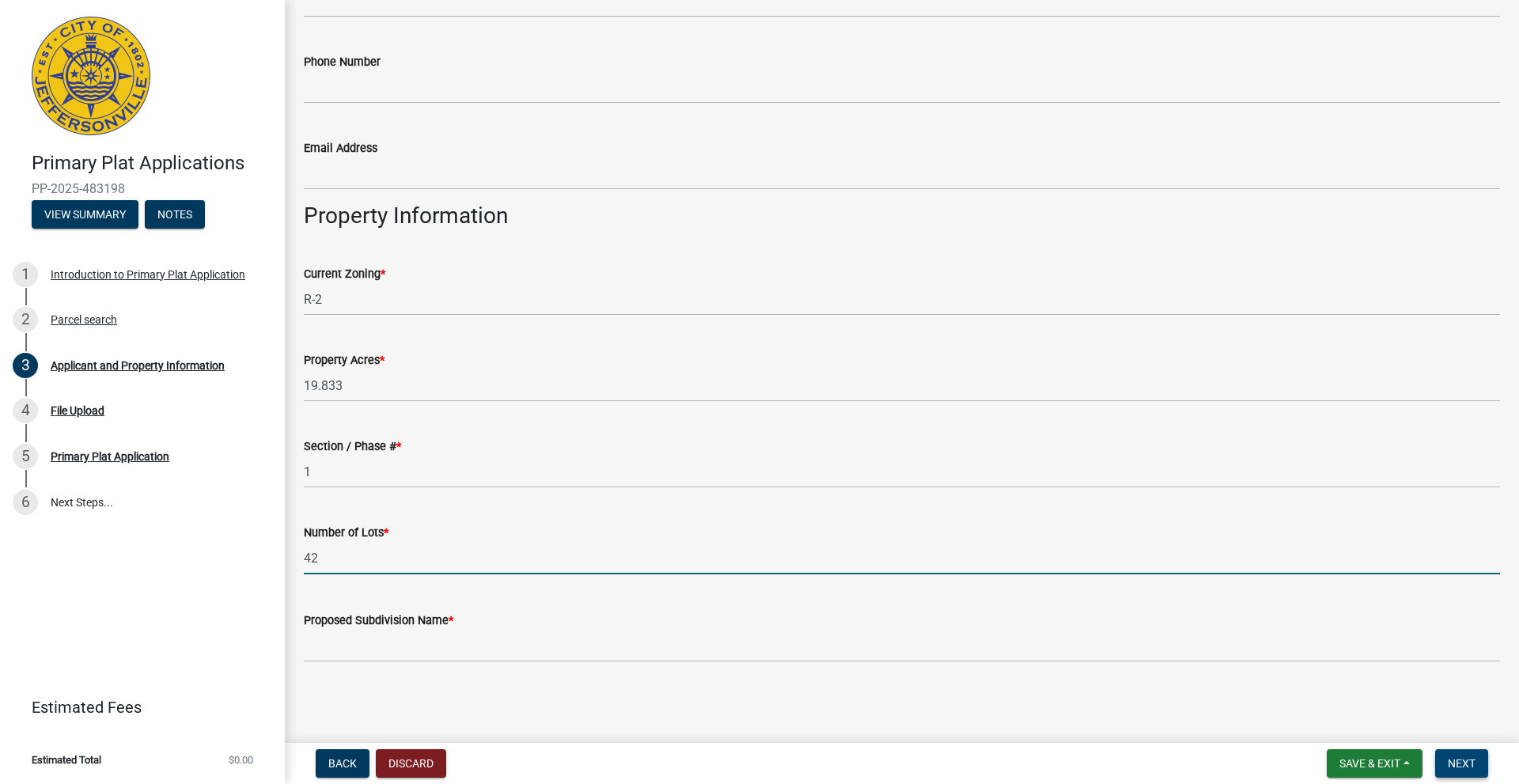
type input "42"
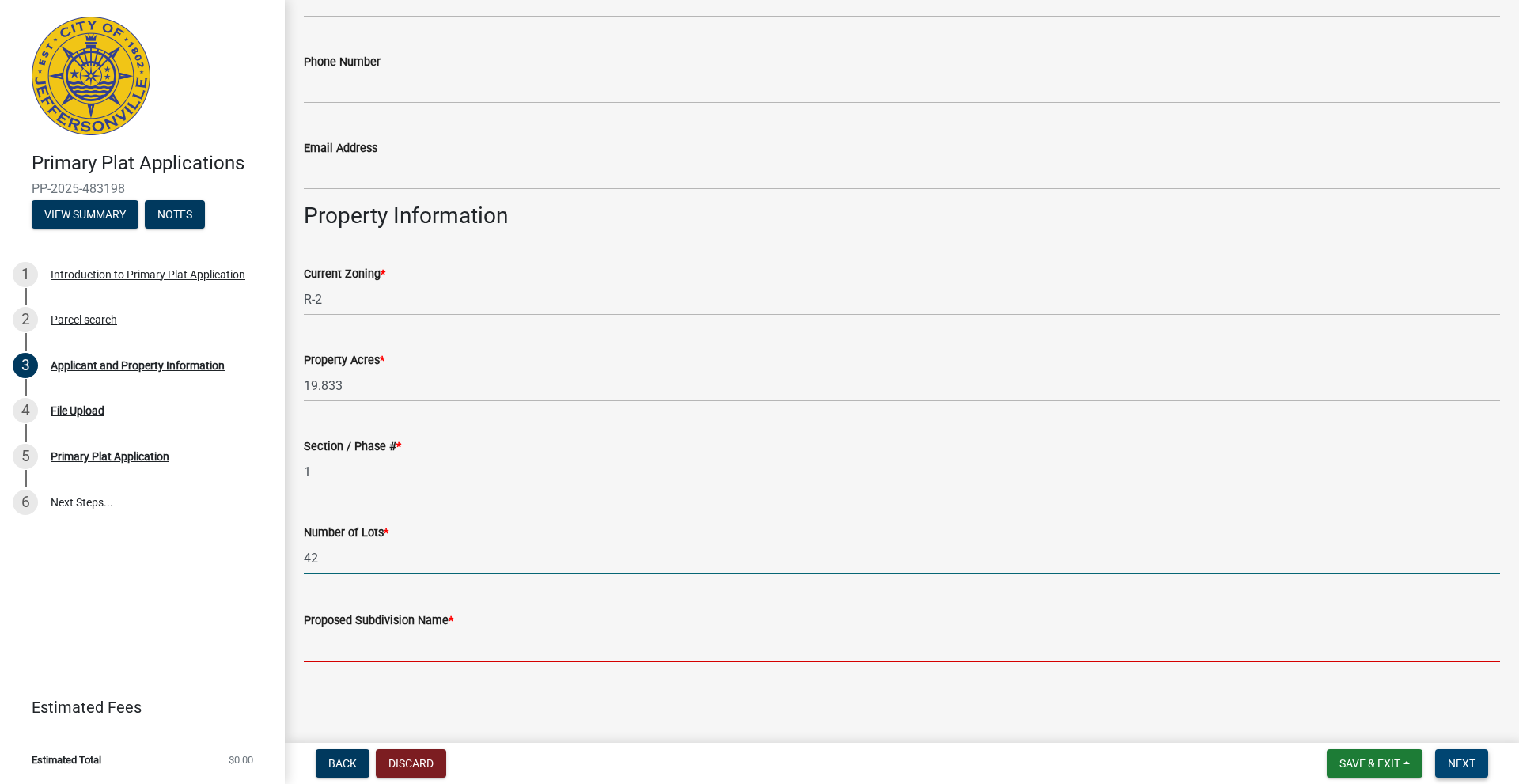
click at [352, 614] on input "Proposed Subdivision Name *" at bounding box center [902, 647] width 1197 height 33
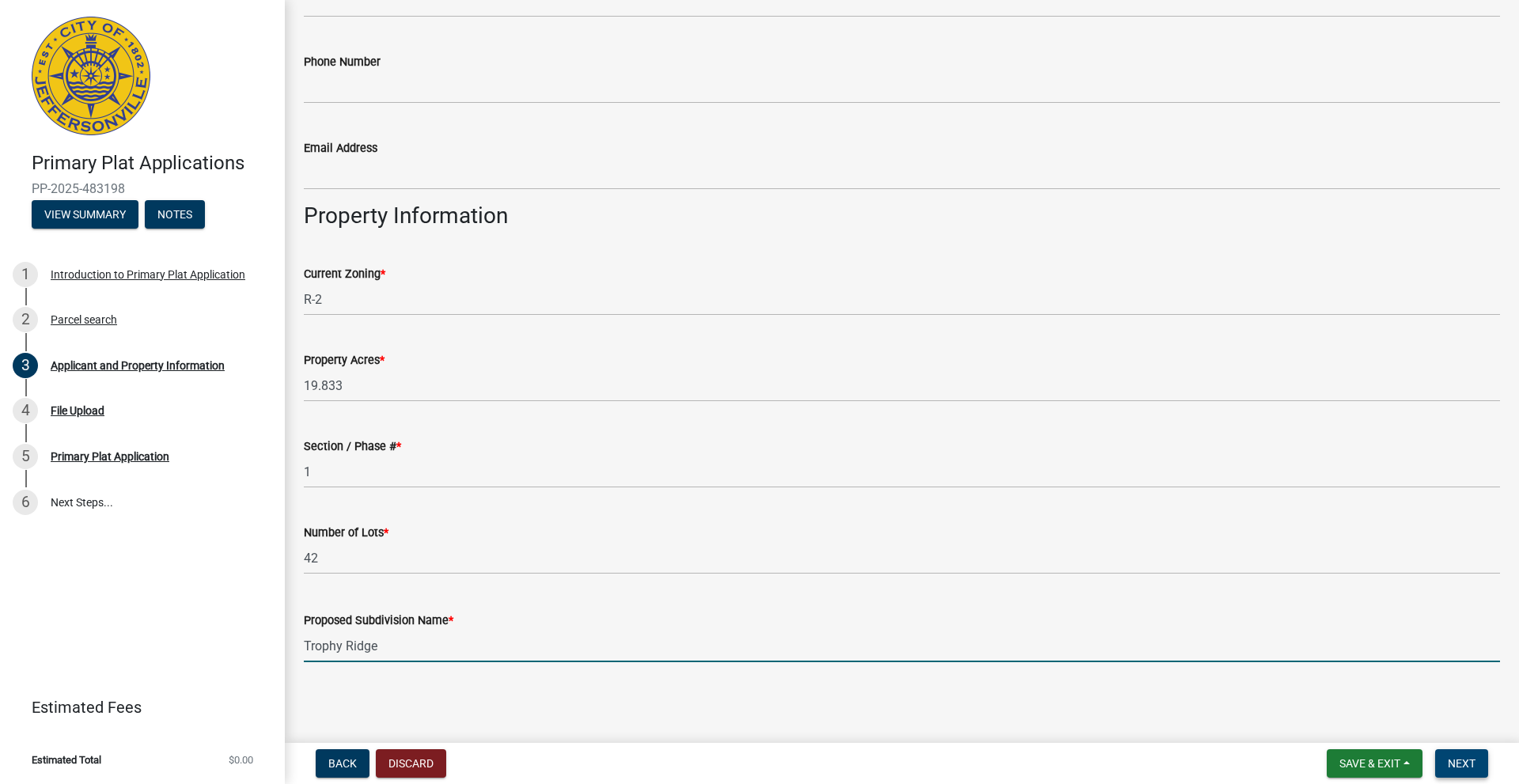
type input "Trophy Ridge"
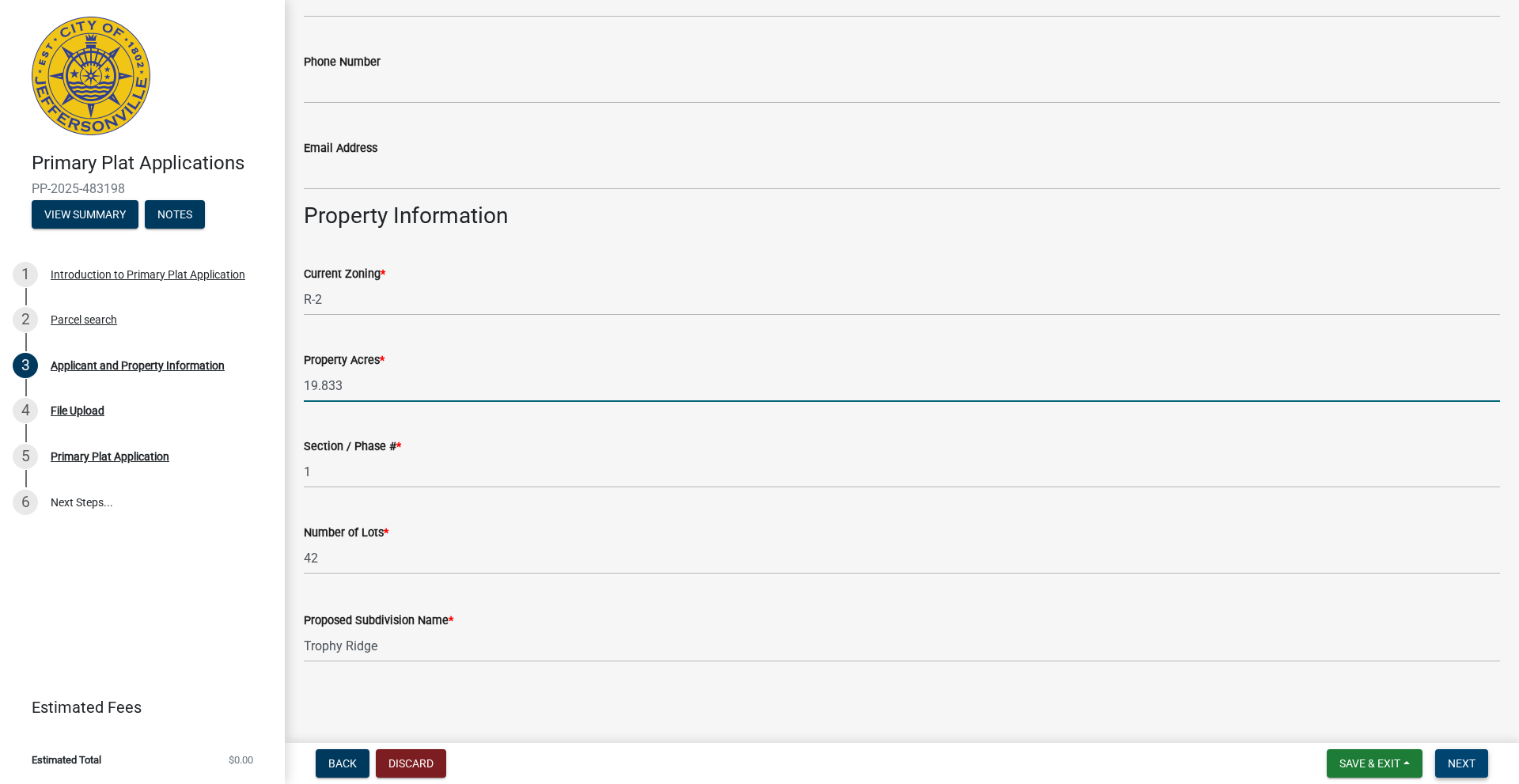
drag, startPoint x: 328, startPoint y: 388, endPoint x: 300, endPoint y: 388, distance: 28.0
click at [300, 388] on div "Property Acres * 19.833" at bounding box center [902, 365] width 1220 height 74
type input "17.656"
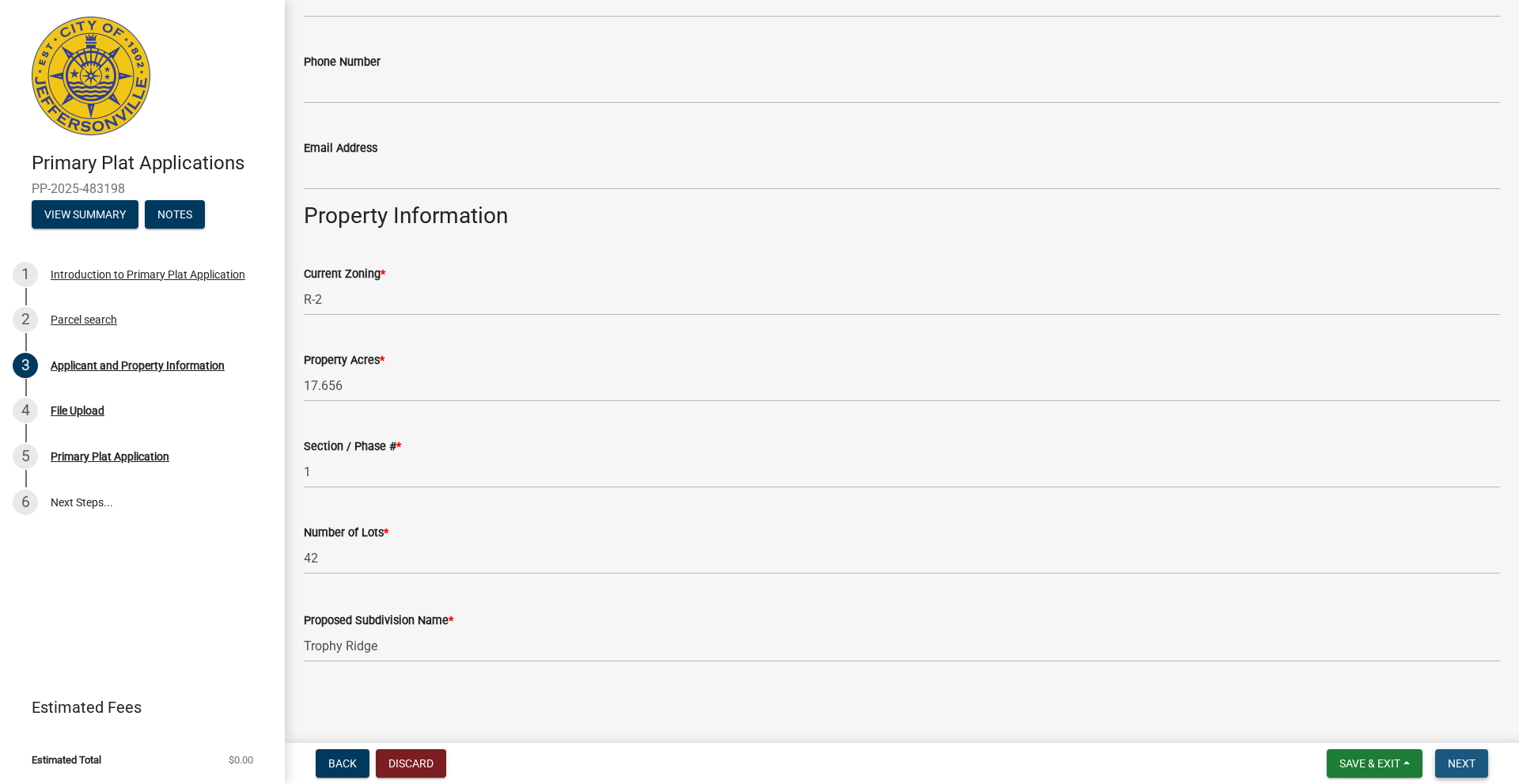
click at [1215, 614] on span "Next" at bounding box center [1462, 763] width 27 height 13
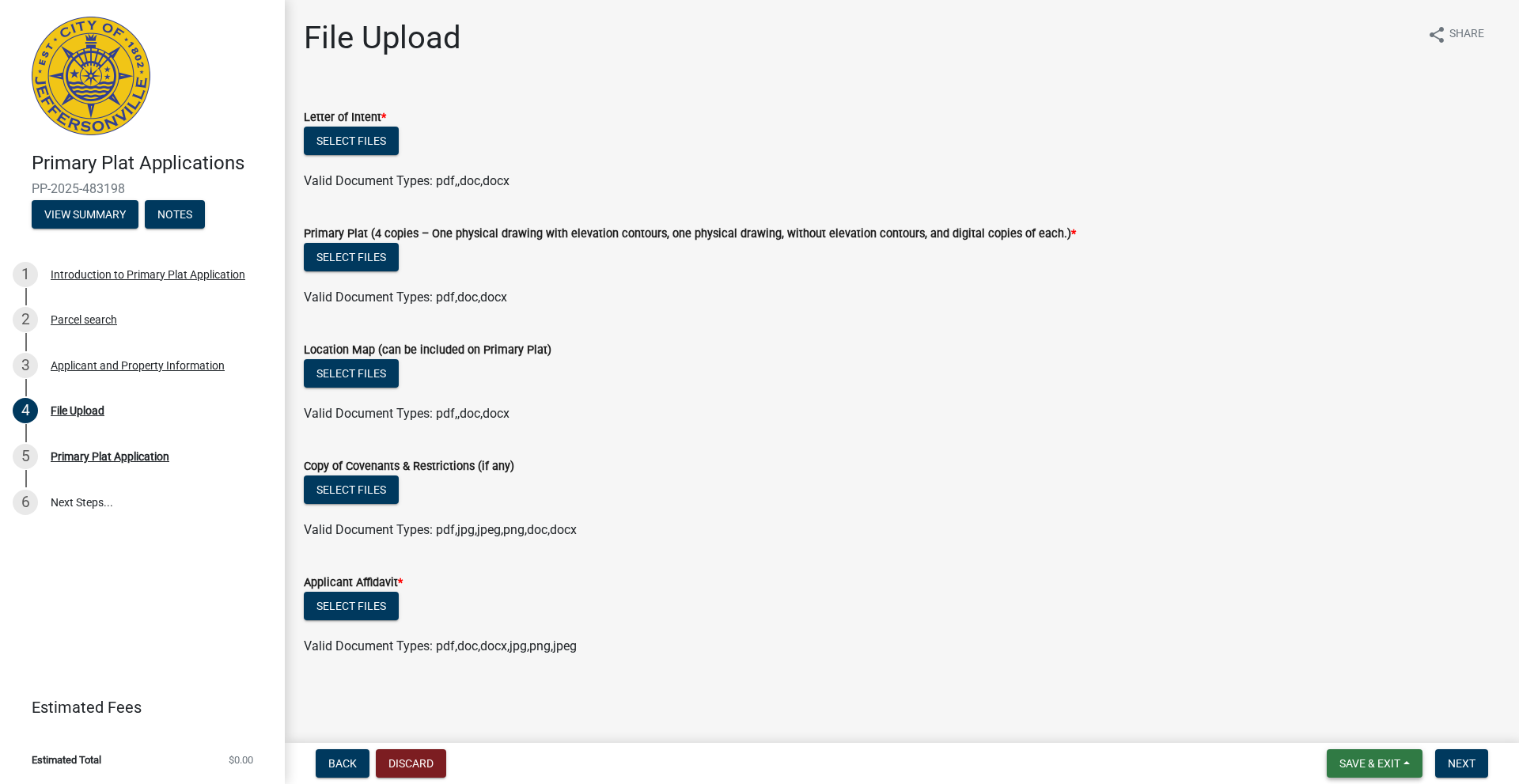
click at [1215, 614] on span "Save & Exit" at bounding box center [1370, 763] width 61 height 13
click at [1215, 614] on button "Save" at bounding box center [1359, 685] width 127 height 38
click at [87, 212] on button "View Summary" at bounding box center [85, 214] width 107 height 28
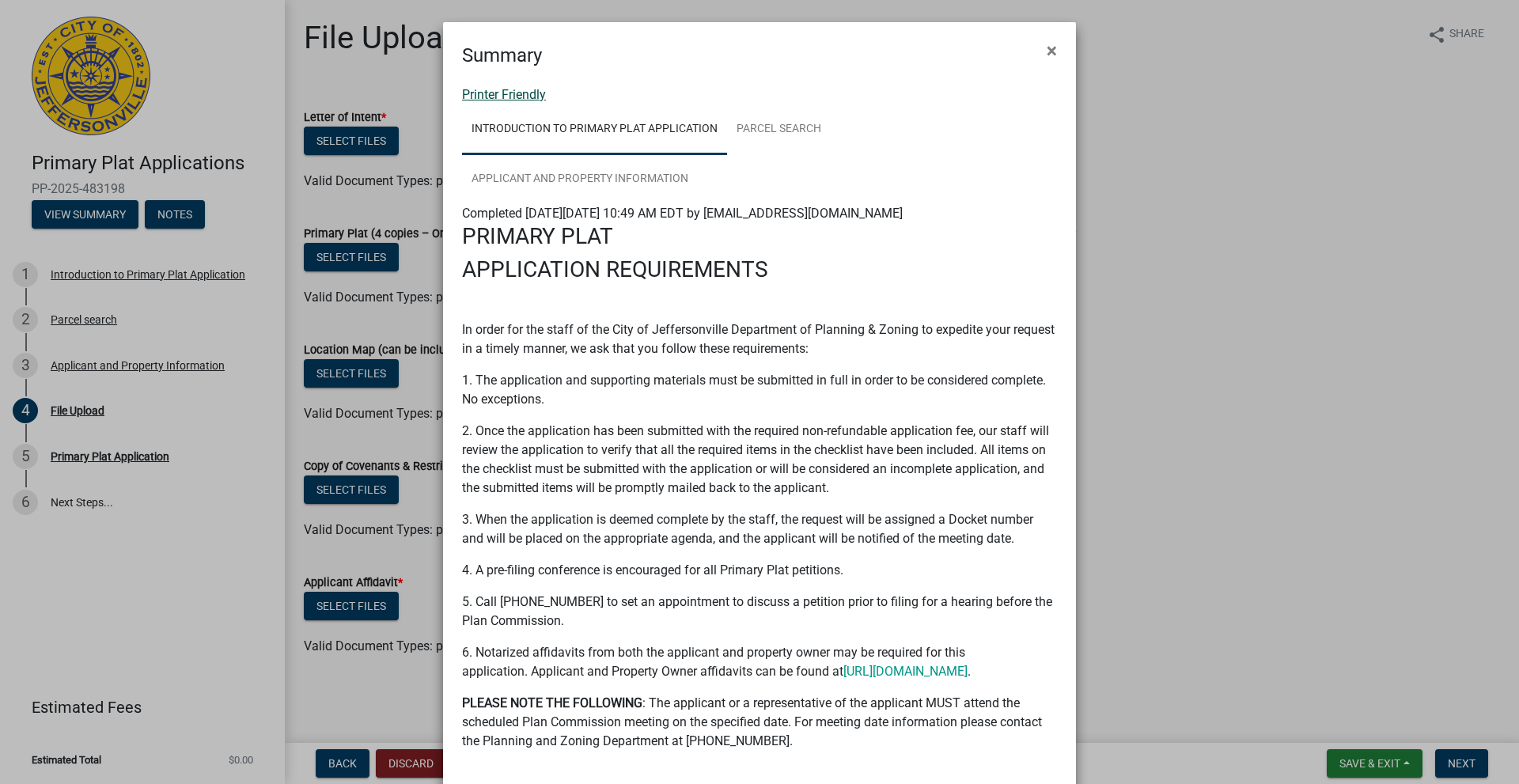
click at [522, 99] on link "Printer Friendly" at bounding box center [504, 95] width 84 height 15
click at [1046, 50] on span "×" at bounding box center [1051, 50] width 10 height 22
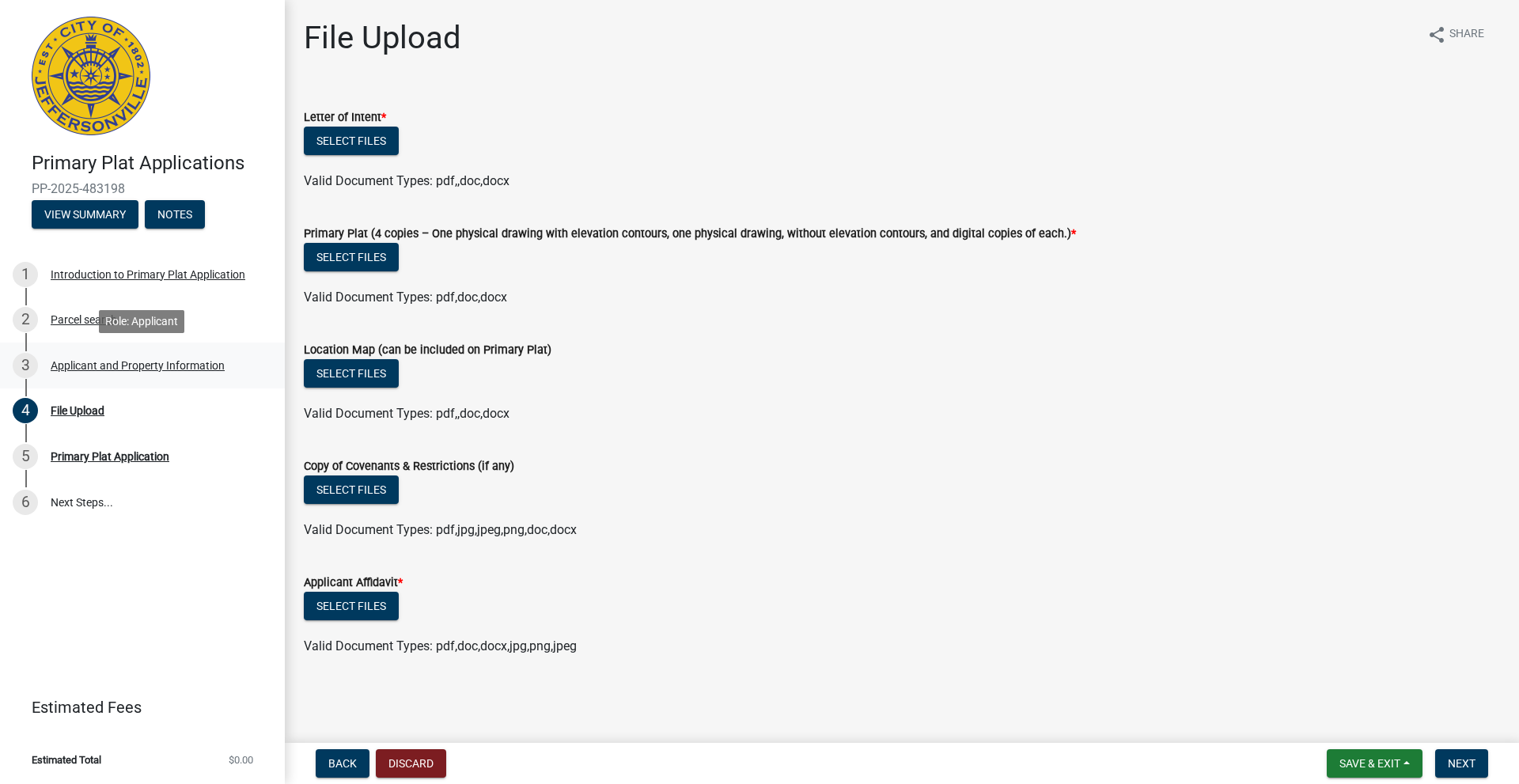
click at [135, 368] on div "Applicant and Property Information" at bounding box center [138, 365] width 174 height 11
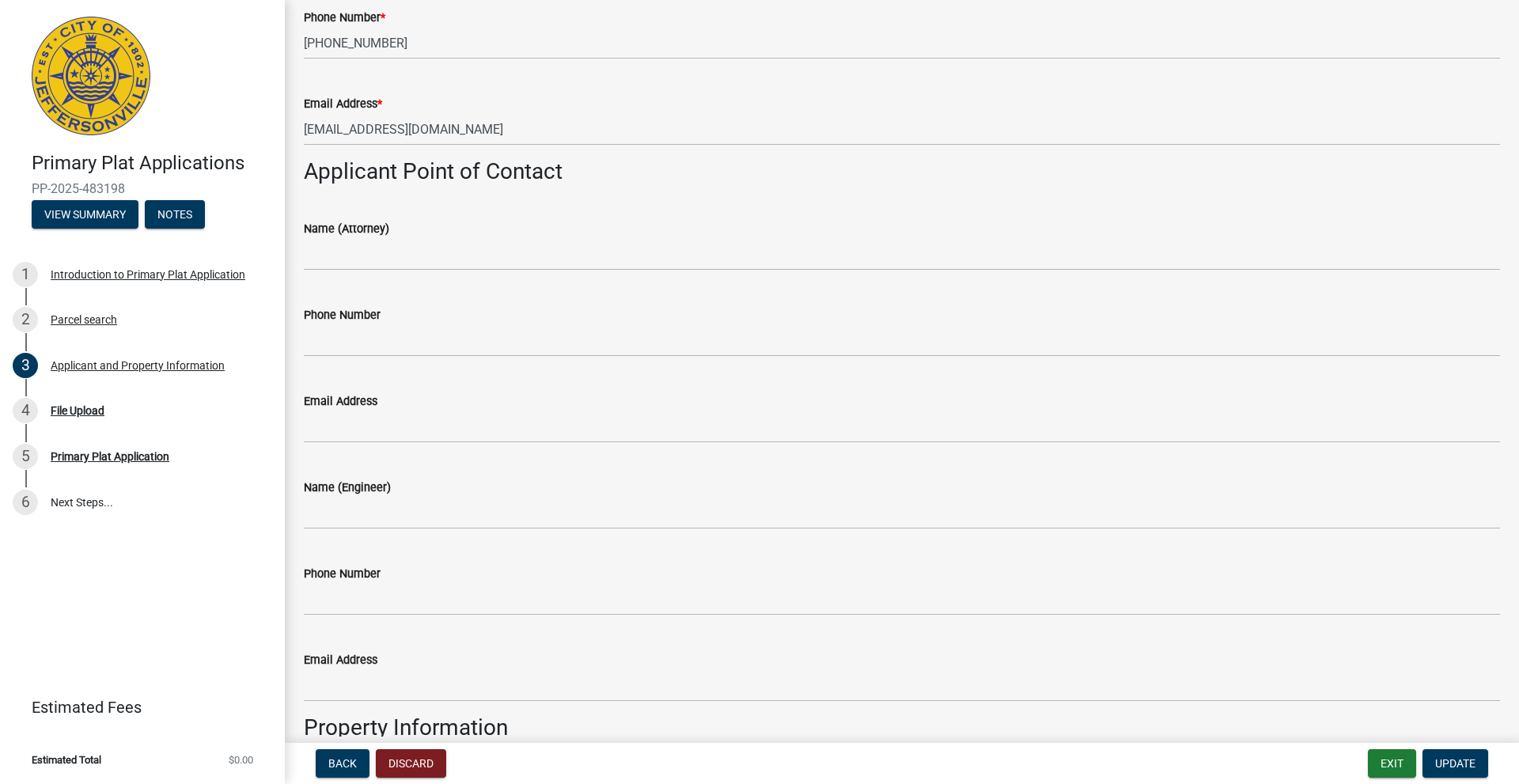
scroll to position [317, 0]
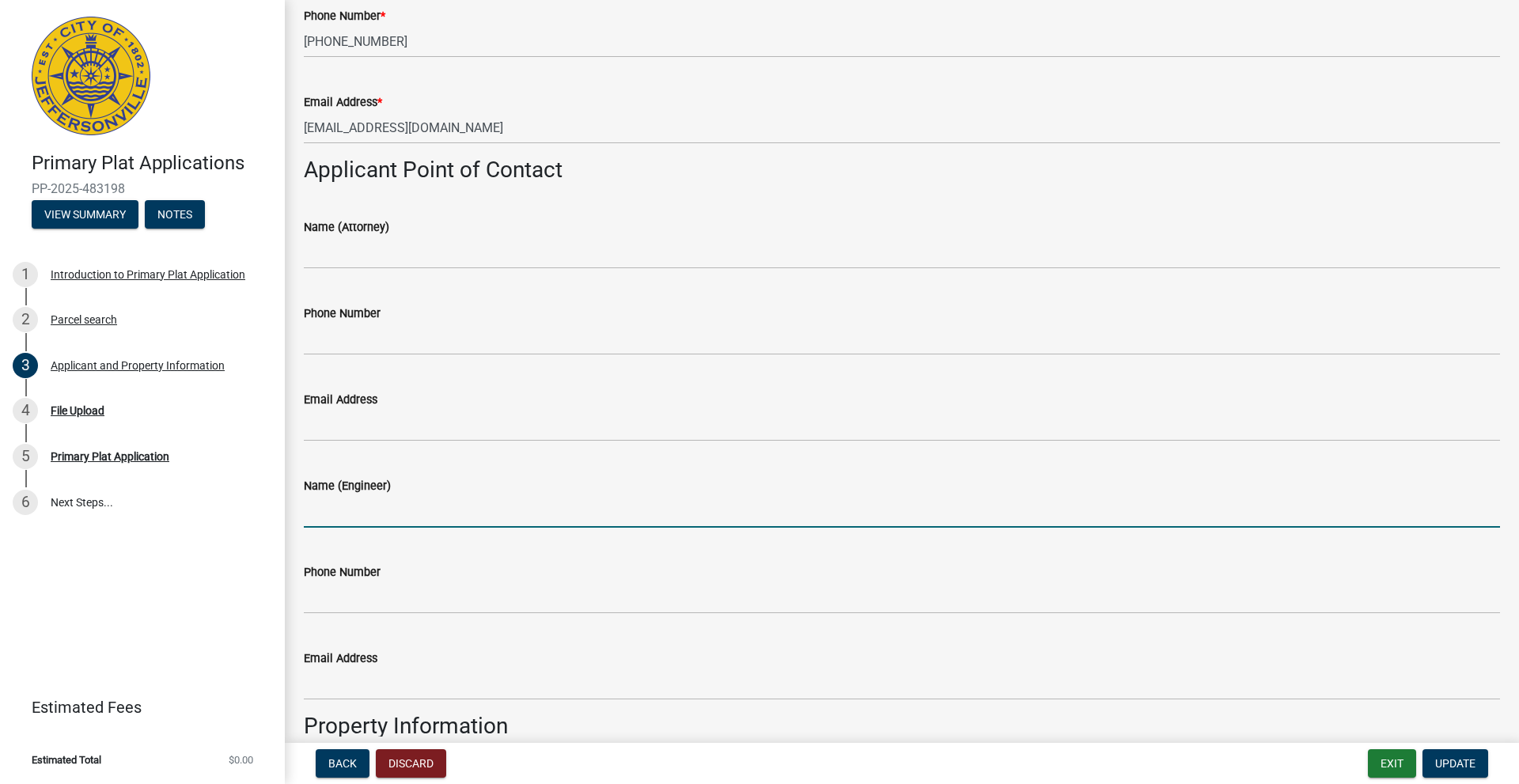
click at [403, 509] on input "Name (Engineer)" at bounding box center [902, 512] width 1197 height 33
type input "[PERSON_NAME]"
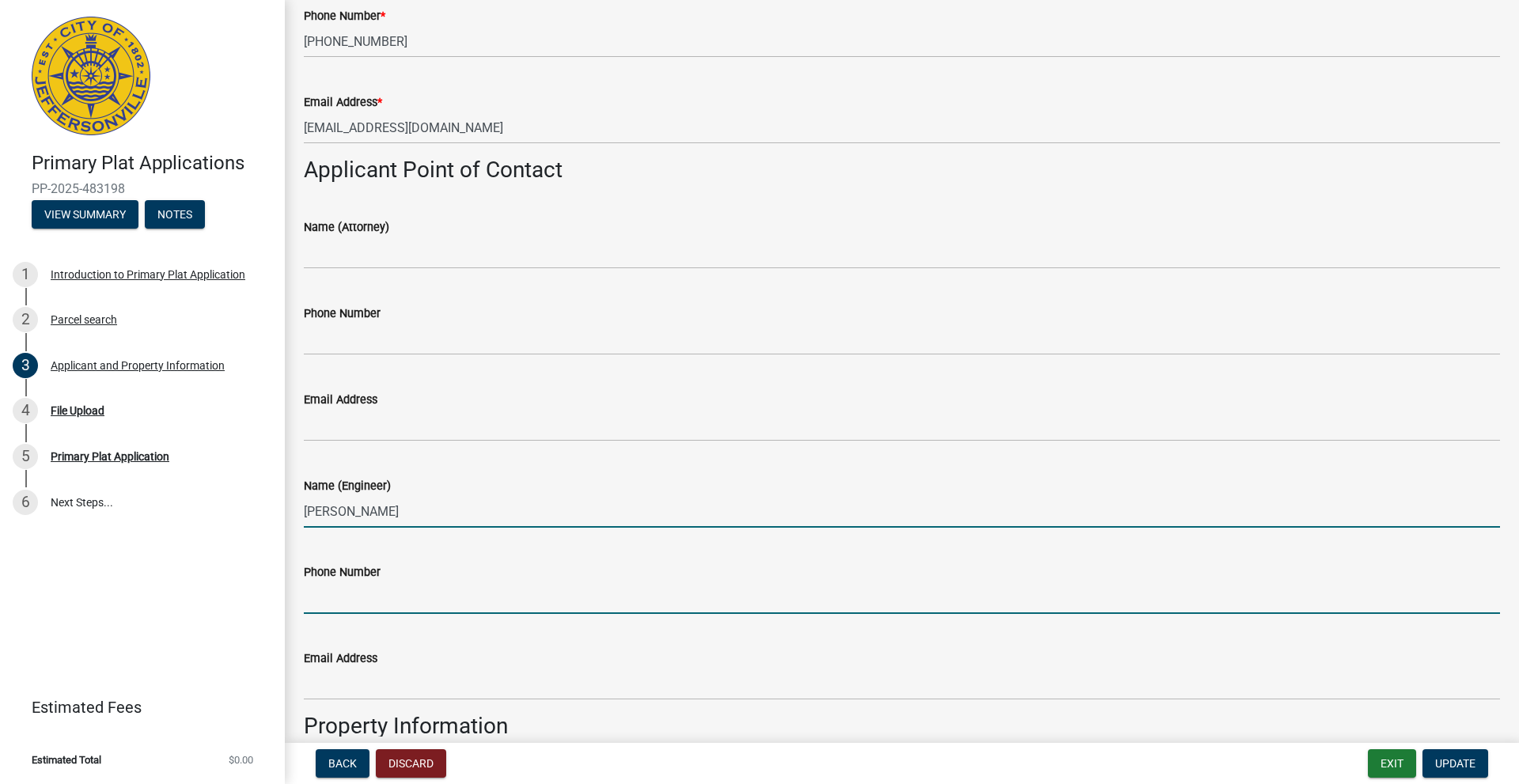
click at [364, 594] on input "Phone Number" at bounding box center [902, 598] width 1197 height 33
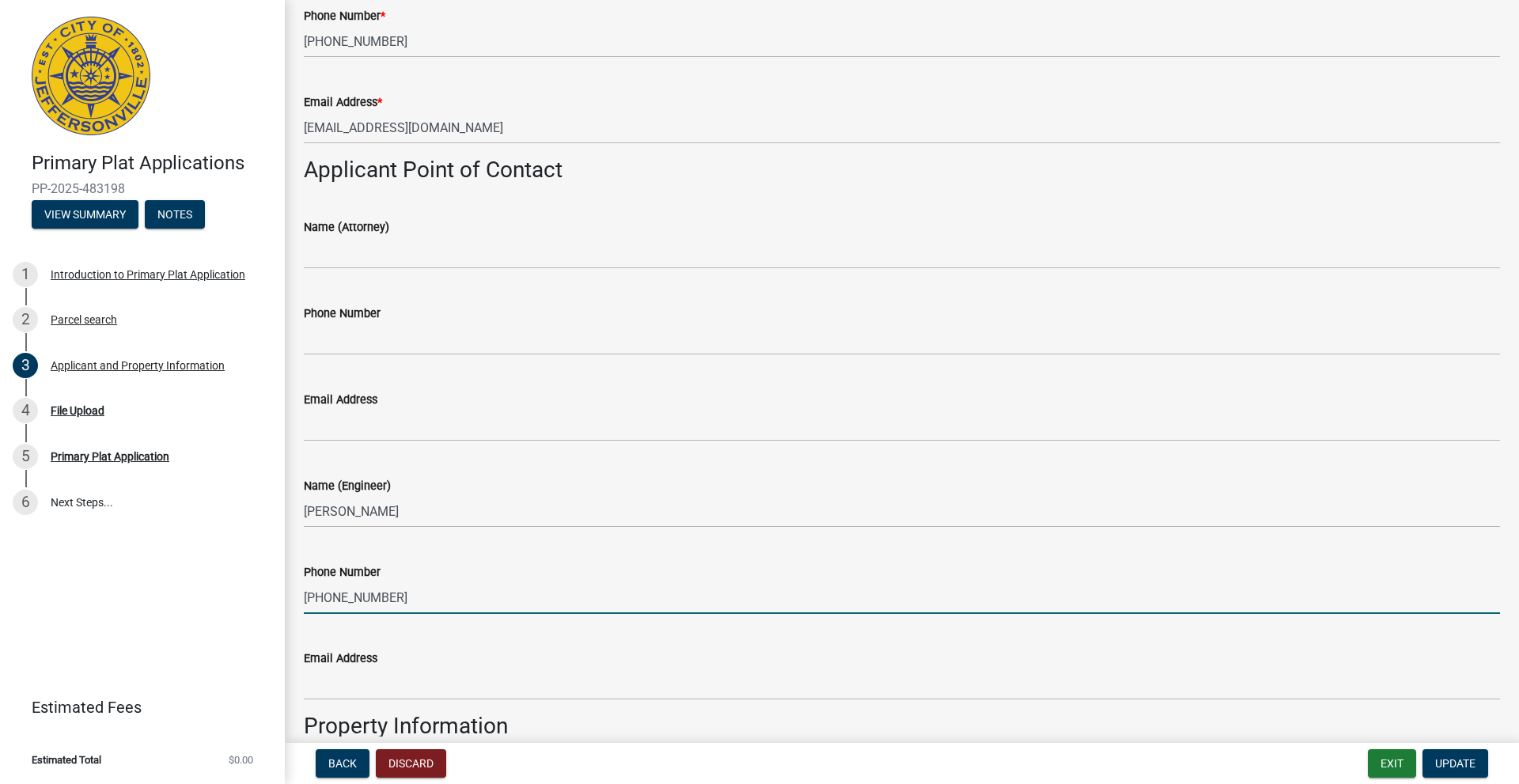
type input "[PHONE_NUMBER]"
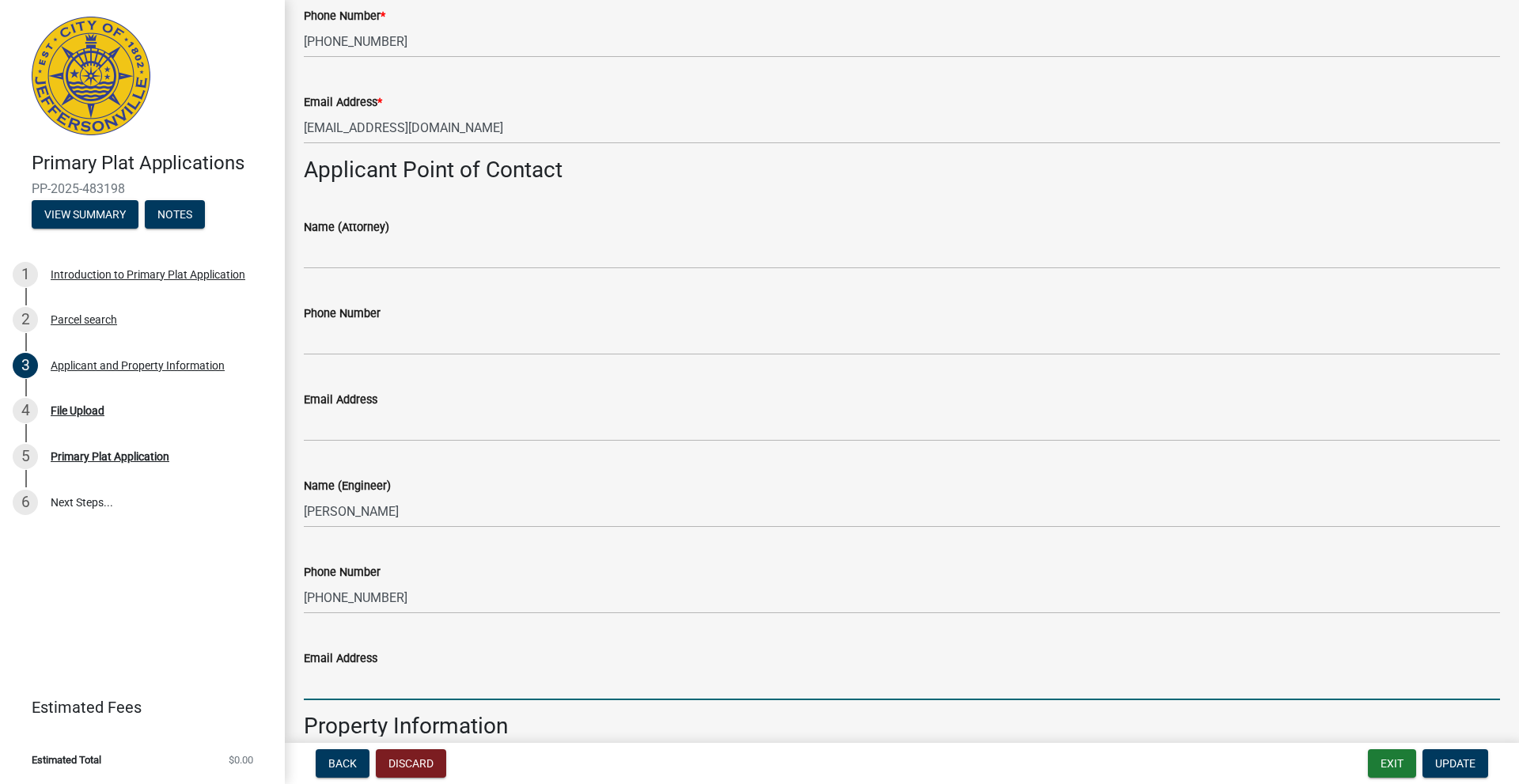
click at [390, 614] on input "Email Address" at bounding box center [902, 684] width 1197 height 33
type input "[EMAIL_ADDRESS][DOMAIN_NAME]"
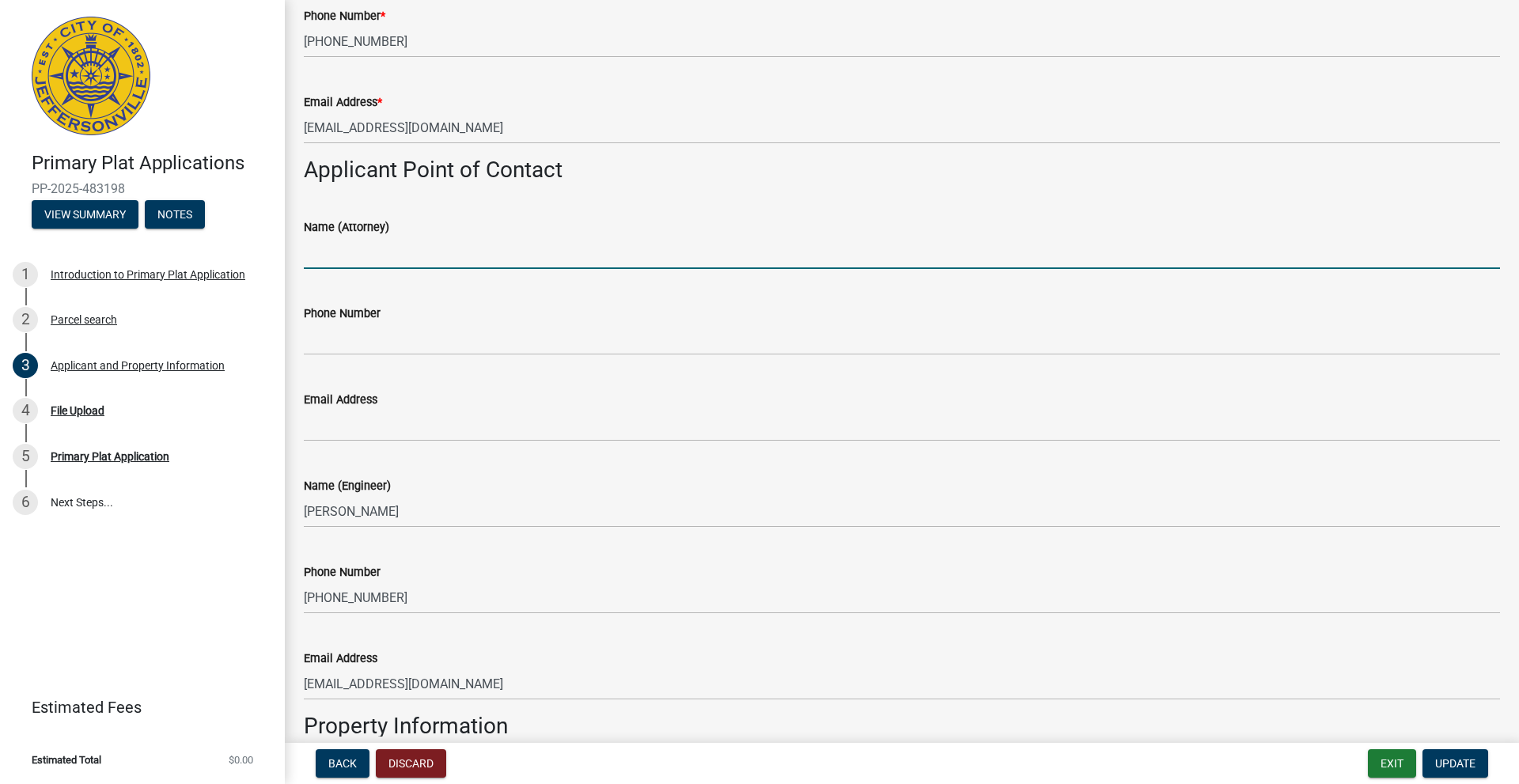
click at [423, 251] on input "Name (Attorney)" at bounding box center [902, 253] width 1197 height 33
type input "Jon A Kraft"
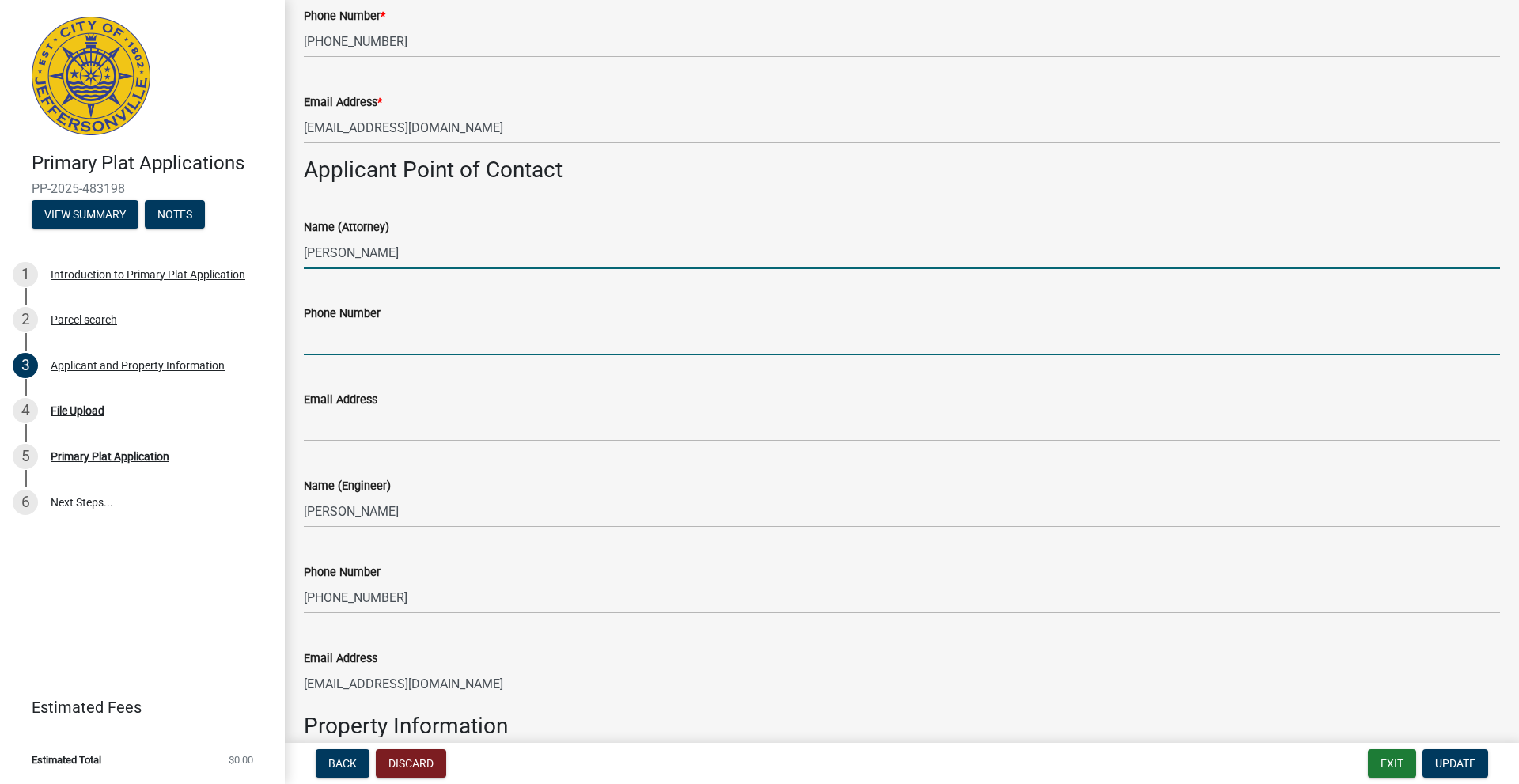
click at [356, 332] on input "Phone Number" at bounding box center [902, 339] width 1197 height 33
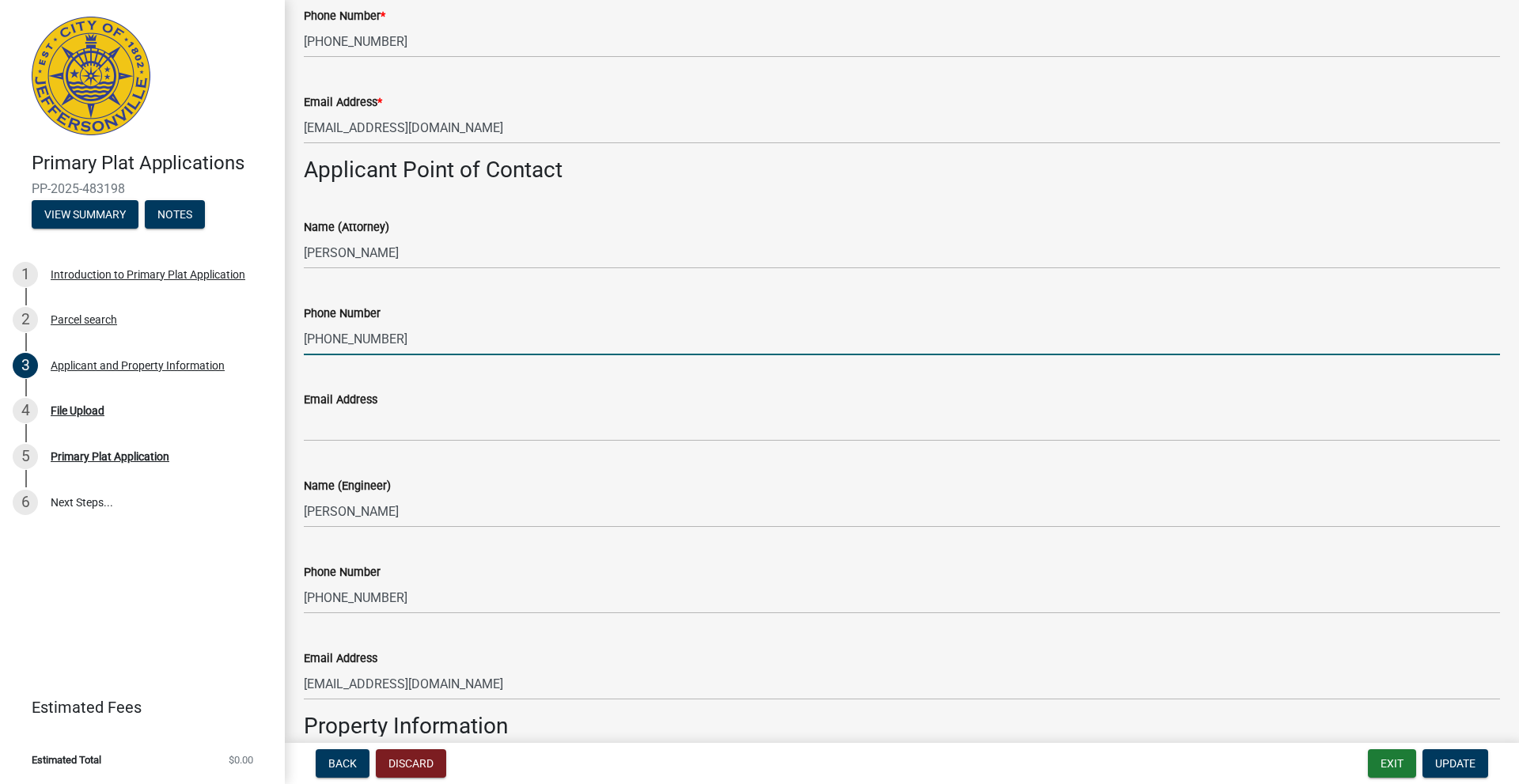
type input "[PHONE_NUMBER]"
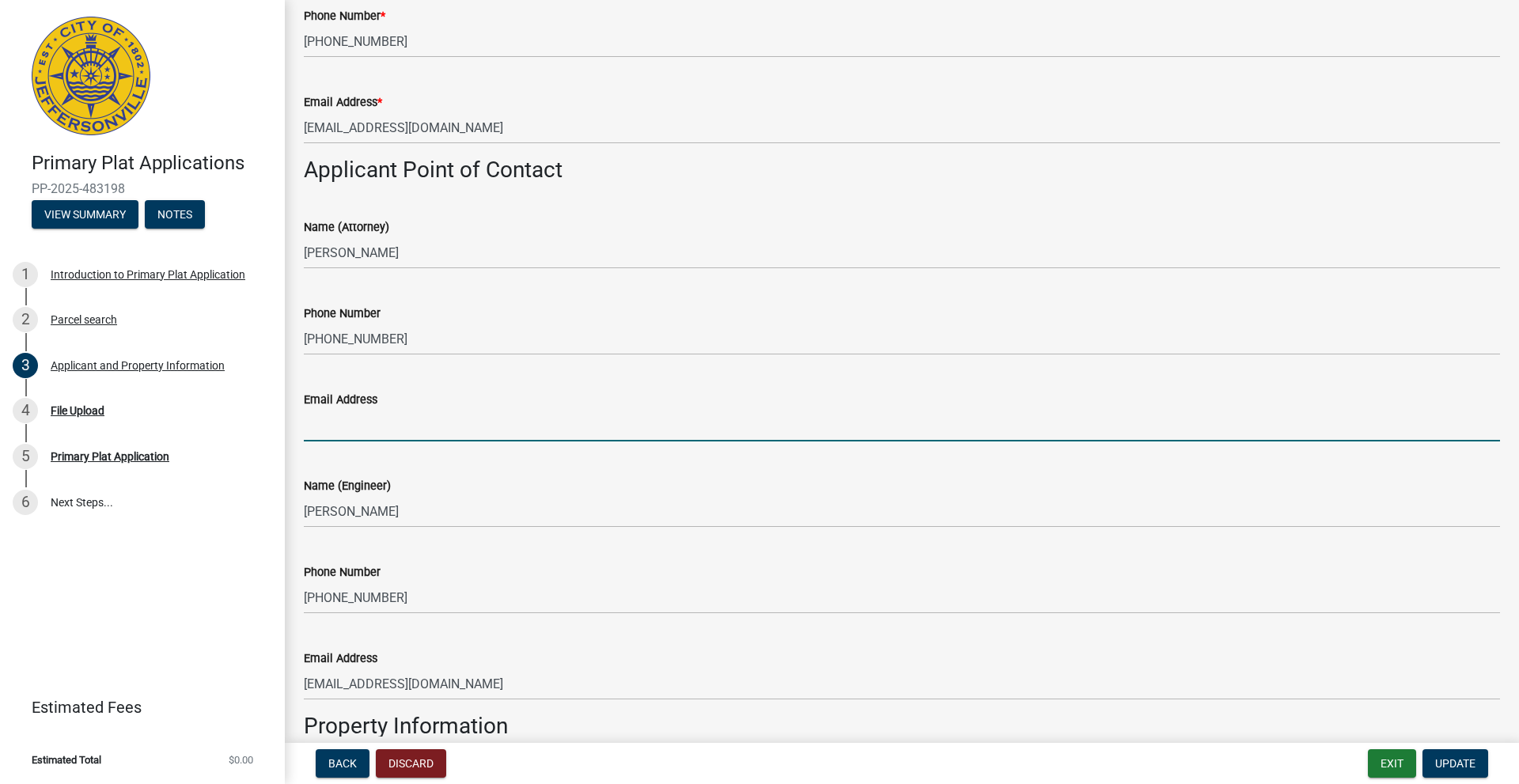
click at [355, 422] on input "Email Address" at bounding box center [902, 425] width 1197 height 33
type input "[PERSON_NAME][EMAIL_ADDRESS][DOMAIN_NAME]"
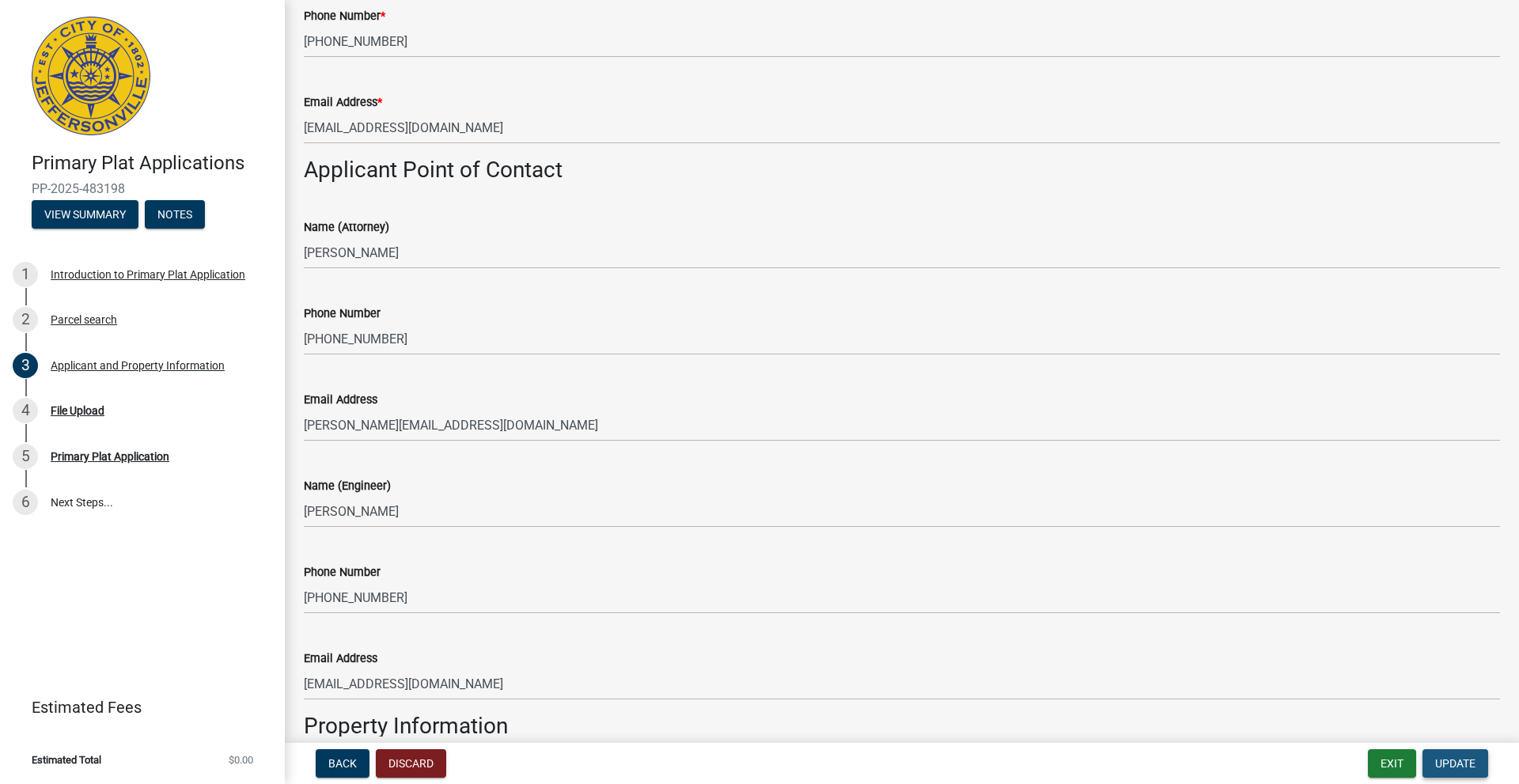
click at [1215, 614] on button "Update" at bounding box center [1455, 763] width 66 height 28
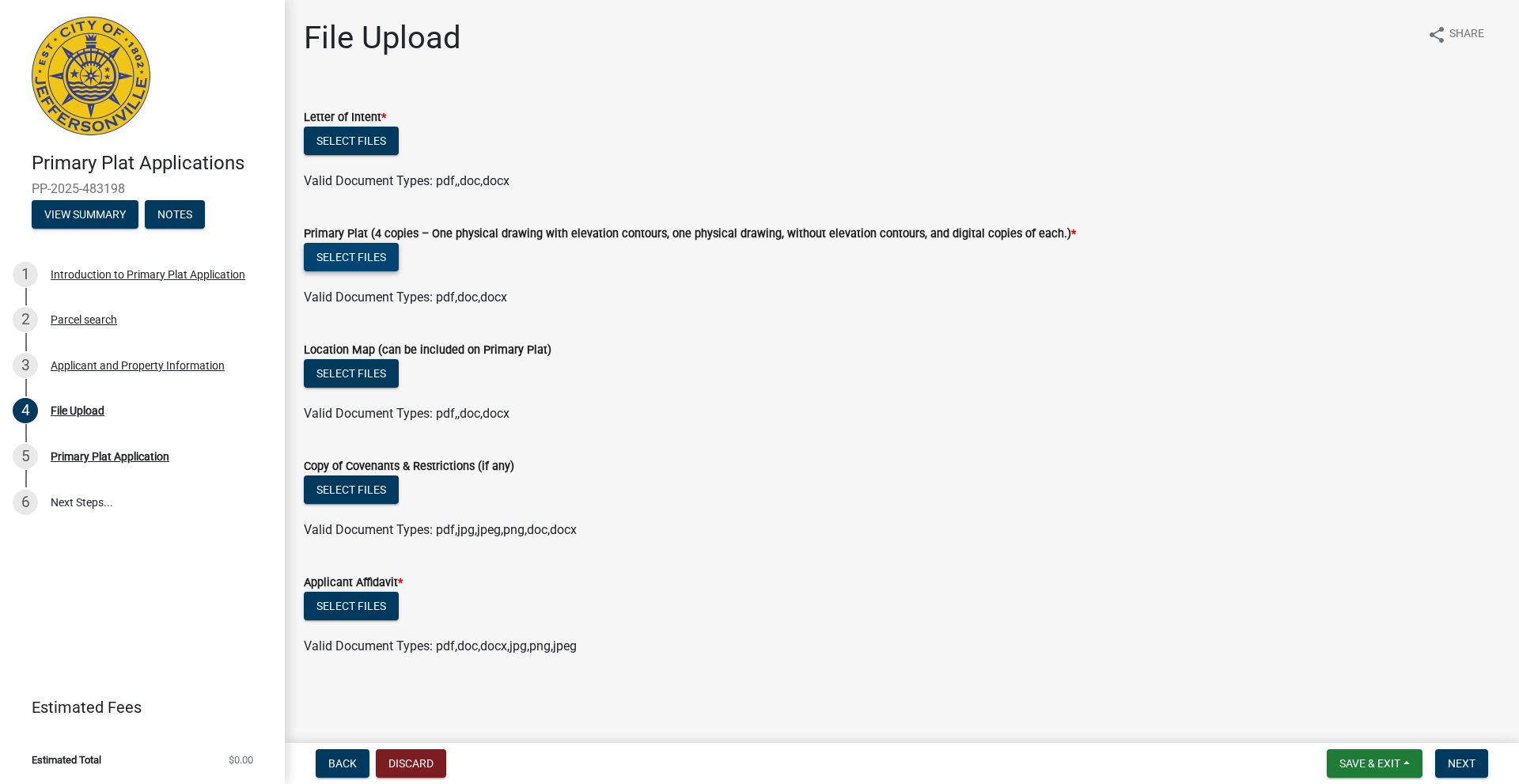
click at [365, 258] on button "Select files" at bounding box center [352, 257] width 95 height 28
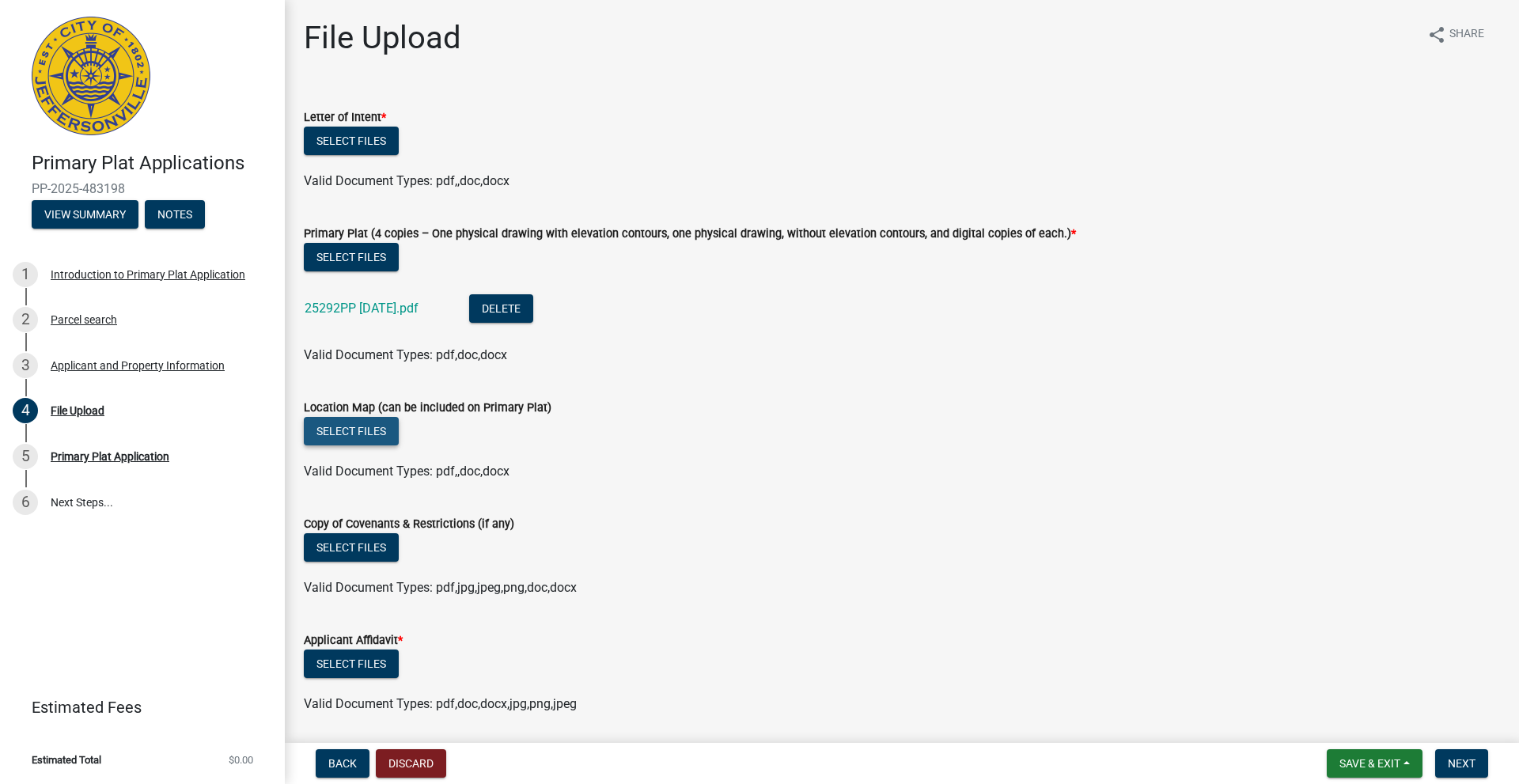
click at [355, 433] on button "Select files" at bounding box center [352, 431] width 95 height 28
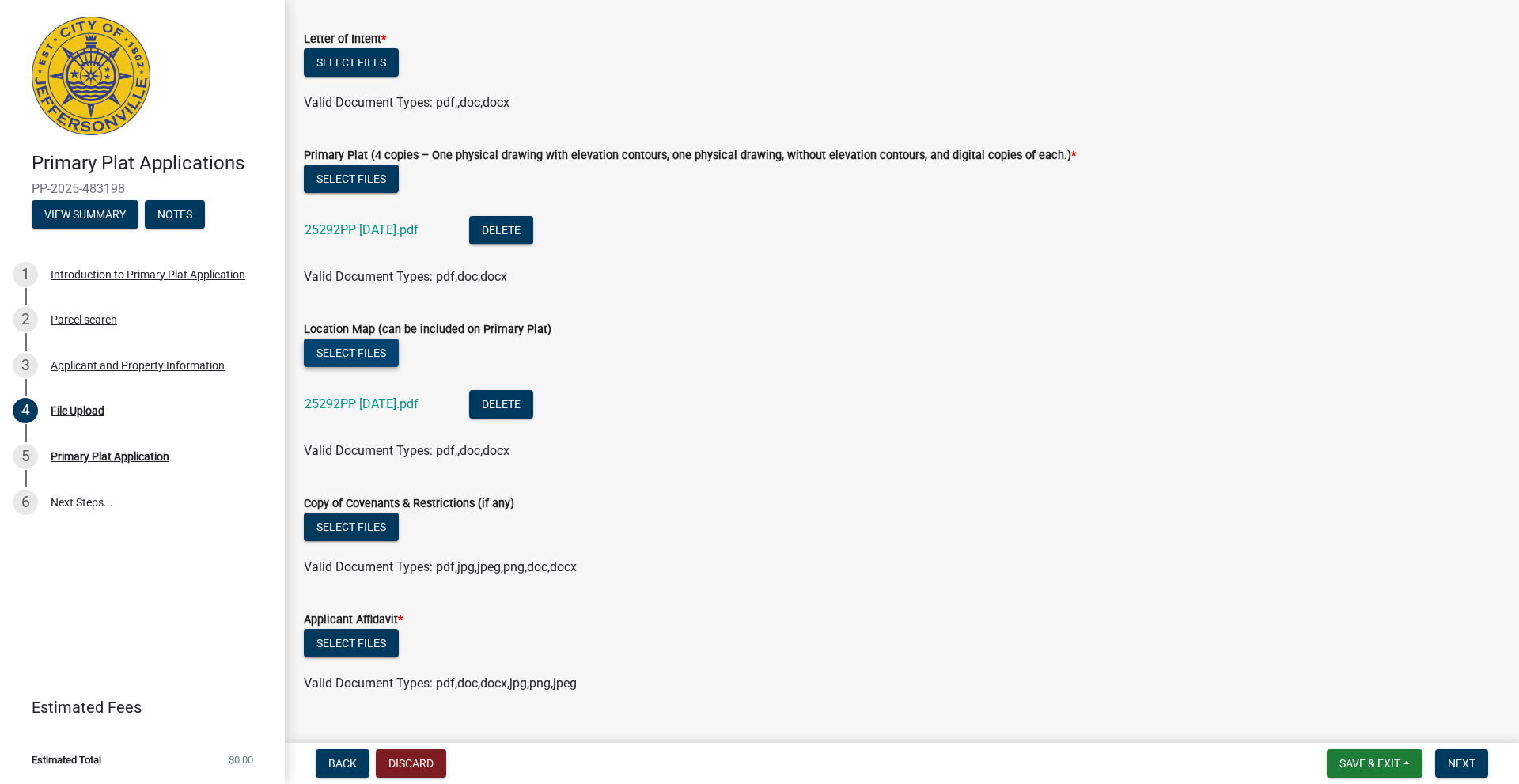
scroll to position [79, 0]
click at [1215, 614] on span "Save & Exit" at bounding box center [1370, 763] width 61 height 13
click at [1215, 614] on button "Save" at bounding box center [1359, 685] width 127 height 38
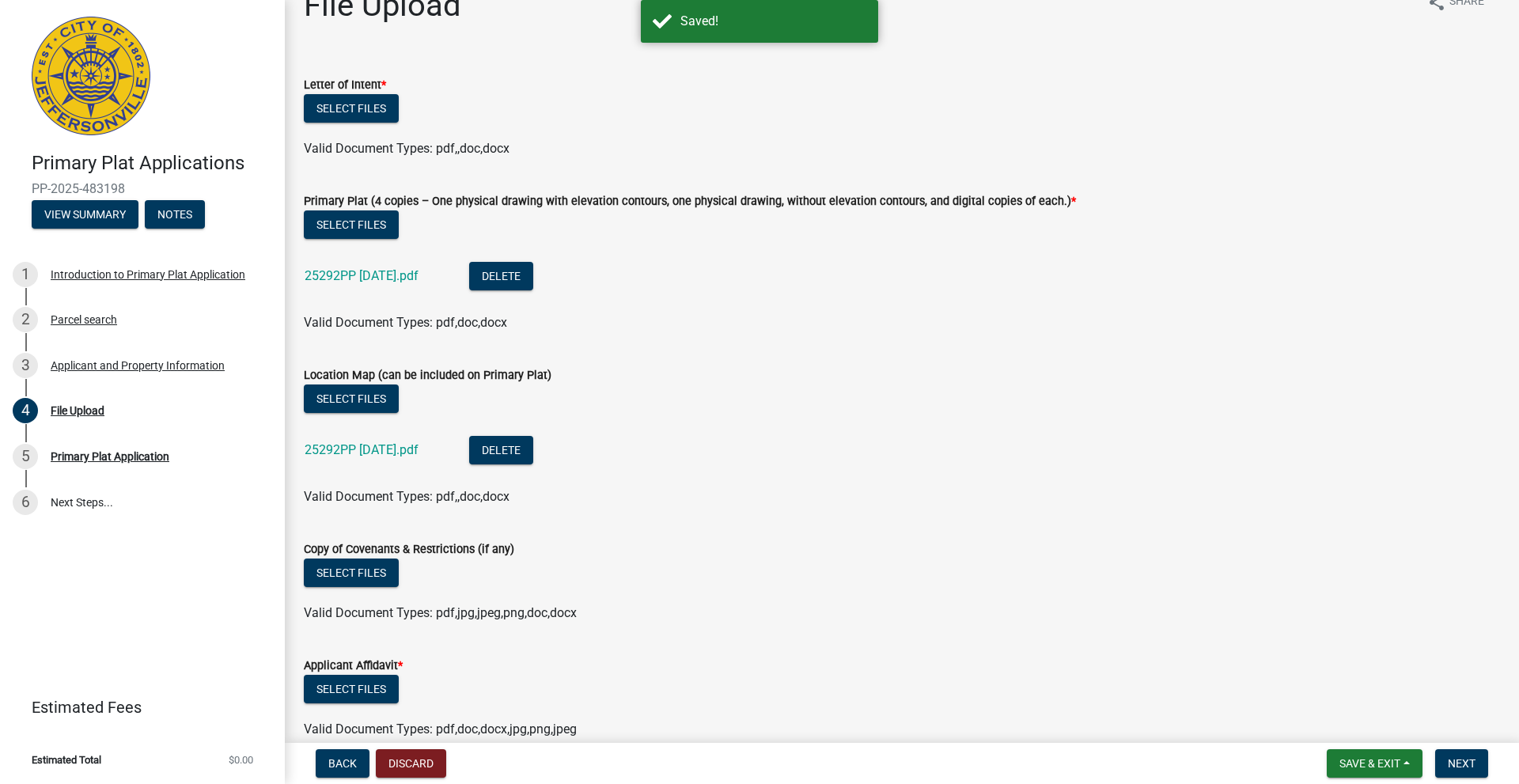
scroll to position [0, 0]
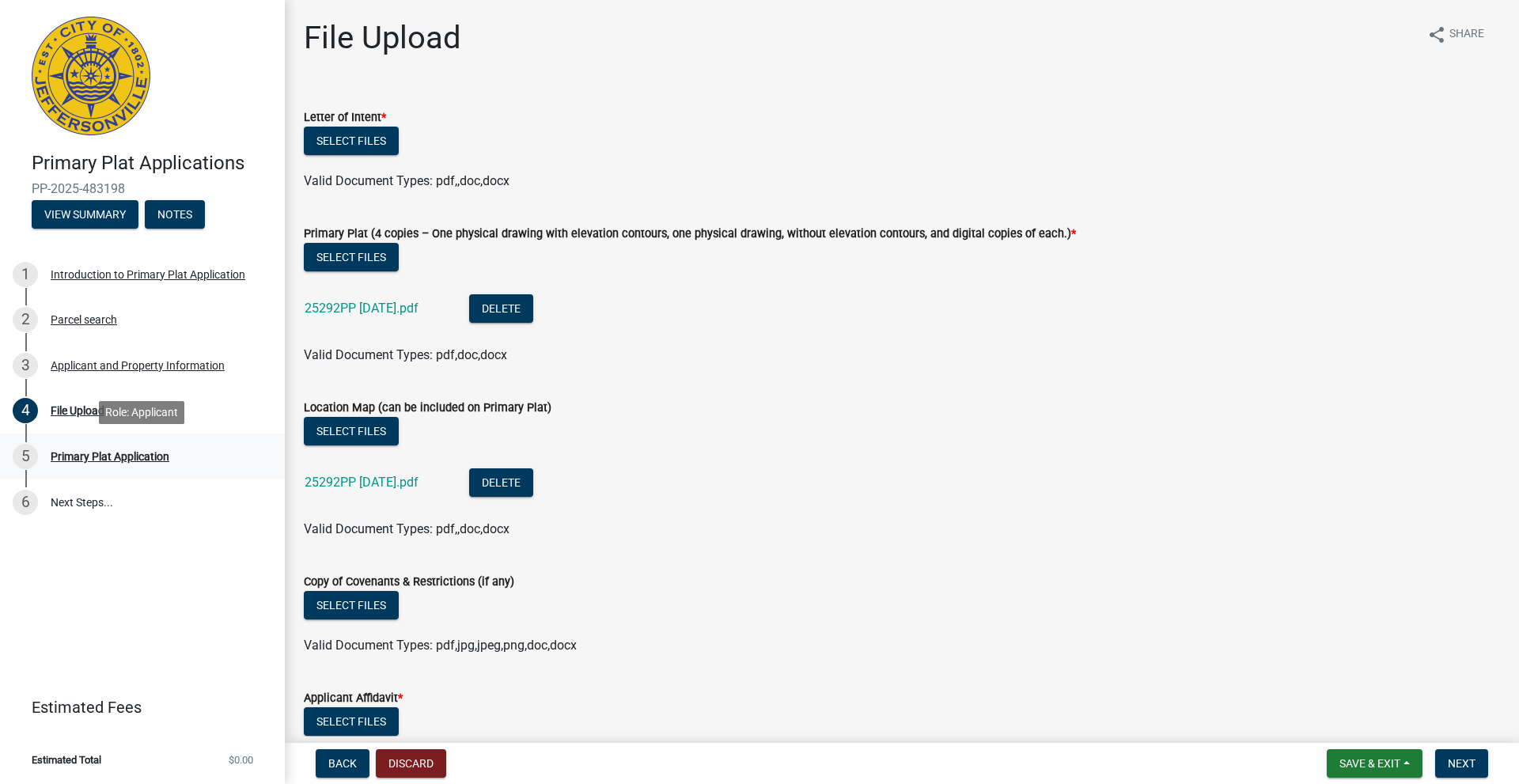
click at [106, 454] on div "Primary Plat Application" at bounding box center [110, 456] width 118 height 11
click at [1215, 614] on button "Save & Exit" at bounding box center [1374, 763] width 96 height 28
click at [1215, 614] on button "Save & Exit" at bounding box center [1359, 722] width 127 height 38
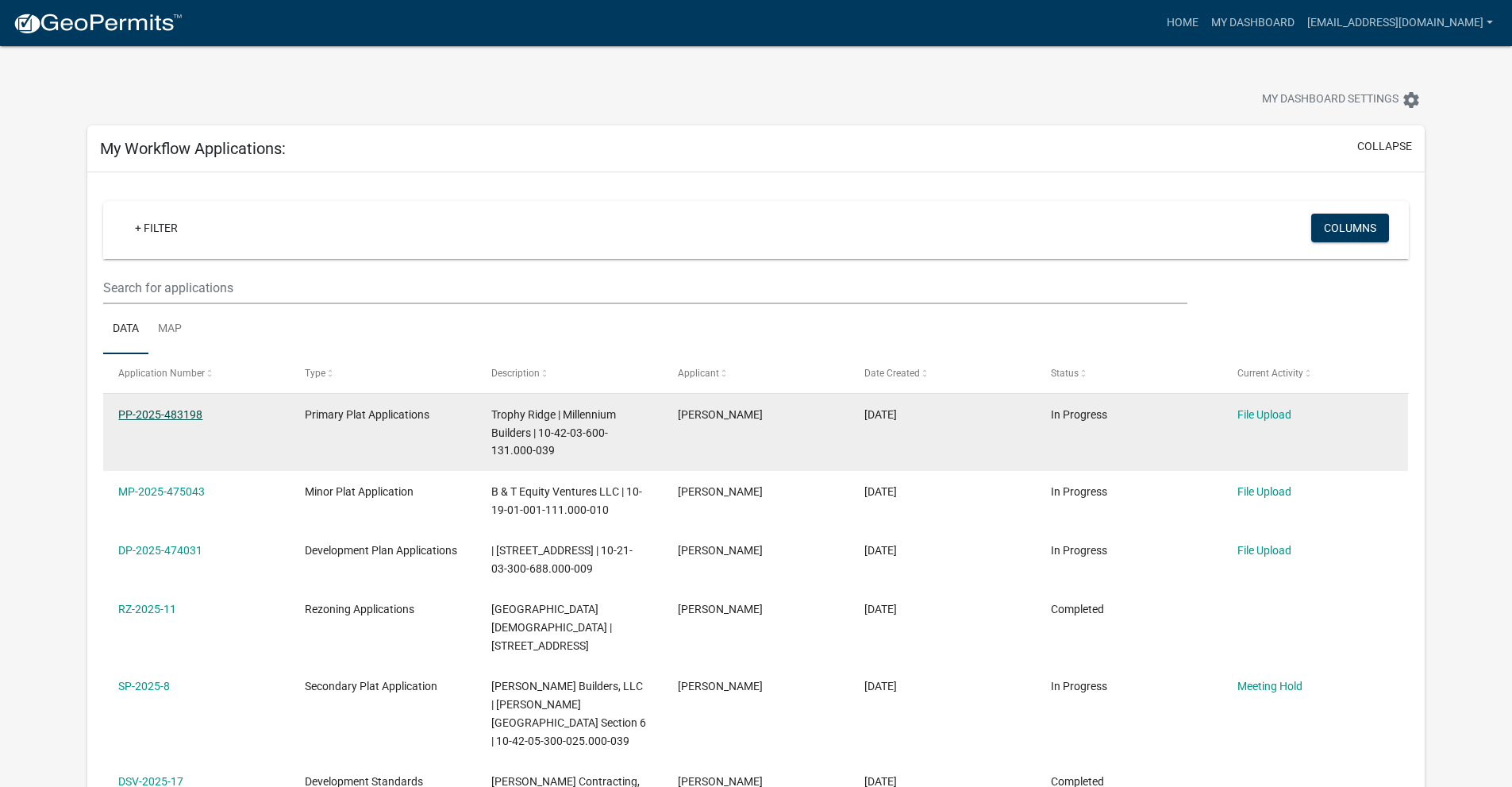
click at [171, 414] on link "PP-2025-483198" at bounding box center [160, 415] width 84 height 13
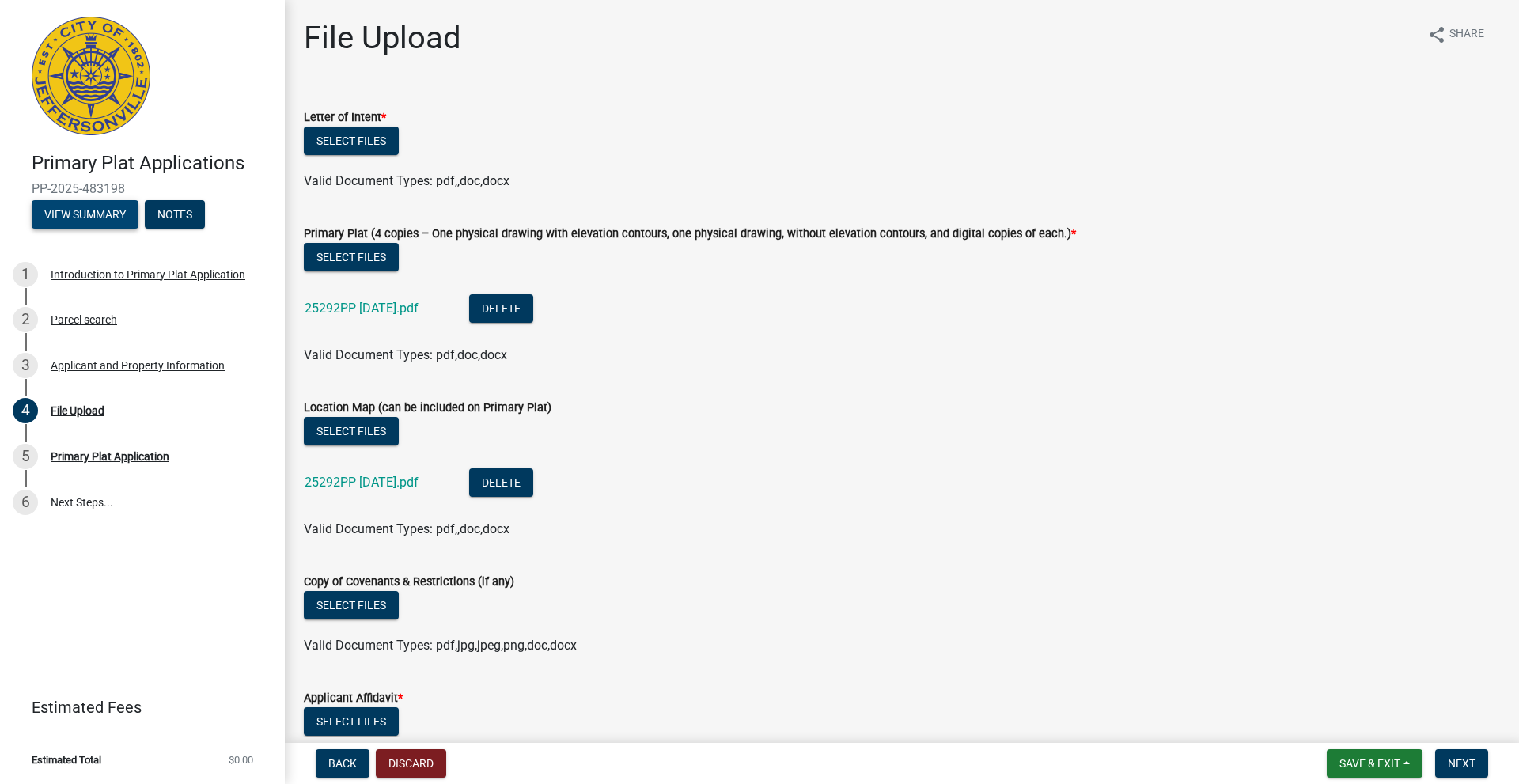
click at [90, 215] on button "View Summary" at bounding box center [85, 214] width 107 height 28
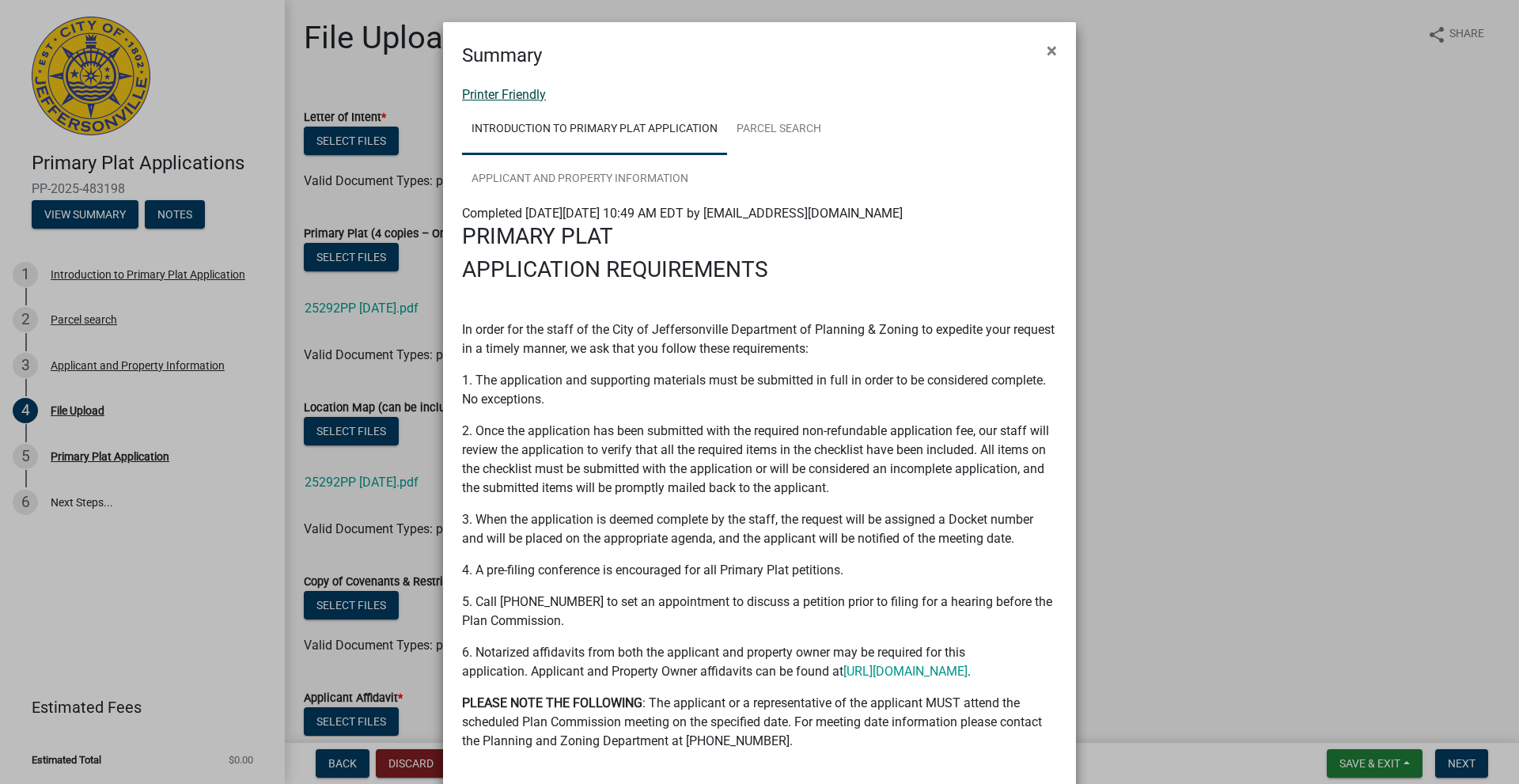
click at [501, 97] on link "Printer Friendly" at bounding box center [504, 95] width 84 height 15
click at [1052, 51] on button "×" at bounding box center [1052, 50] width 36 height 45
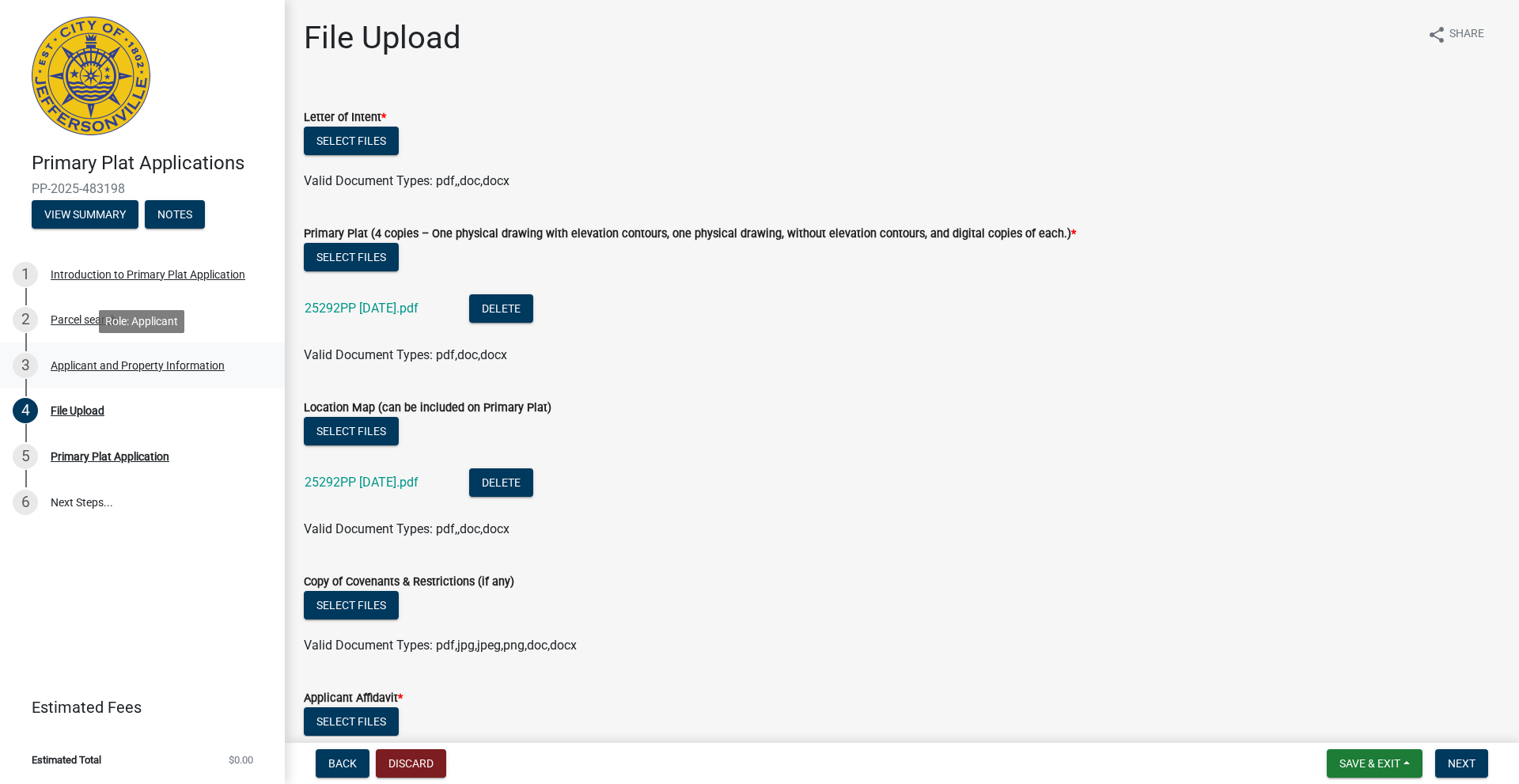
click at [91, 360] on div "Applicant and Property Information" at bounding box center [138, 365] width 174 height 11
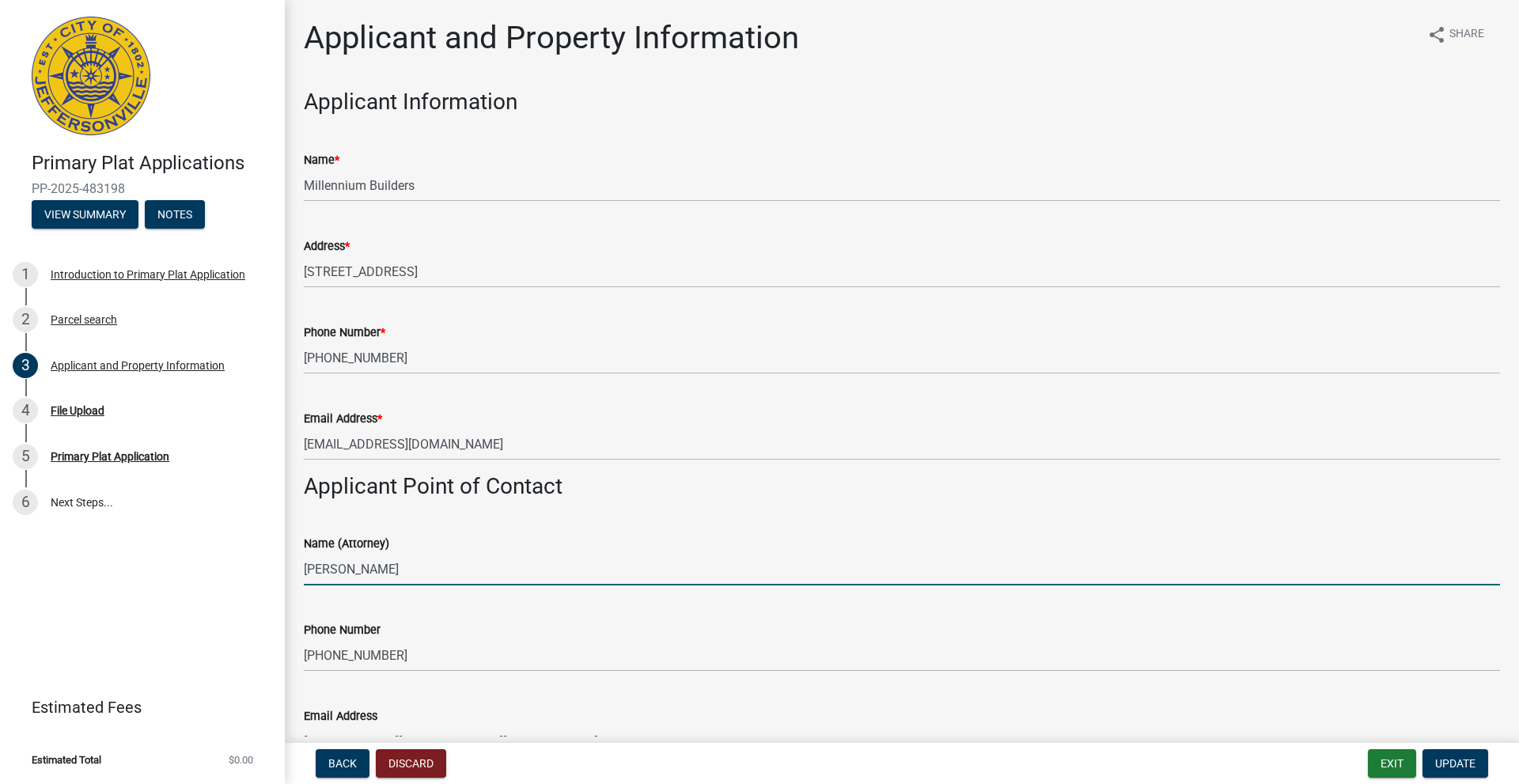
click at [316, 568] on input "Jon A Kraft" at bounding box center [902, 569] width 1197 height 33
type input "[PERSON_NAME]"
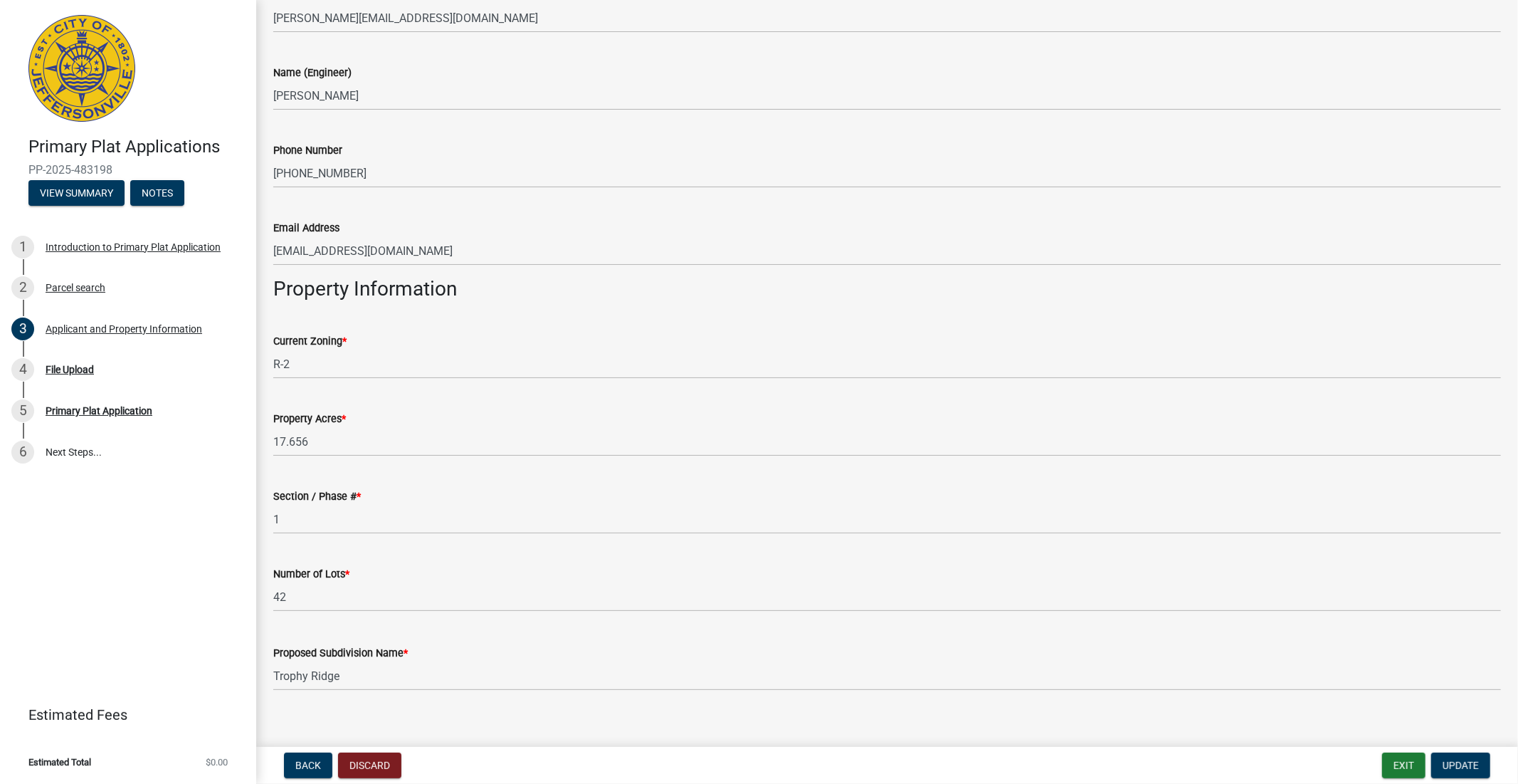
scroll to position [664, 0]
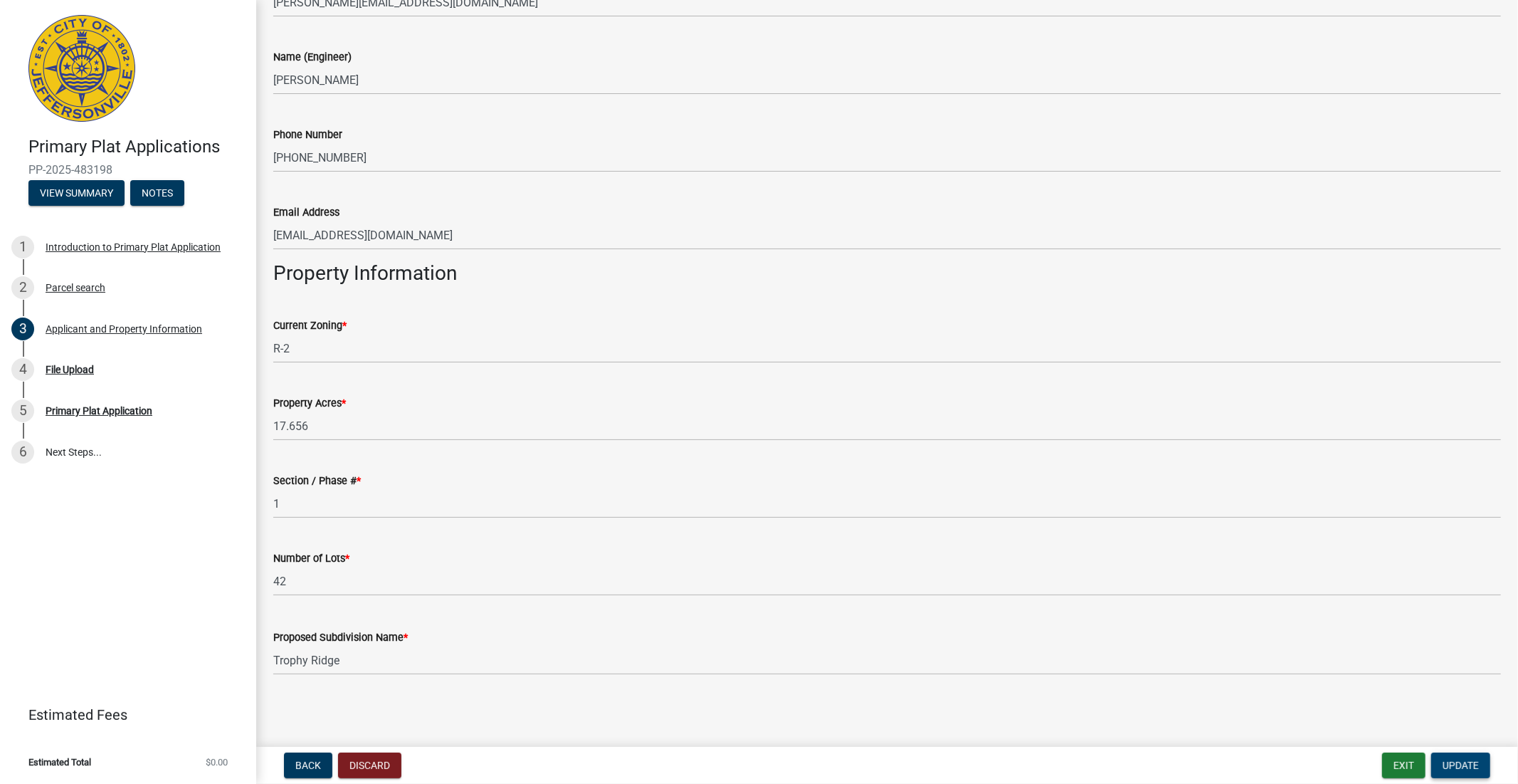
click at [1093, 552] on span "Update" at bounding box center [1461, 765] width 36 height 11
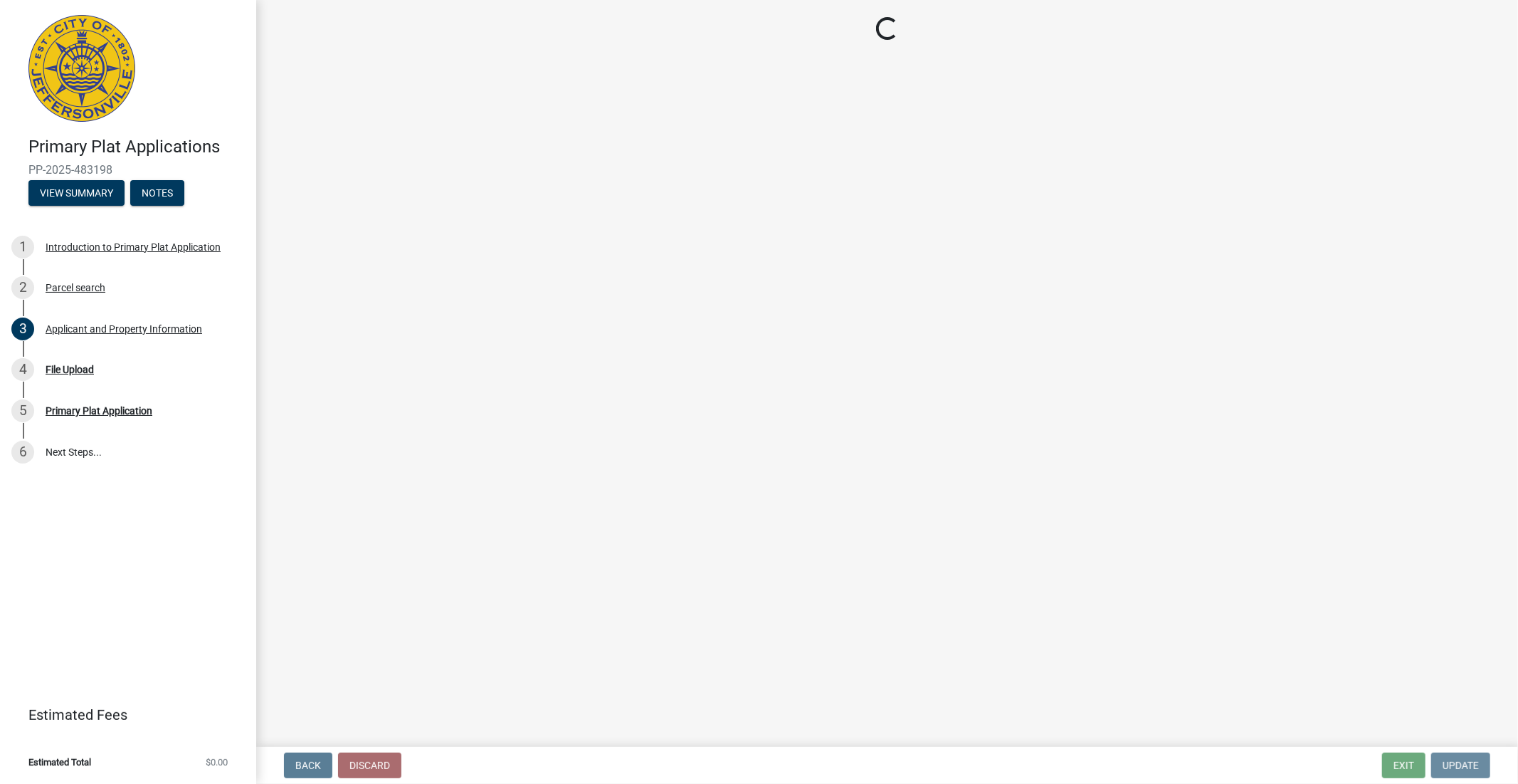
scroll to position [0, 0]
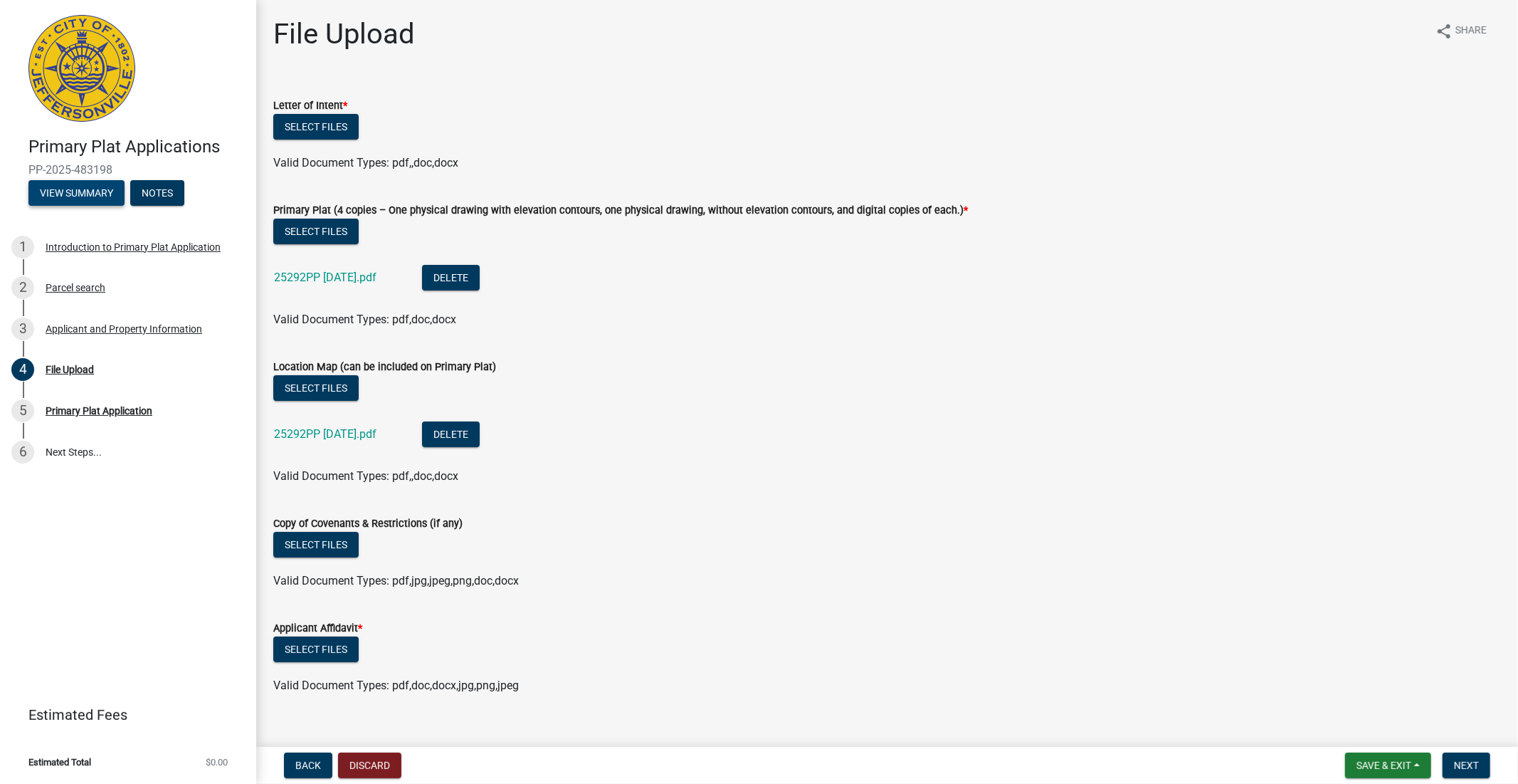
click at [77, 193] on button "View Summary" at bounding box center [76, 193] width 96 height 25
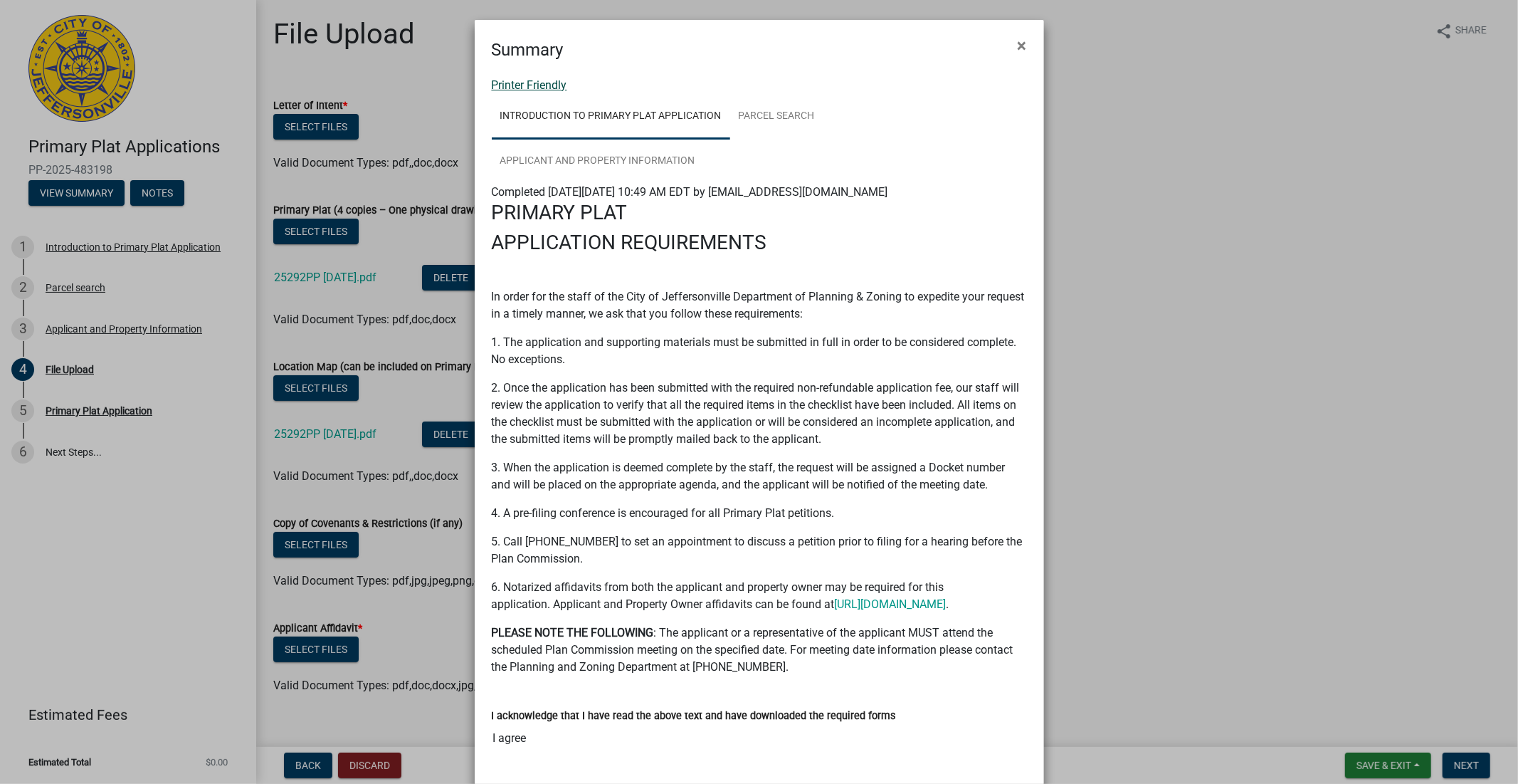
click at [545, 82] on link "Printer Friendly" at bounding box center [529, 85] width 75 height 14
click at [1017, 46] on span "×" at bounding box center [1022, 45] width 9 height 20
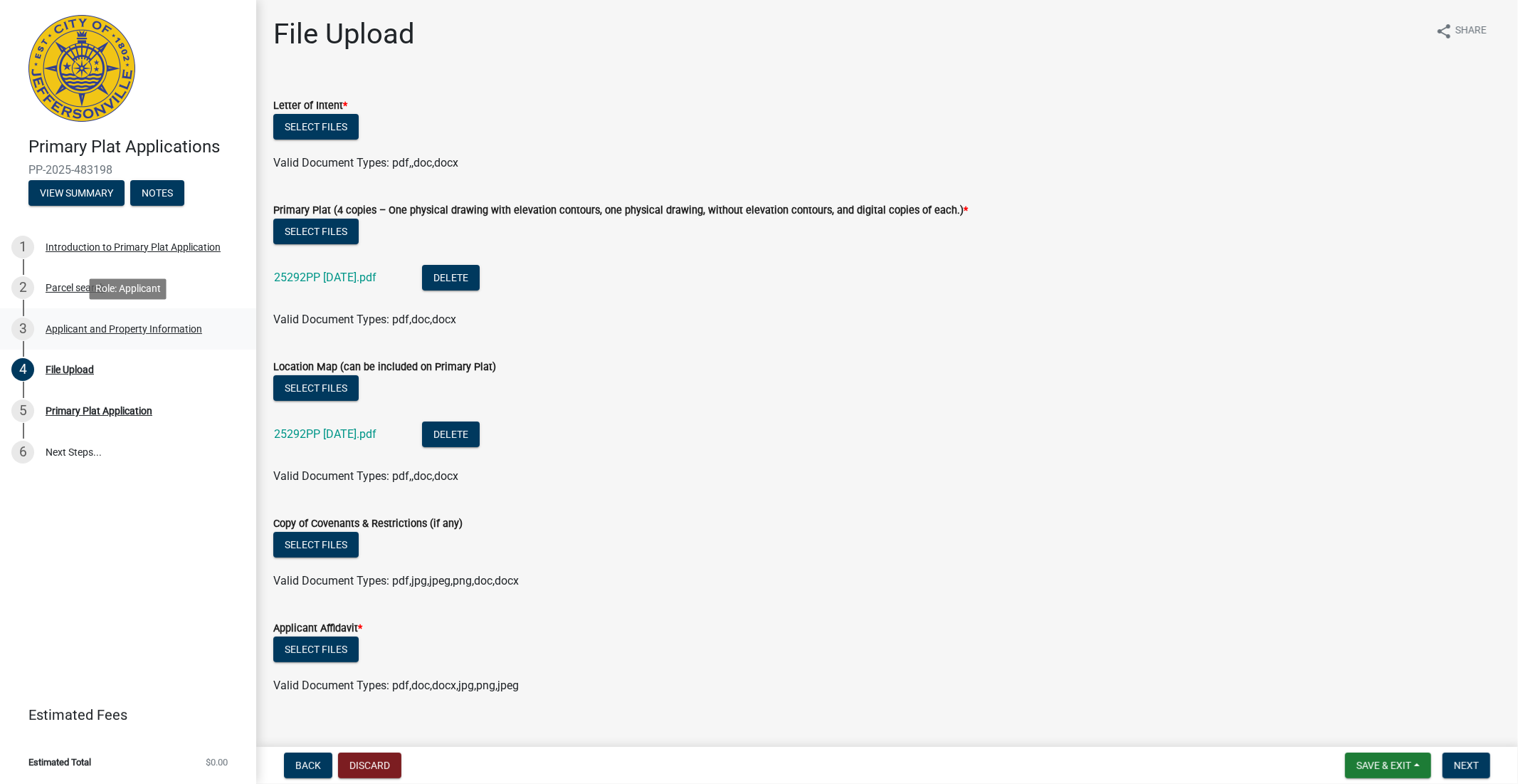
click at [148, 329] on div "Applicant and Property Information" at bounding box center [124, 329] width 156 height 10
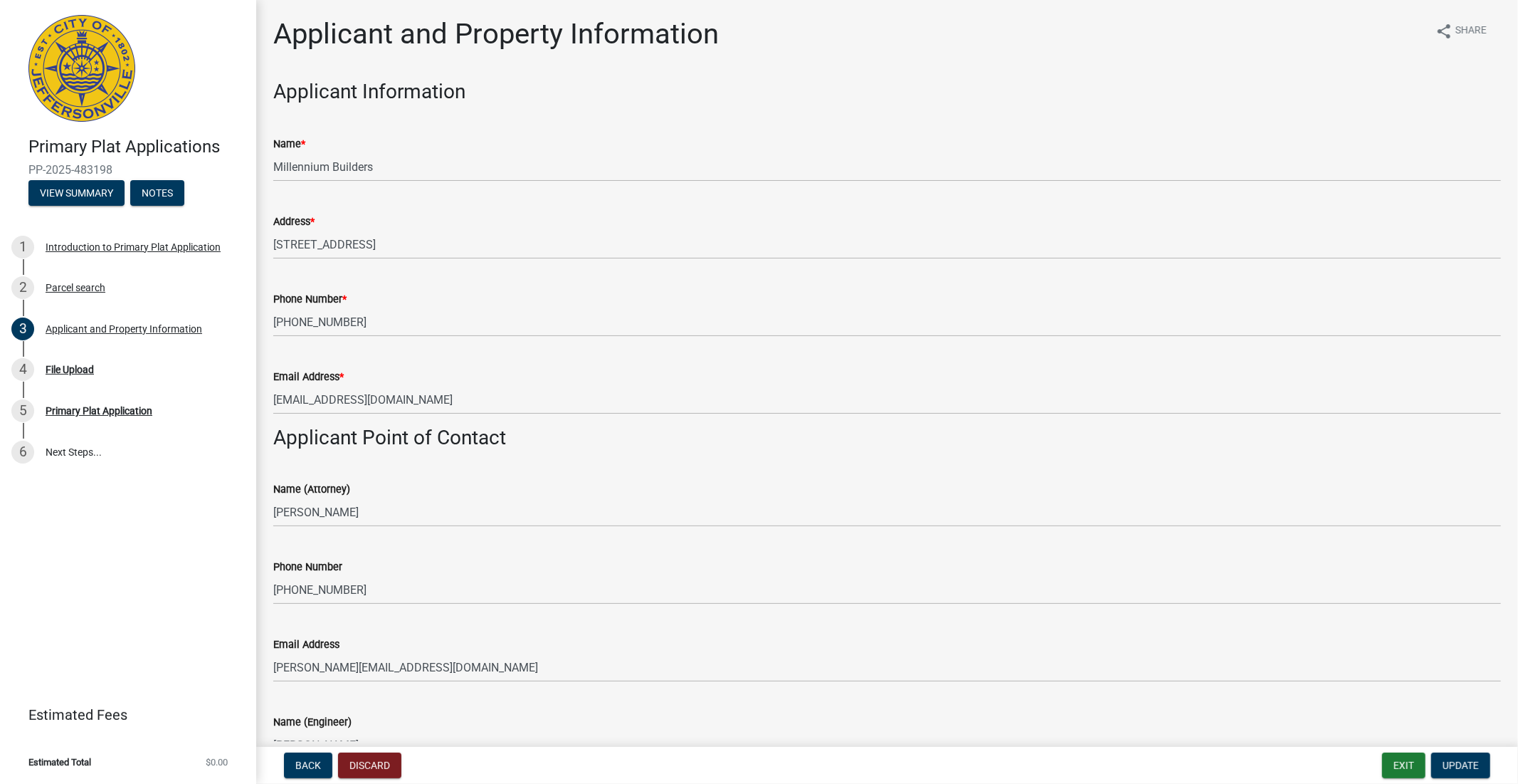
scroll to position [553, 0]
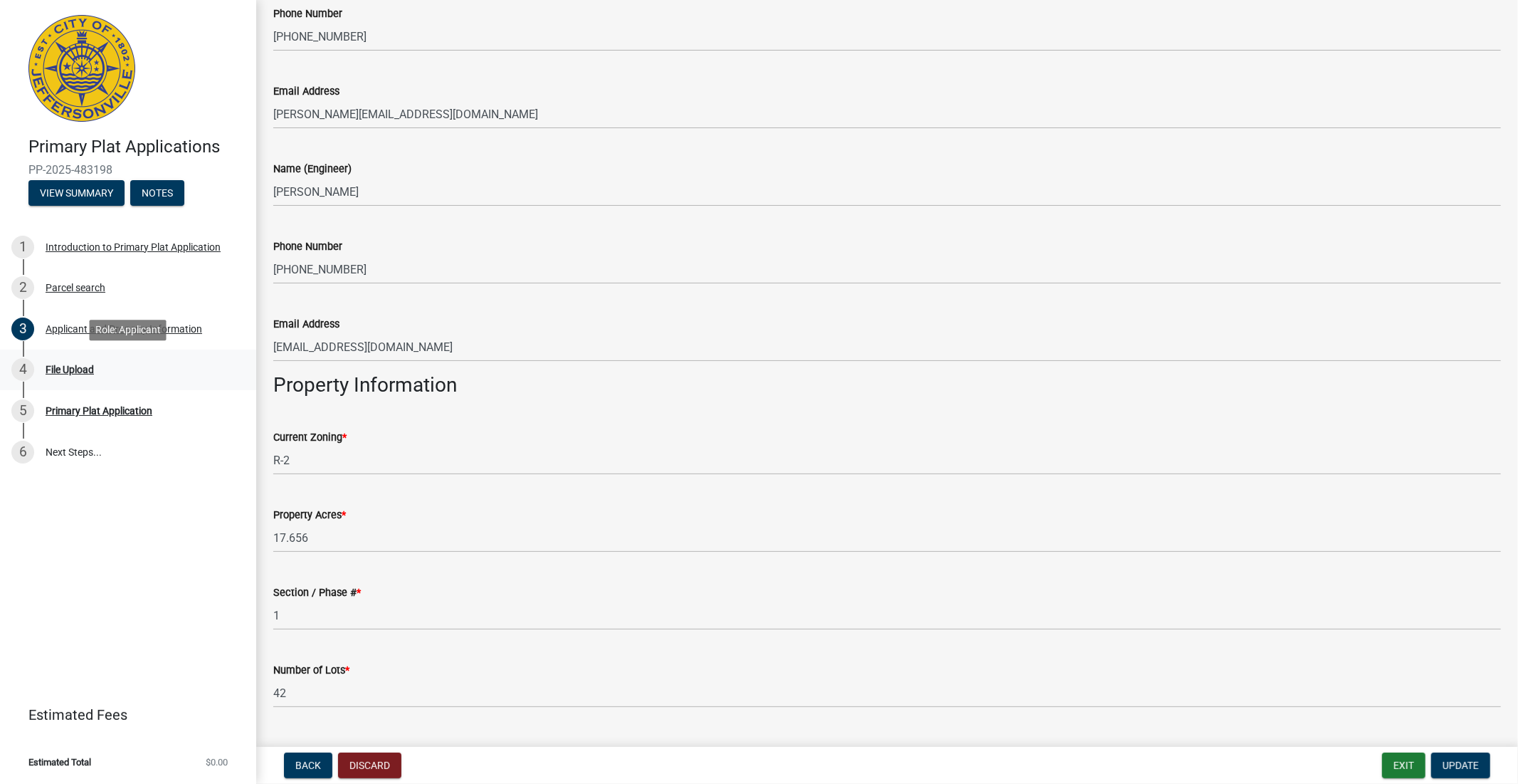
drag, startPoint x: 81, startPoint y: 367, endPoint x: 138, endPoint y: 370, distance: 57.1
click at [81, 368] on div "File Upload" at bounding box center [70, 369] width 48 height 10
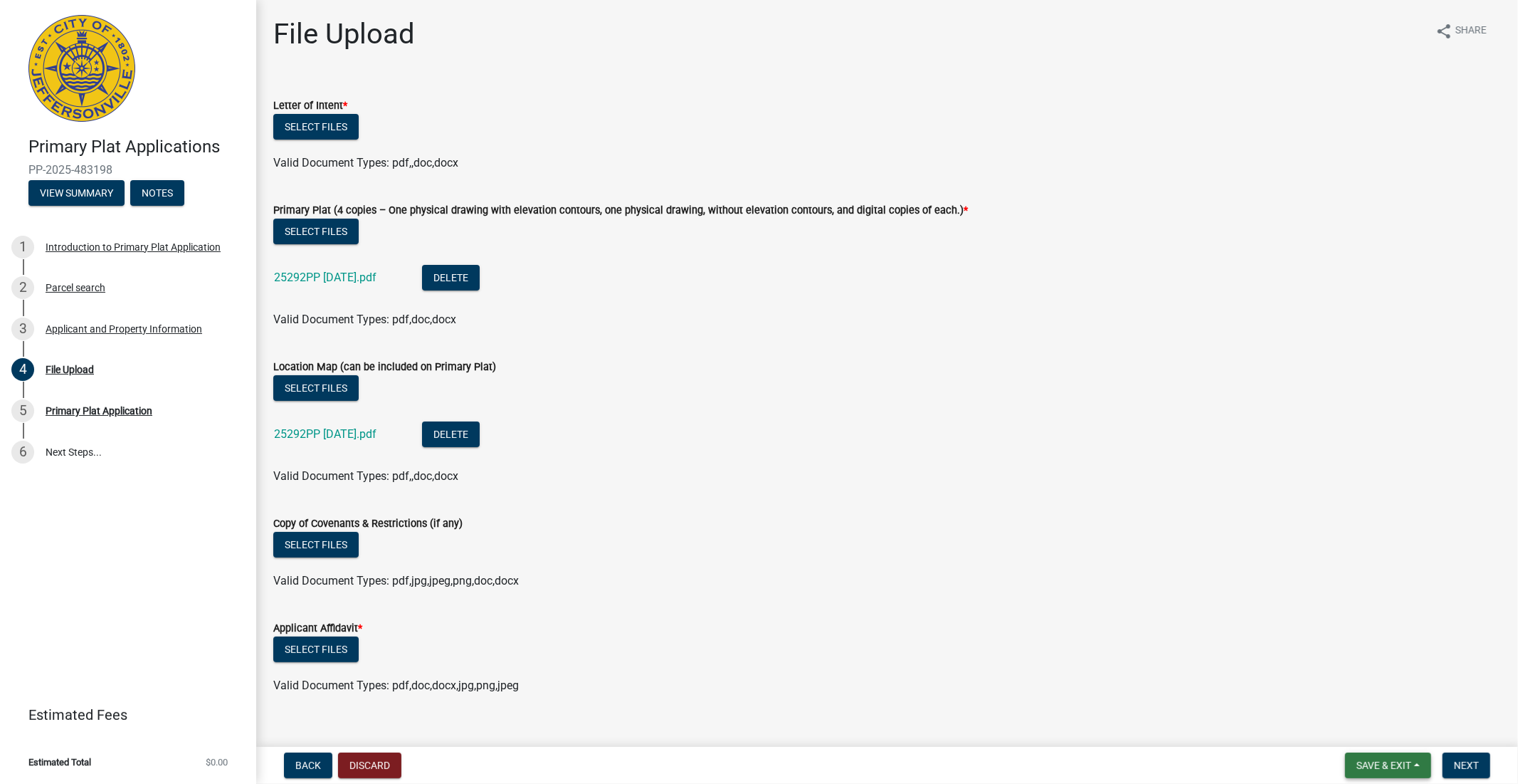
click at [1093, 552] on span "Save & Exit" at bounding box center [1384, 765] width 55 height 11
click at [1093, 552] on button "Save & Exit" at bounding box center [1374, 728] width 114 height 34
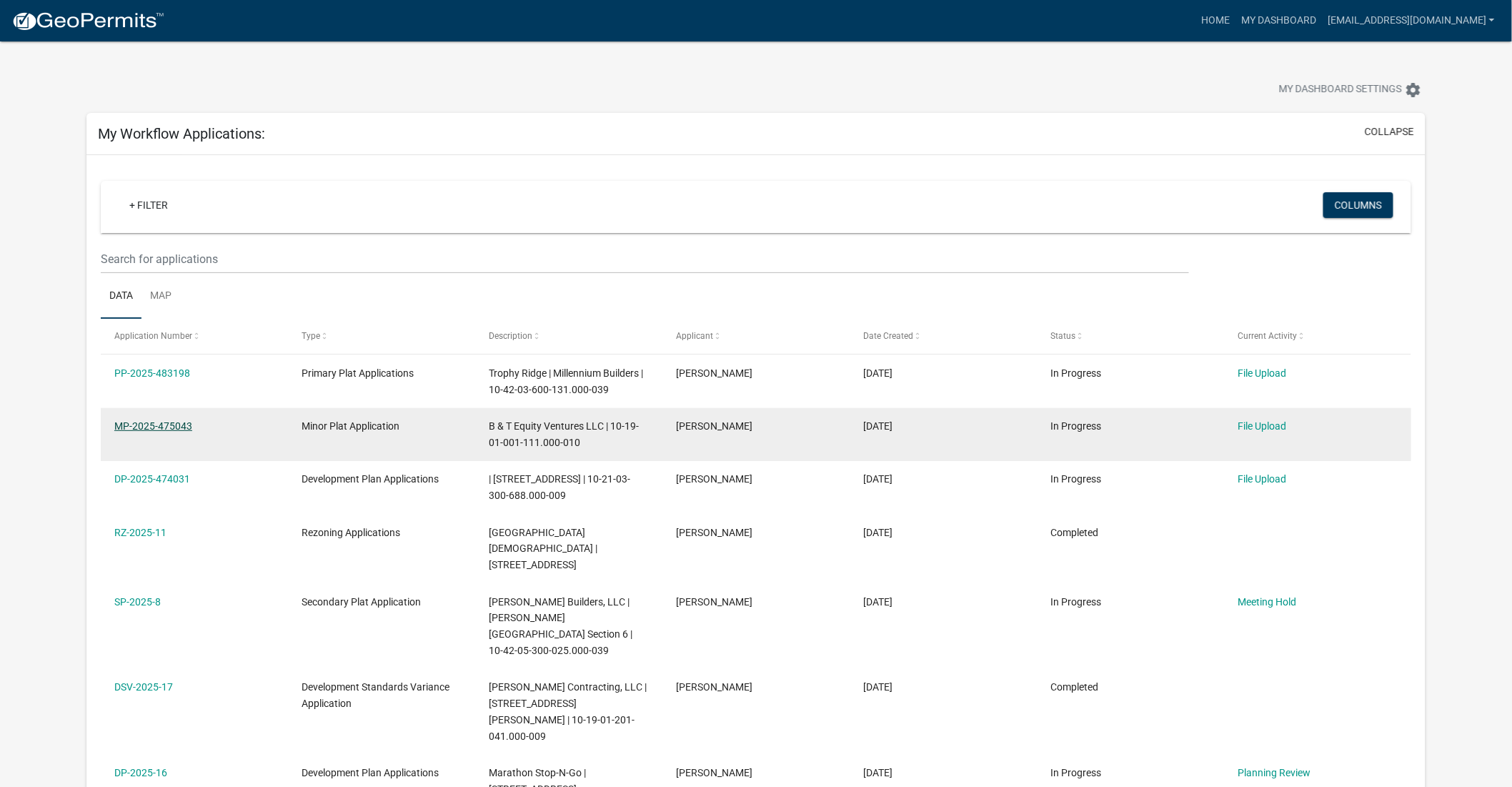
click at [157, 424] on link "MP-2025-475043" at bounding box center [153, 426] width 78 height 12
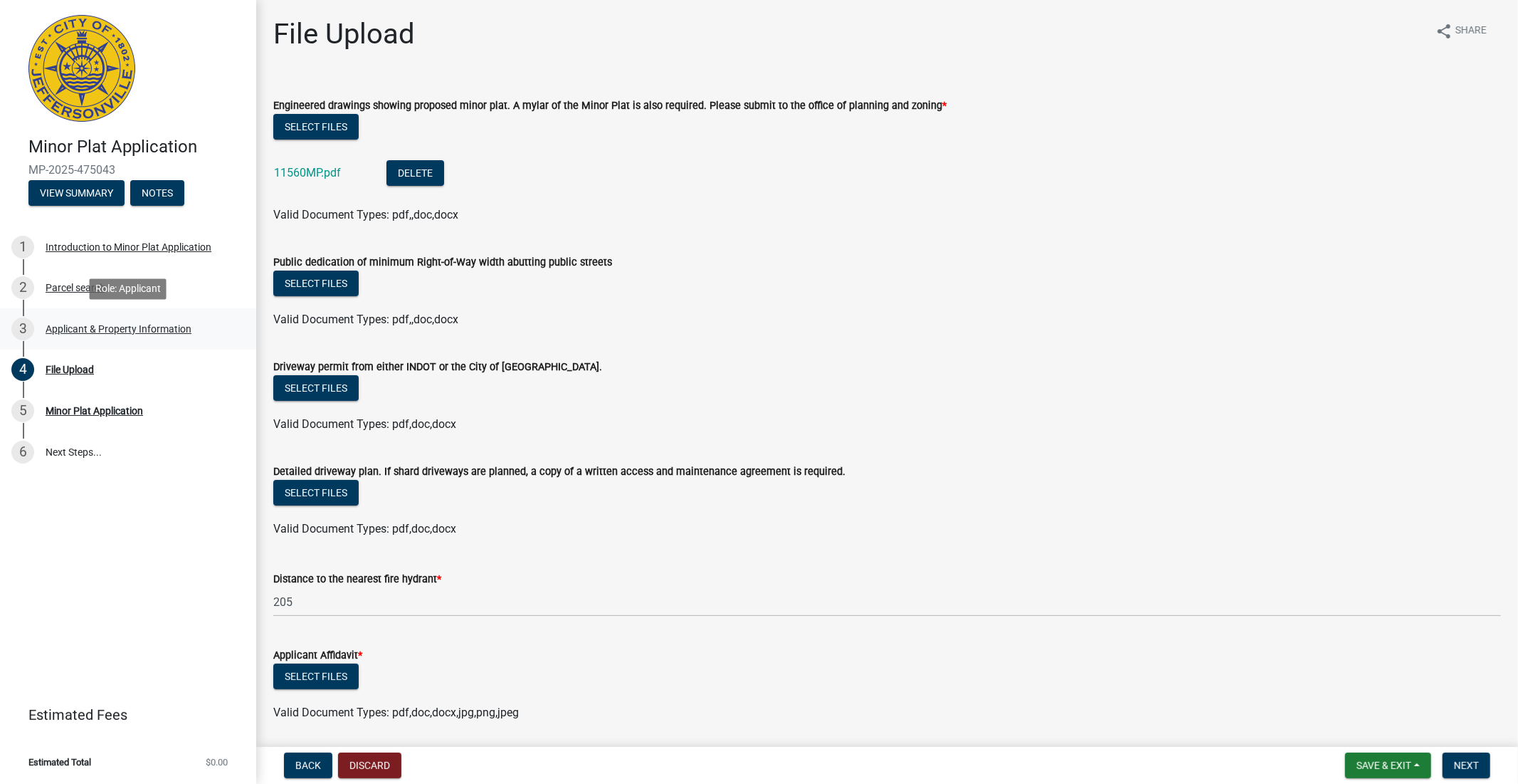
click at [83, 329] on div "Applicant & Property Information" at bounding box center [119, 329] width 146 height 10
